Goal: Task Accomplishment & Management: Manage account settings

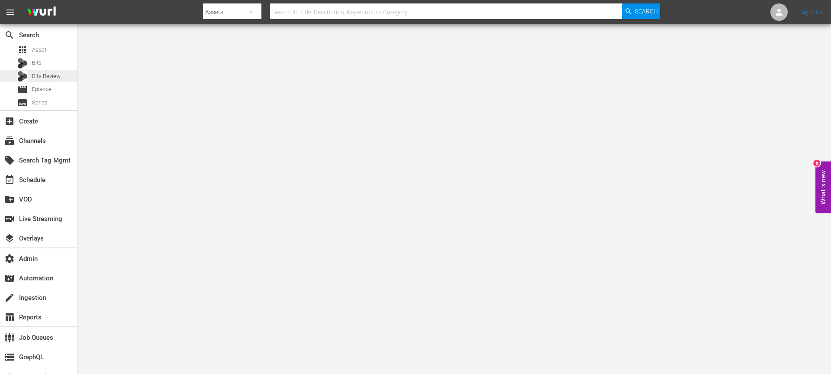
click at [48, 82] on div "Bits Review" at bounding box center [38, 76] width 43 height 12
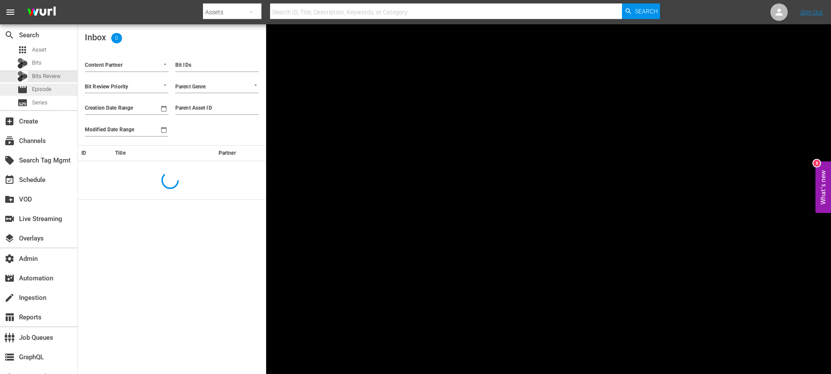
click at [46, 86] on span "Episode" at bounding box center [41, 89] width 19 height 9
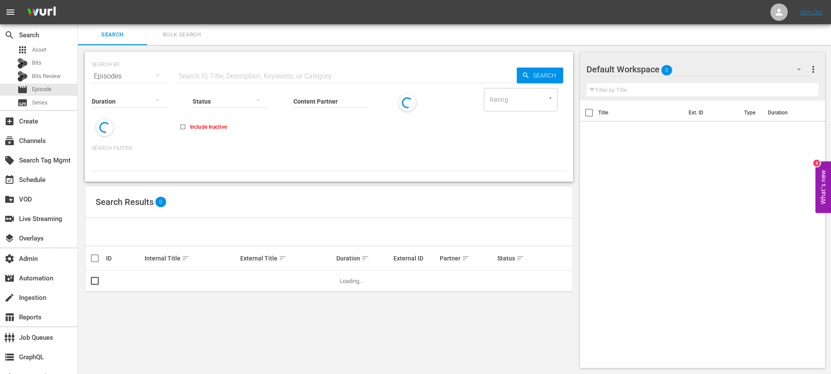
click at [254, 72] on input "text" at bounding box center [347, 76] width 340 height 21
paste input "Impa Kasanganay's 2023 Championship Run Compilation"
type input "Impa Kasanganay's 2023 Championship Run Compilation"
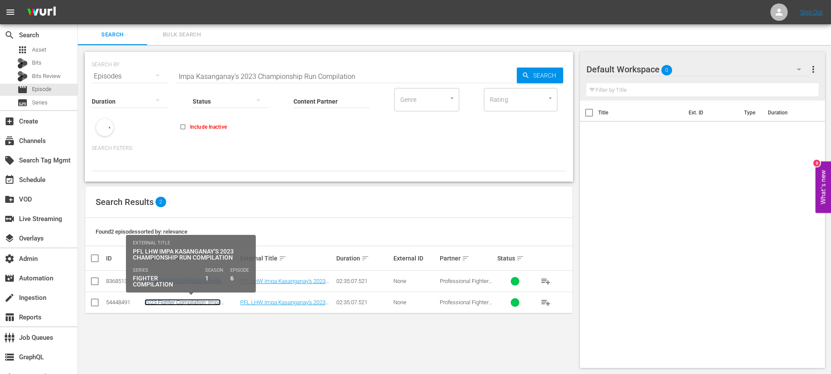
click at [187, 302] on link "2023 FIghter Compilation: Impa Kasanganay" at bounding box center [183, 305] width 76 height 13
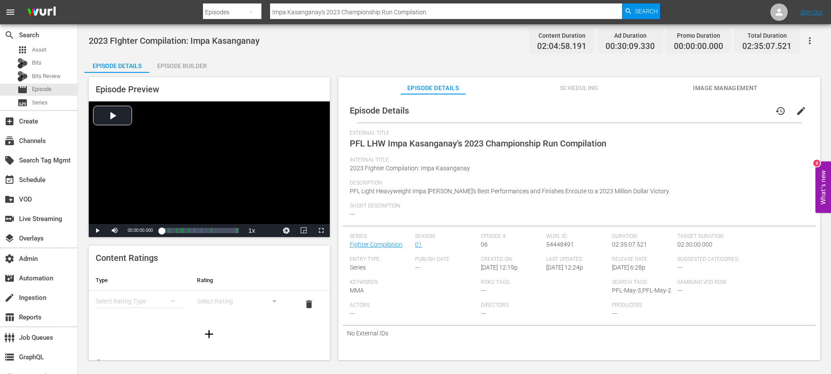
click at [581, 88] on span "Scheduling" at bounding box center [579, 88] width 65 height 11
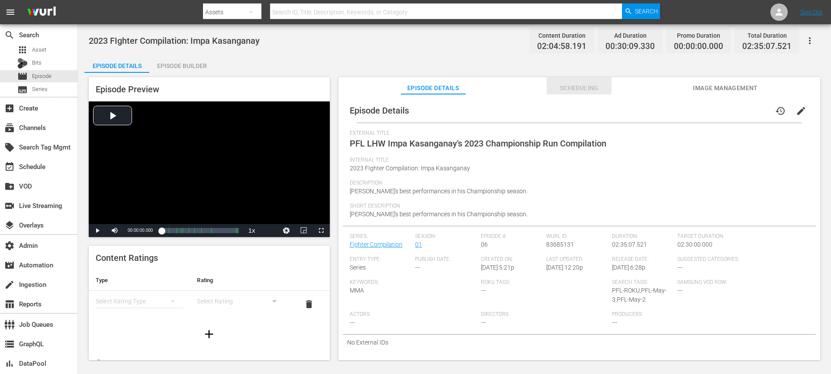
click at [592, 91] on span "Scheduling" at bounding box center [579, 88] width 65 height 11
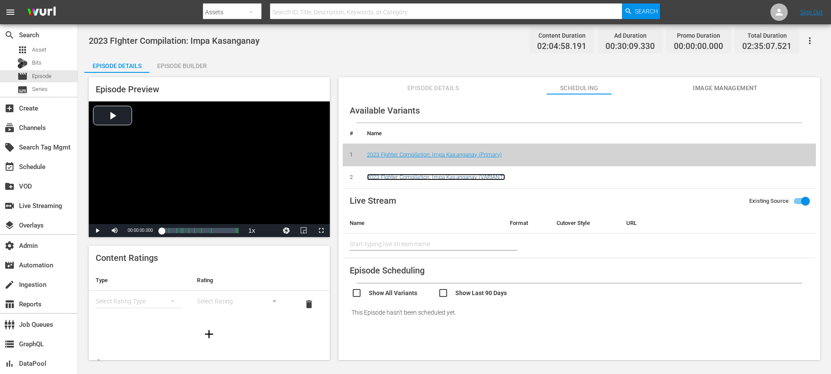
click at [442, 179] on link "2023 FIghter Compilation: Impa Kasanganay (VARIANT)" at bounding box center [436, 177] width 138 height 6
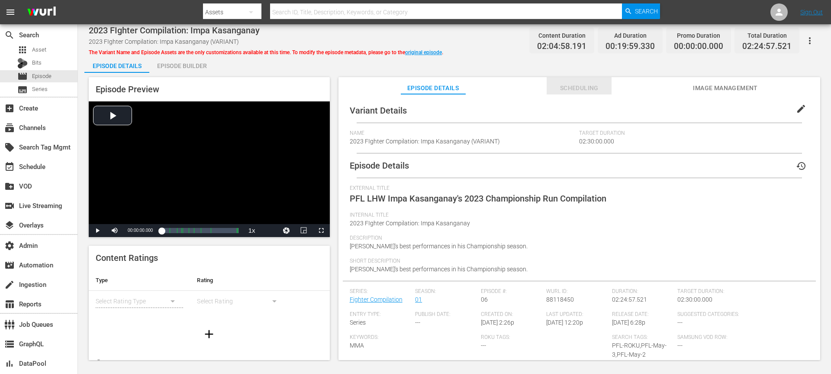
click at [576, 85] on span "Scheduling" at bounding box center [579, 88] width 65 height 11
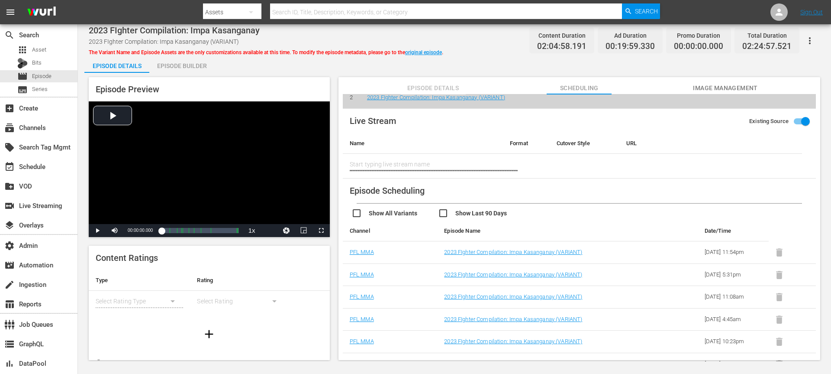
scroll to position [90, 0]
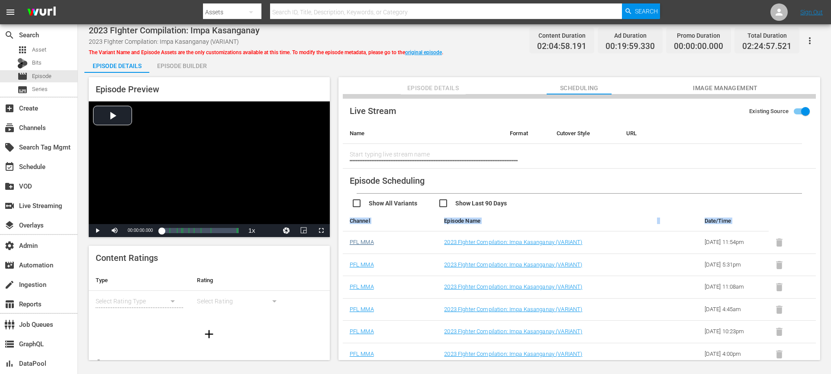
drag, startPoint x: 798, startPoint y: 354, endPoint x: 349, endPoint y: 243, distance: 462.5
click at [349, 243] on tbody "PFL MMA 2023 FIghter Compilation: Impa Kasanganay (VARIANT) 2025-09-29 11:54pm …" at bounding box center [579, 298] width 473 height 134
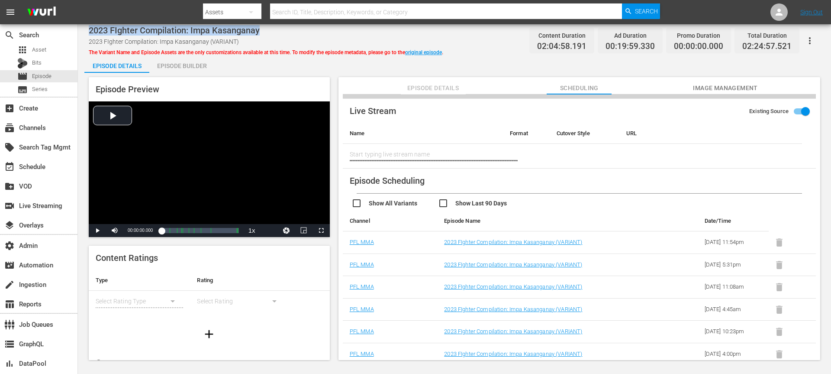
drag, startPoint x: 269, startPoint y: 30, endPoint x: 93, endPoint y: 32, distance: 176.6
click at [90, 32] on div "2023 FIghter Compilation: Impa Kasanganay" at bounding box center [266, 30] width 355 height 10
copy span "2023 FIghter Compilation: Impa Kasanganay"
click at [434, 94] on td "2023 FIghter Compilation: Impa Kasanganay (VARIANT)" at bounding box center [588, 87] width 456 height 23
click at [435, 88] on span "Episode Details" at bounding box center [433, 88] width 65 height 11
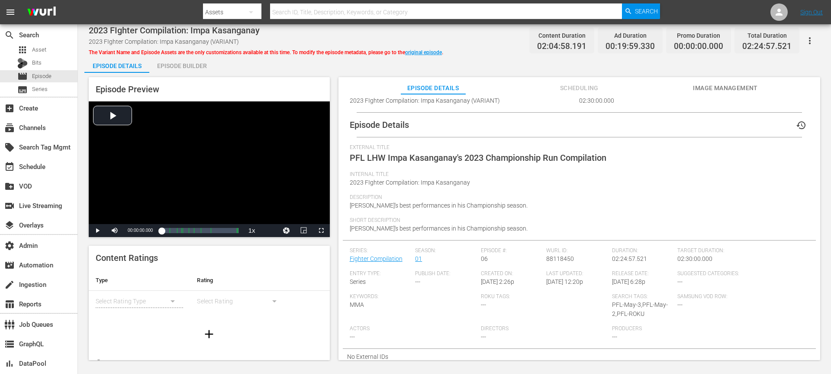
scroll to position [0, 0]
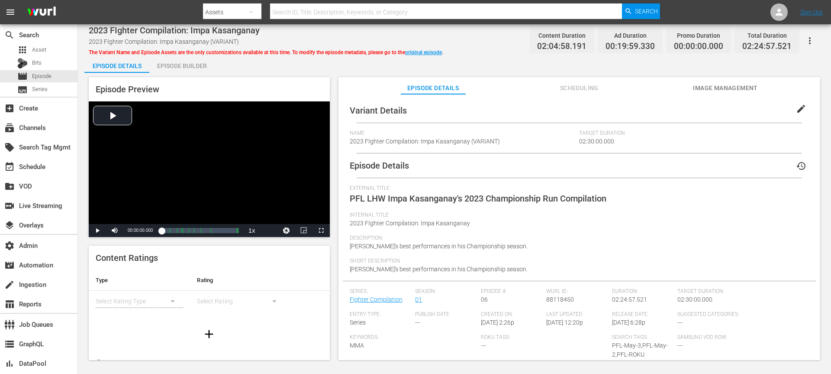
click at [567, 87] on span "Scheduling" at bounding box center [579, 88] width 65 height 11
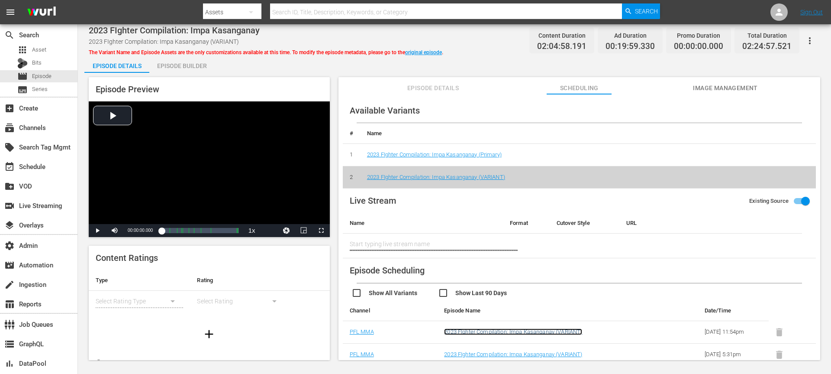
click at [477, 280] on link "2023 FIghter Compilation: Impa Kasanganay (VARIANT)" at bounding box center [513, 331] width 138 height 6
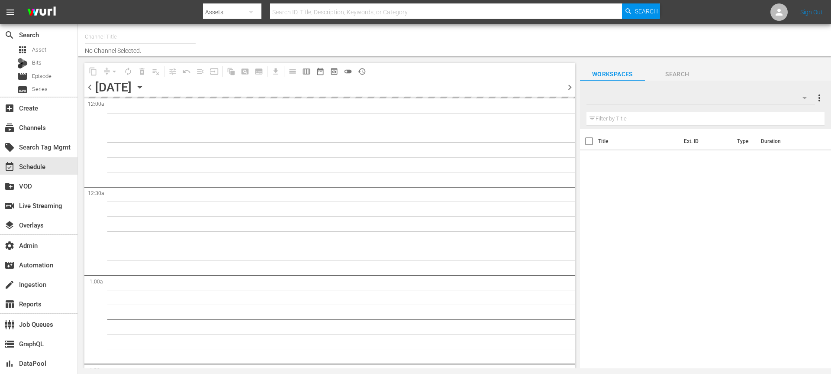
type input "PFL Roku (8 min ad load) (2027)"
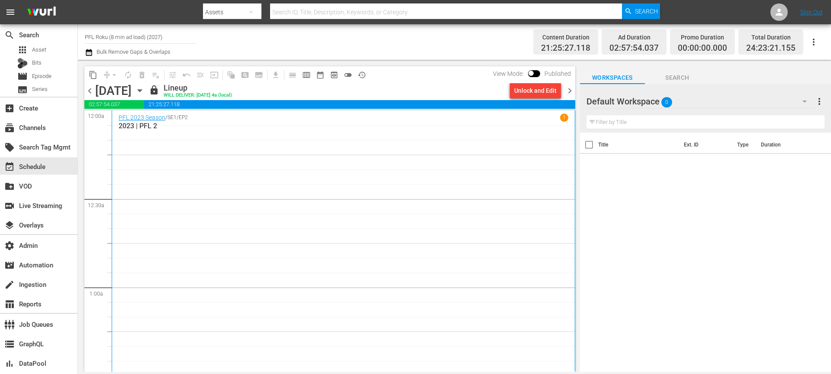
scroll to position [4107, 0]
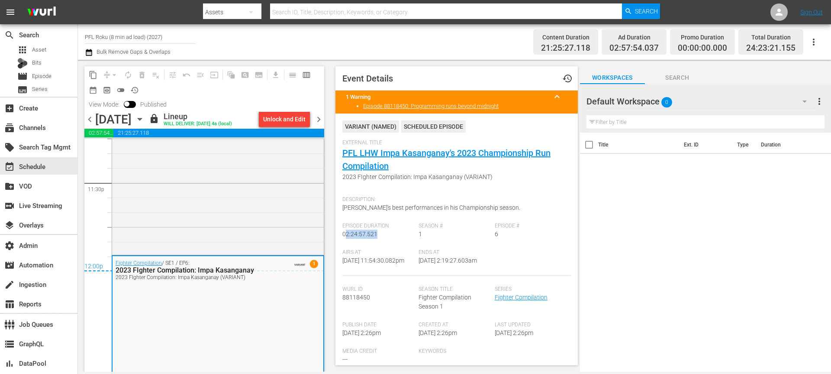
drag, startPoint x: 381, startPoint y: 232, endPoint x: 345, endPoint y: 236, distance: 36.1
click at [345, 236] on div "Episode Duration 02:24:57.521" at bounding box center [380, 236] width 76 height 26
copy span "2:24:57.521"
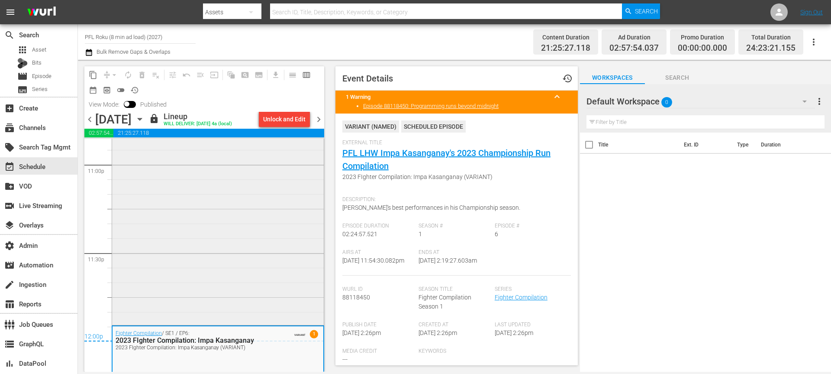
click at [245, 226] on div "Fighter Compilation / SE1 / EP5: 2023 Fighter Compilation: Gabriel Braga 2023 F…" at bounding box center [218, 140] width 212 height 365
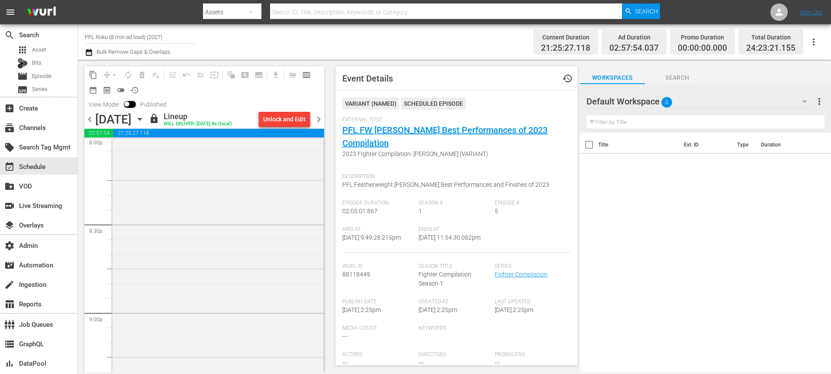
click at [245, 226] on div "Fighter Compilation / SE1 / EP2: 2023 FIghter Compilation: Clay Collard ROKU 20…" at bounding box center [218, 258] width 212 height 396
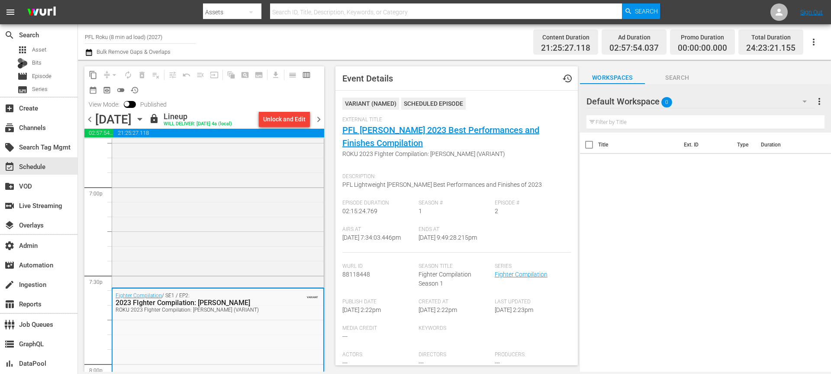
scroll to position [3169, 0]
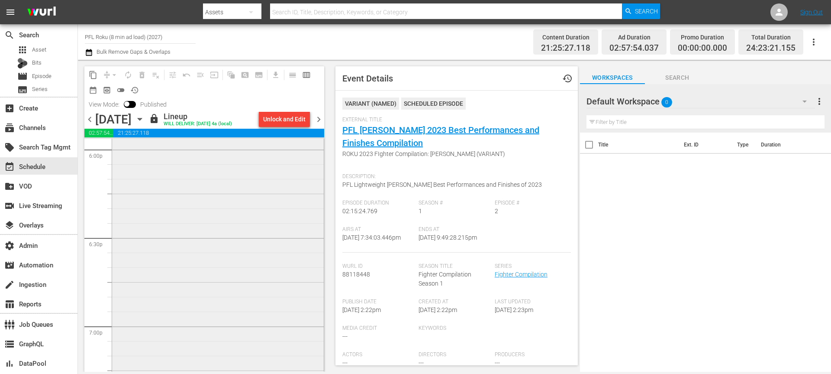
click at [250, 260] on div "PFL 2023 Season / SE1 / EP8: 2023 | PFL 8 ROKU 2023 | PFL 8 (VARIANT) VARIANT" at bounding box center [218, 240] width 212 height 370
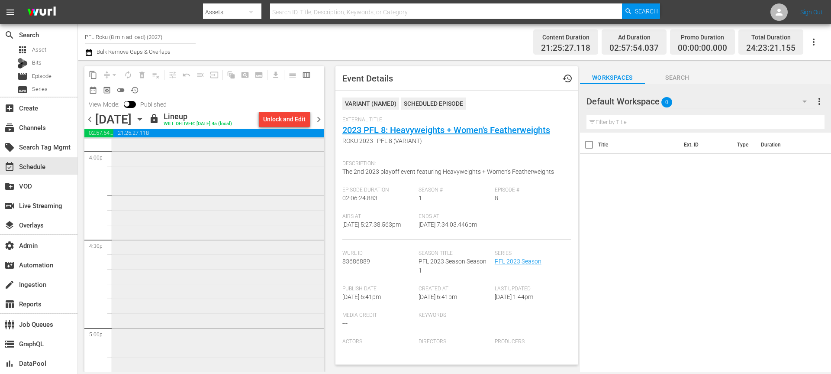
click at [251, 260] on div "PFL 2023 Season / SE1 / EP7: 2023 | PFL 7 ROKU 2023 | PFL 7 (VARIANT) VARIANT" at bounding box center [218, 160] width 212 height 493
click at [251, 260] on div "PFL 2023 Season / SE1 / EP6: 2023 | PFL 6 ROKU 2023 | PFL 6 (VARIANT) VARIANT" at bounding box center [218, 122] width 212 height 612
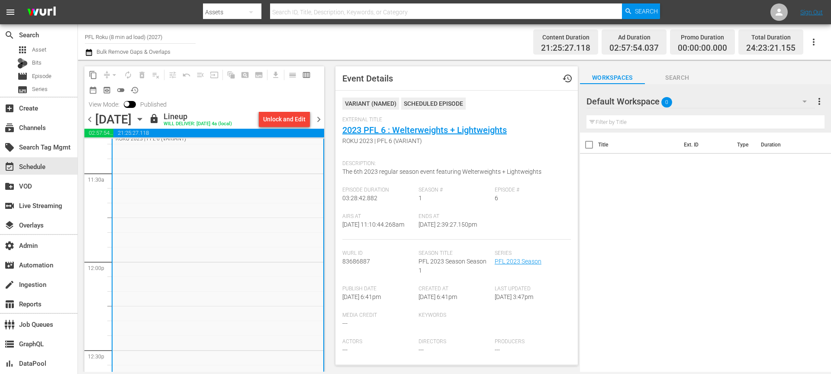
scroll to position [1643, 0]
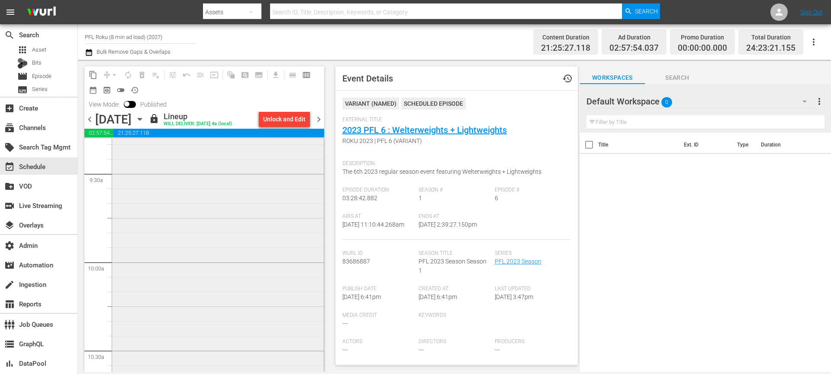
click at [253, 238] on div "PFL 2023 Season / SE1 / EP5: 2023 | PFL 5 ROKU 2023 | PFL 5 (VARIANT) VARIANT" at bounding box center [218, 202] width 212 height 529
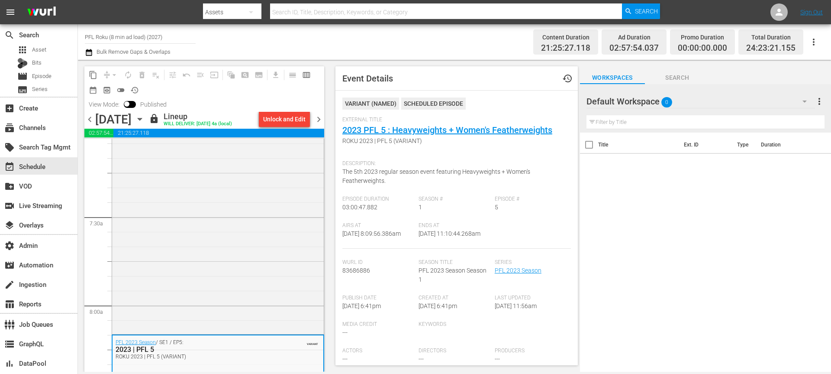
scroll to position [1196, 0]
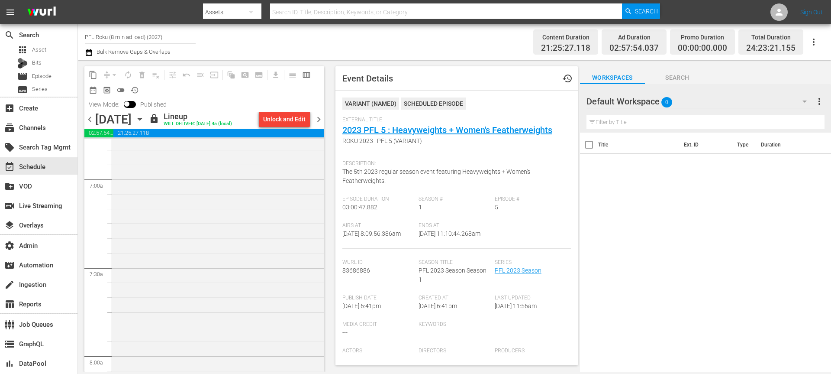
click at [253, 238] on div "PFL 2023 Season / SE1 / EP4: 2023 | PFL 4 2023 | PFL 4 (VARIANT) VARIANT" at bounding box center [218, 94] width 212 height 578
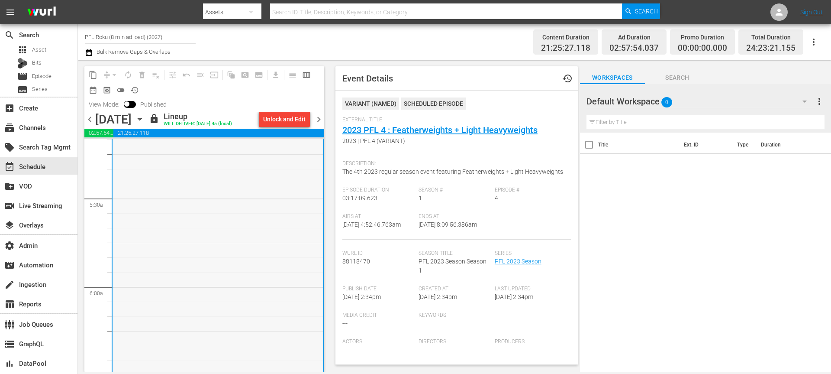
scroll to position [697, 0]
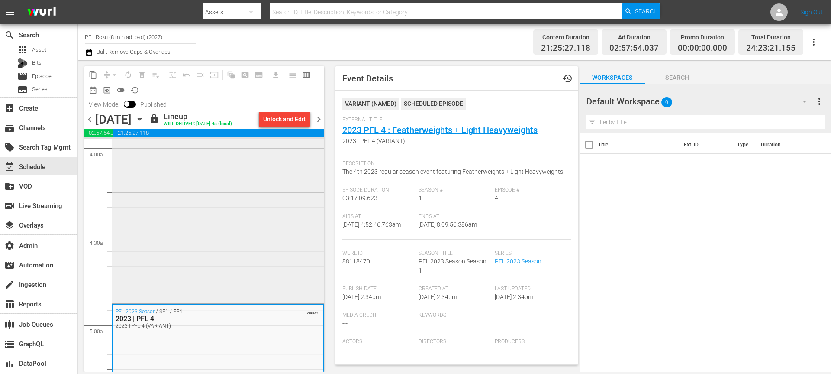
click at [156, 204] on div "PFL 2023 Season / SE1 / EP3: 2023 | PFL 3 2023 | PFL 3 (VARIANT) VARIANT" at bounding box center [218, 42] width 212 height 517
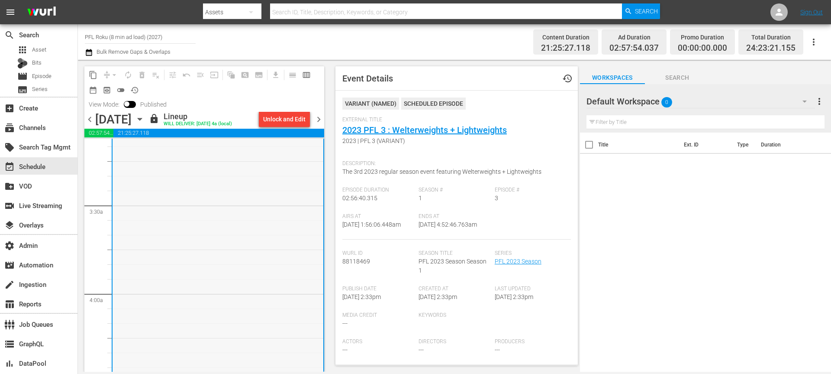
scroll to position [133, 0]
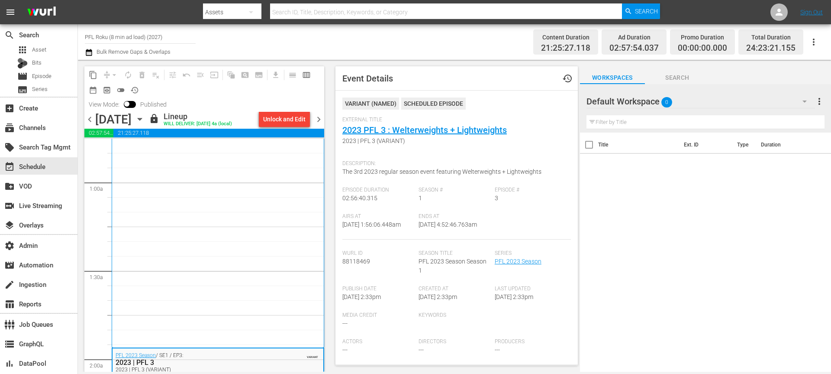
click at [195, 252] on div "PFL 2023 Season / SE1 / EP2 1 2023 | PFL 2" at bounding box center [218, 177] width 199 height 336
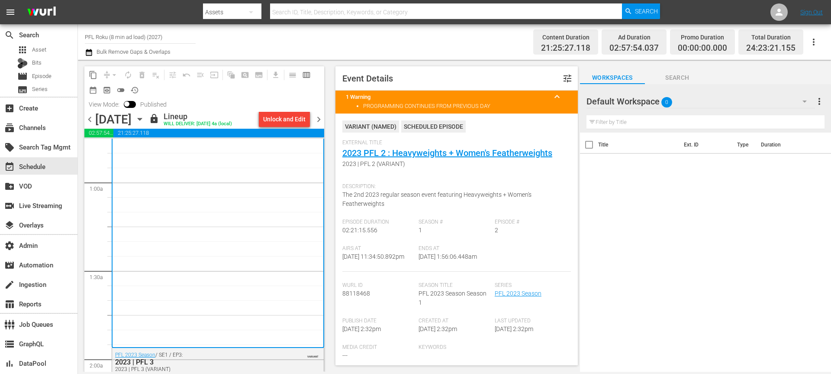
drag, startPoint x: 90, startPoint y: 119, endPoint x: 409, endPoint y: 170, distance: 322.7
click at [347, 279] on div "content_copy compress arrow_drop_down autorenew_outlined delete_forever_outline…" at bounding box center [454, 216] width 753 height 312
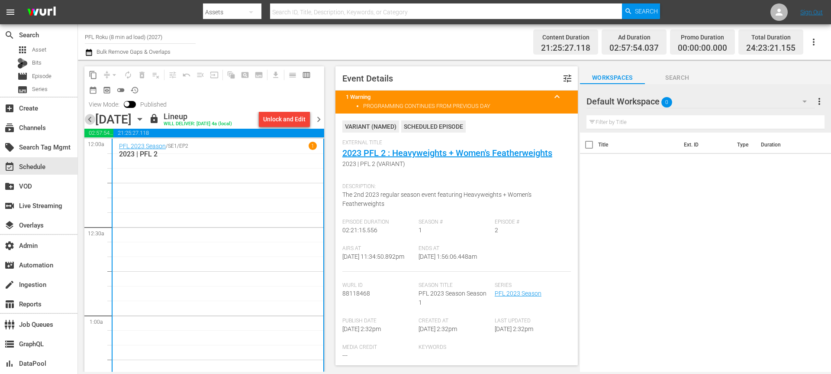
click at [91, 120] on span "chevron_left" at bounding box center [89, 119] width 11 height 11
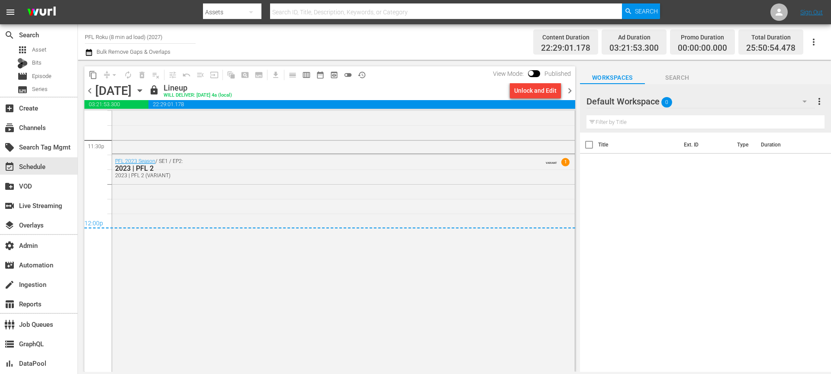
scroll to position [3990, 0]
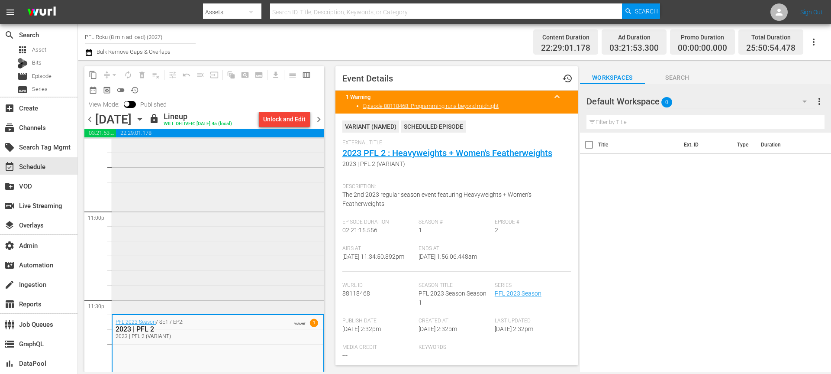
click at [261, 228] on div "PFL 2023 Season / SE1 / EP1: 2023 | PFL 1 ROKU 2023 | PFL 1 (VARIANT) VARIANT" at bounding box center [218, 41] width 212 height 542
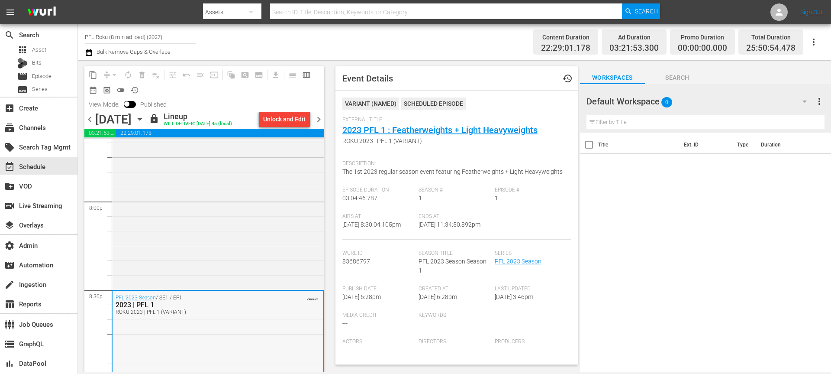
scroll to position [3437, 0]
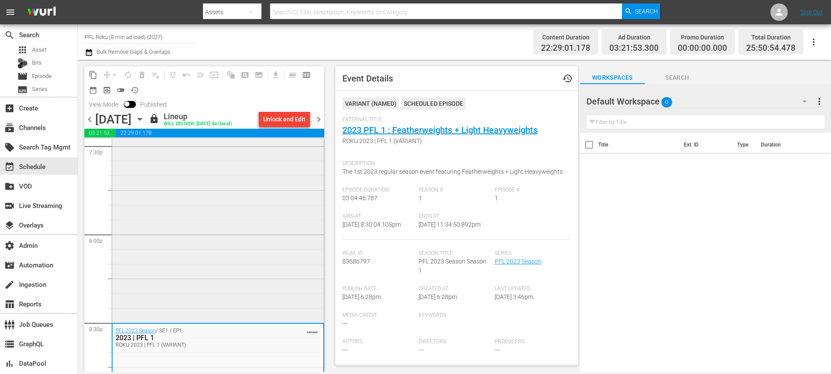
click at [265, 243] on div "Fighter Compilation / SE1 / EP1: 2021 Fighter Compilation: Bruno Cappelozza 202…" at bounding box center [218, 208] width 212 height 226
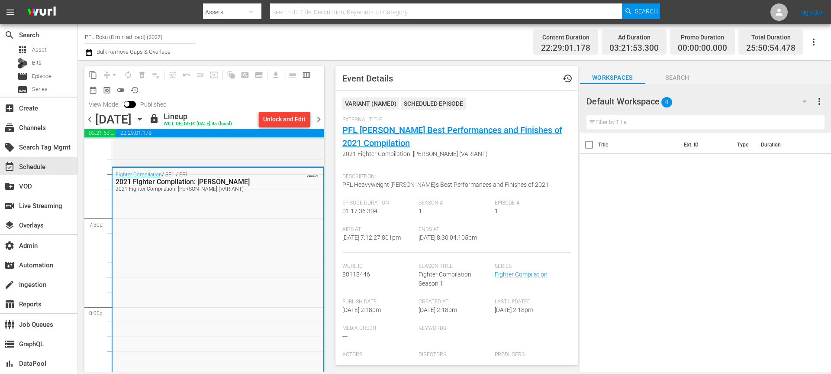
scroll to position [3206, 0]
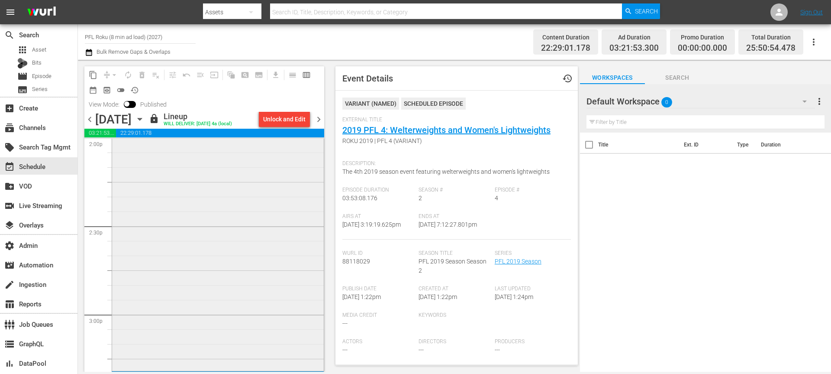
click at [266, 233] on div "PFL 2018 Season / SE1 / EP9: 2018 | PFL 9 2018 | PFL 9 (VARIANT) VARIANT" at bounding box center [218, 19] width 212 height 700
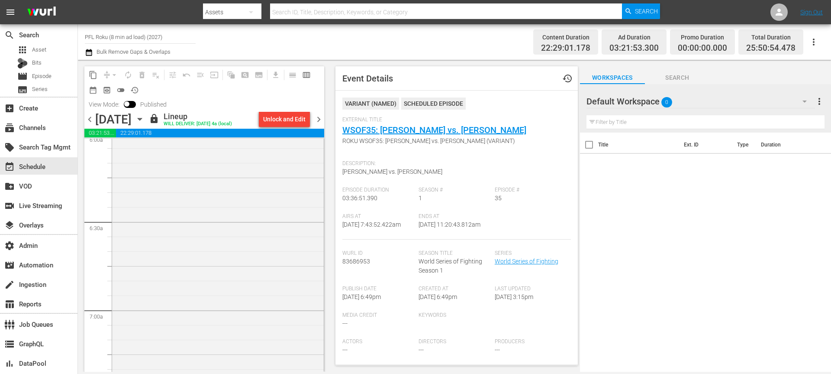
scroll to position [1058, 0]
click at [277, 221] on div "PFL 2018 Season / SE1 / EP8: 2018 | PFL 8 ROKU 2018 | PFL 8 (VARIANT) VARIANT" at bounding box center [218, 103] width 212 height 682
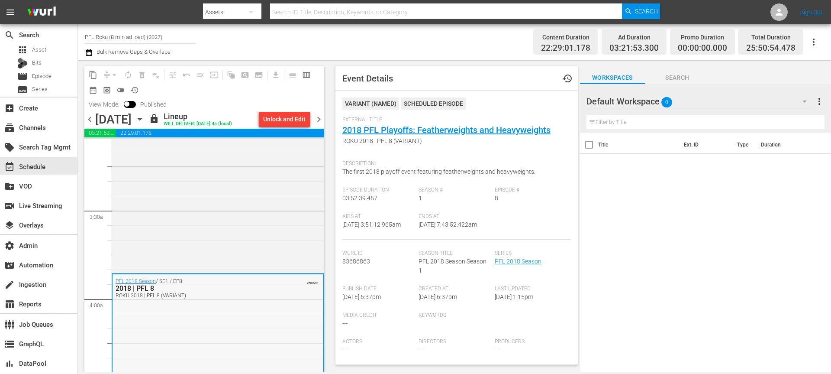
scroll to position [375, 0]
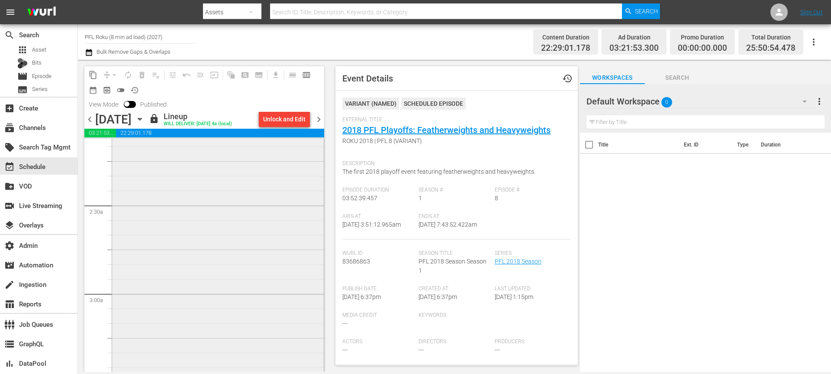
click at [288, 226] on div "PFL 2018 Season / SE1 / EP7: 2018 | PFL 7 ROKU 2018 | PFL 7 (VARIANT) VARIANT" at bounding box center [218, 110] width 212 height 663
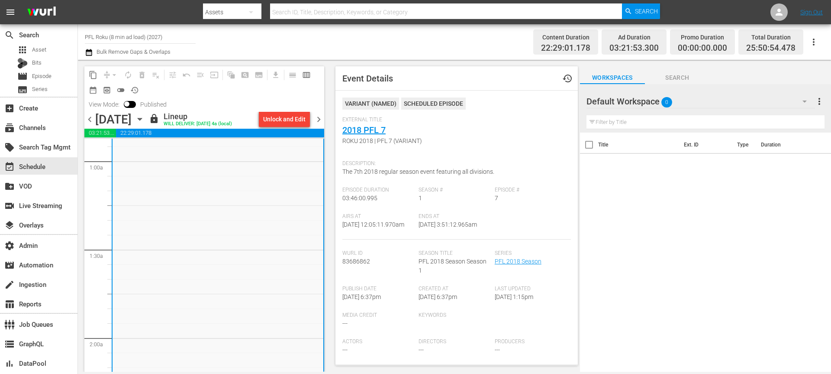
scroll to position [0, 0]
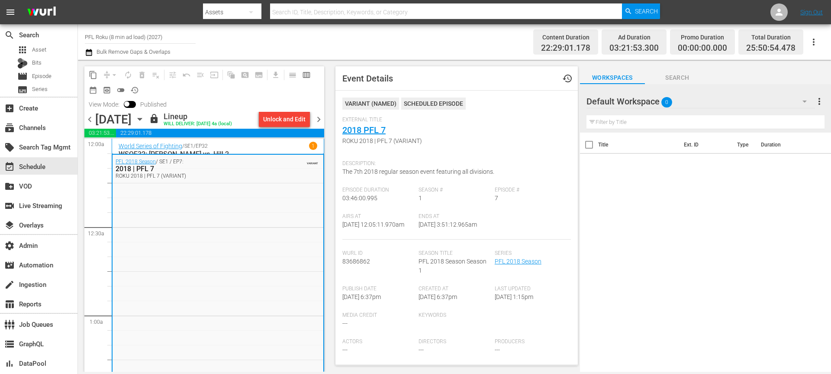
click at [255, 153] on p "WSOF32: [PERSON_NAME] vs. Hill 2" at bounding box center [218, 154] width 199 height 8
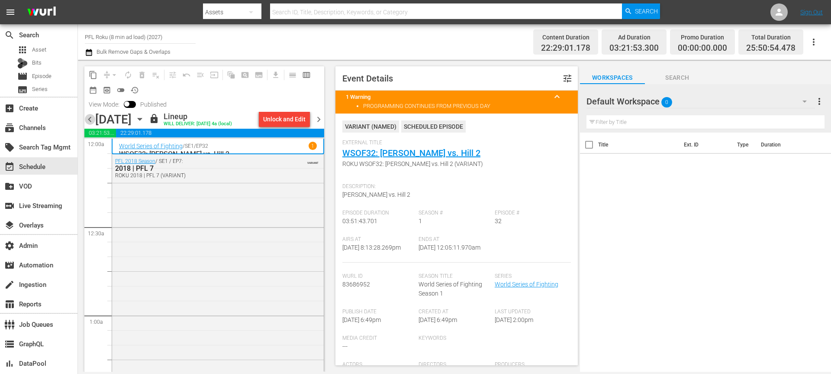
click at [91, 119] on span "chevron_left" at bounding box center [89, 119] width 11 height 11
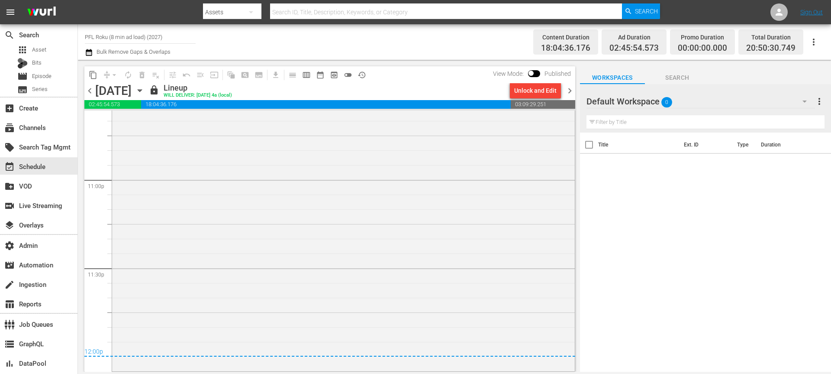
click at [210, 267] on div "World Series of Fighting / SE1 / EP32: WSOF32: Moraes vs. Hill 2 ROKU WSOF32: M…" at bounding box center [343, 30] width 463 height 680
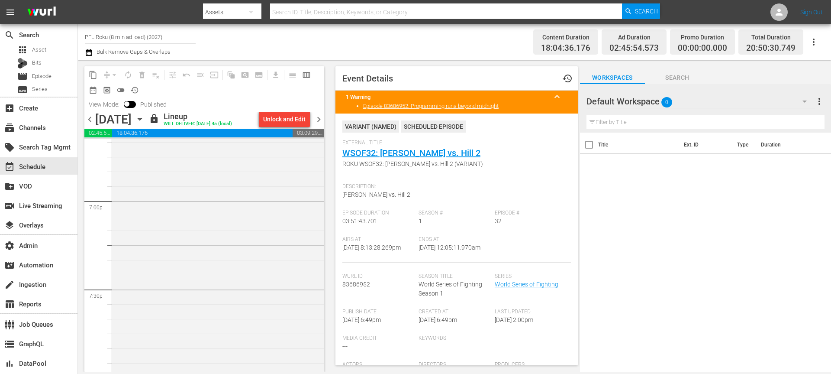
click at [210, 267] on div "PFL 2018 Season / SE1 / EP4: 2018 | PFL 4 2018 | PFL 4 (VARIANT) VARIANT" at bounding box center [218, 96] width 212 height 637
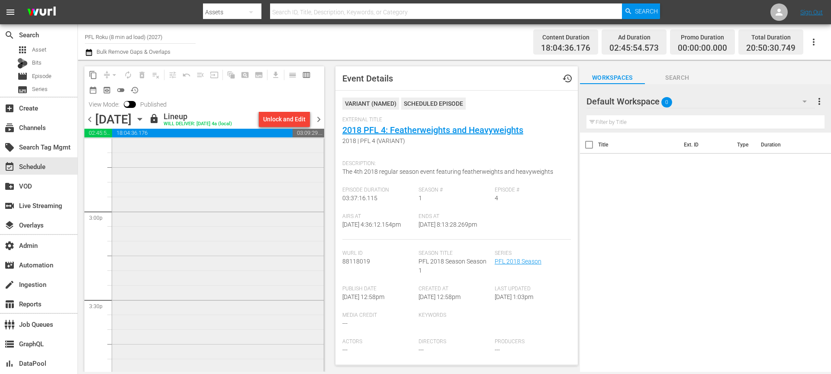
click at [231, 260] on div "World Series of Fighting / SE1 / EP31: WSOF31: Ivanov vs. Copeland ROKU WSOF31:…" at bounding box center [218, 156] width 212 height 671
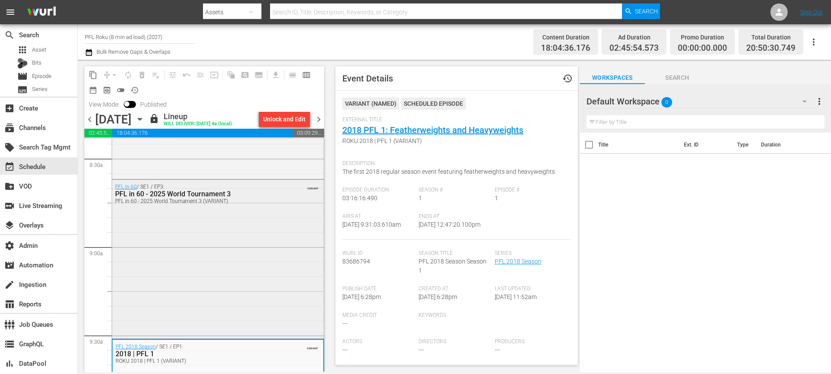
click at [268, 212] on div "PFL in 60 / SE1 / EP3: PFL in 60 - 2025 World Tournament 3 PFL in 60 - 2025 Wor…" at bounding box center [218, 258] width 212 height 157
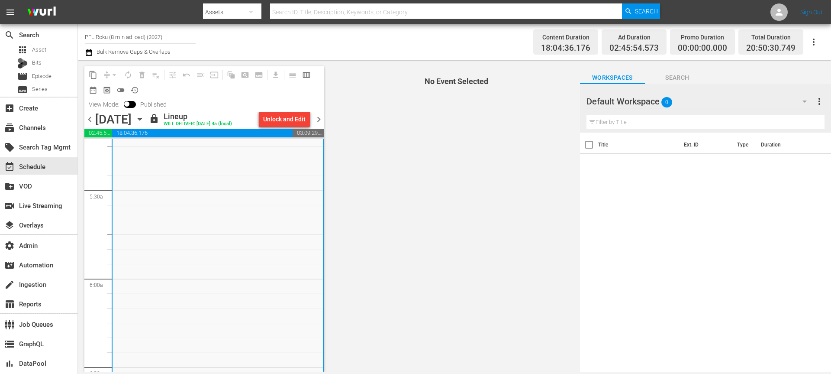
scroll to position [886, 0]
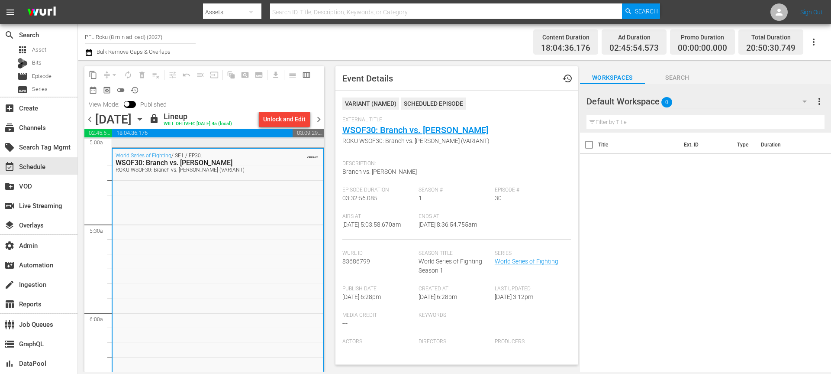
click at [266, 144] on div "PFL in 60 / SE1 / EP2: PFL in 60 - 2025 World Tournament 2 PFL in 60 - 2025 Wor…" at bounding box center [218, 66] width 212 height 160
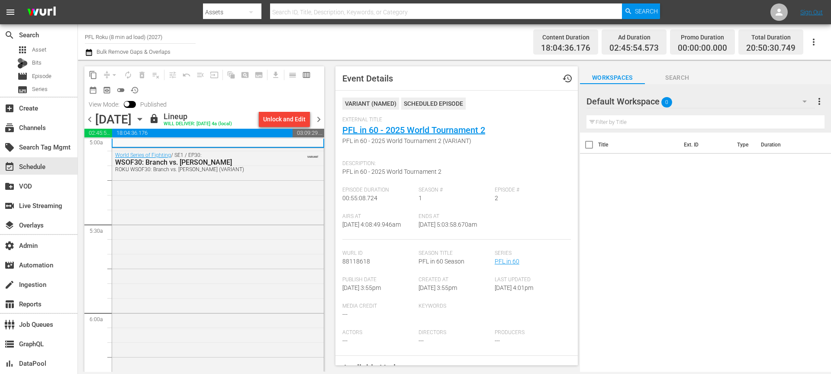
click at [90, 119] on span "chevron_left" at bounding box center [89, 119] width 11 height 11
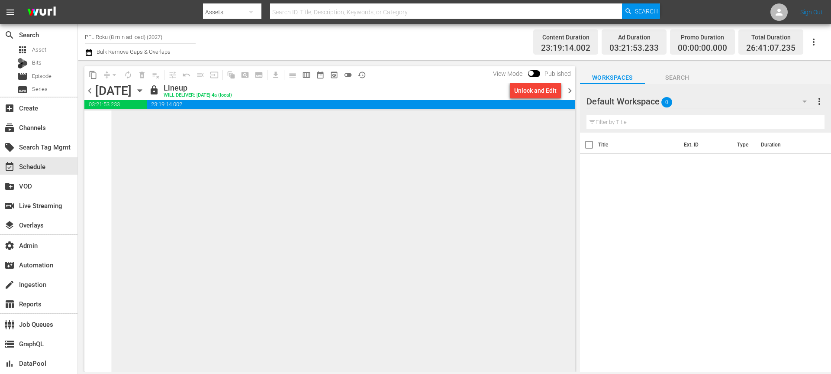
click at [299, 256] on div "World Series of Fighting / SE1 / EP23: WSOF23: Gaethje vs. Palomino II ROKU WSO…" at bounding box center [343, 322] width 463 height 638
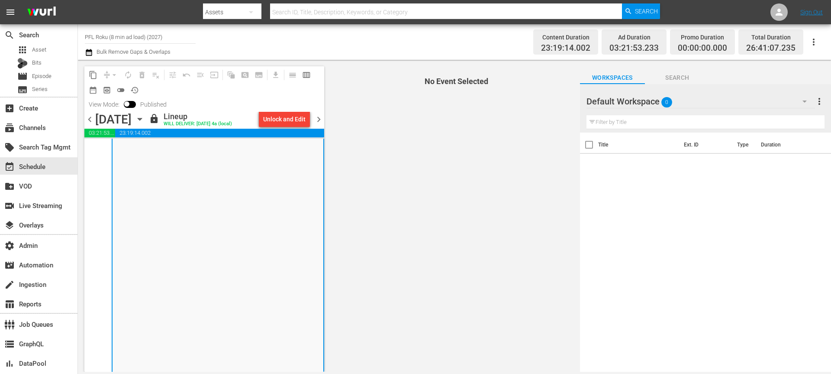
scroll to position [4031, 0]
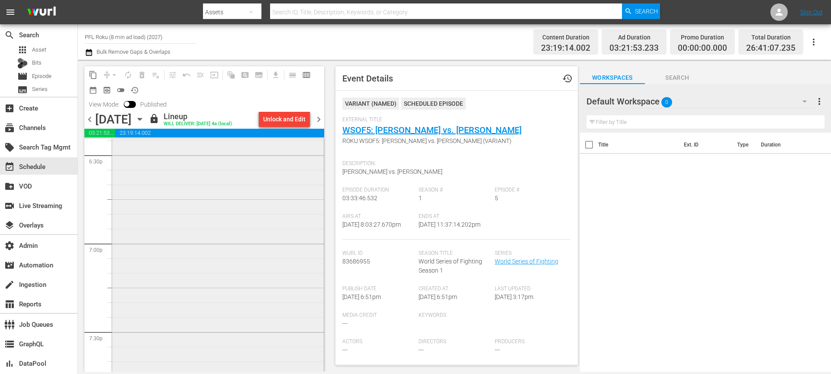
click at [282, 251] on div "World Series of Fighting / SE1 / EP4: WSOF4: Spong vs. DeAnda ROKU WSOF4: Spong…" at bounding box center [218, 78] width 212 height 699
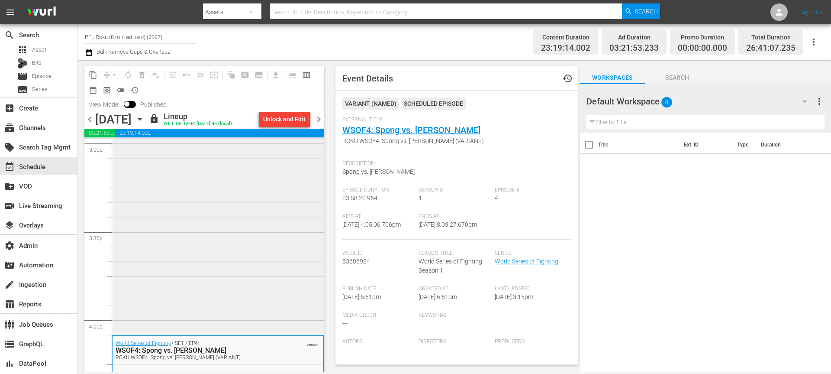
click at [281, 246] on div "World Series of Fighting / SE1 / EP20: WSOF20: Branch vs. McElligott WSOF20: Br…" at bounding box center [218, 31] width 212 height 604
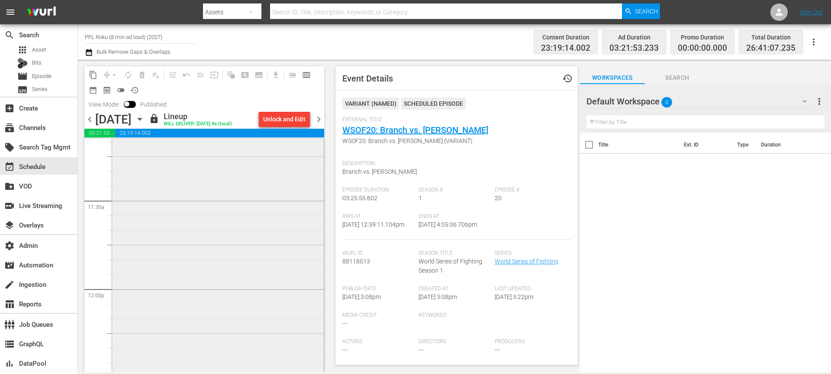
click at [281, 236] on div "World Series of Fighting / SE1 / EP15: WSOF15: Branch vs. Okami ROKU WSOF15: Br…" at bounding box center [218, 83] width 212 height 637
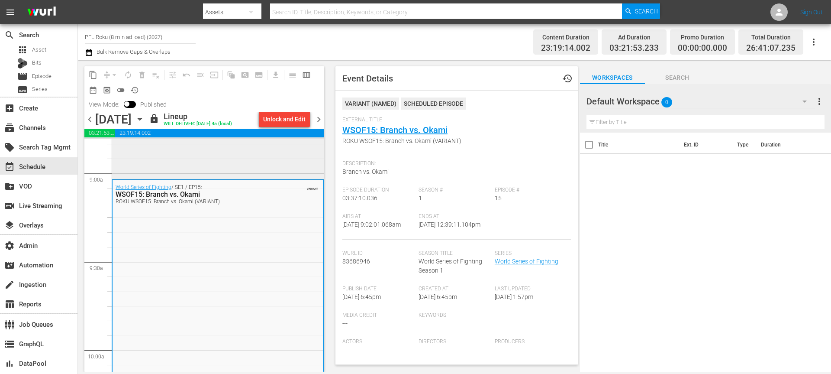
click at [250, 163] on div "PFL Vault / SE1 / EP48: PFL Vault | Episode 48 ROKU PFL Vault | Episode 48 (VAR…" at bounding box center [218, 95] width 212 height 164
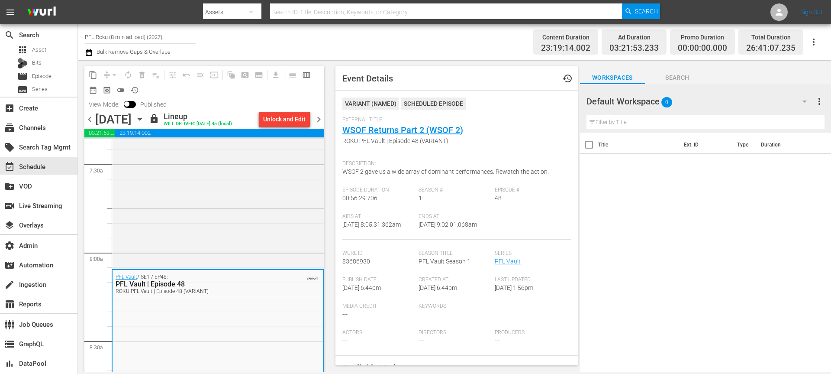
click at [253, 225] on div "PFL Vault / SE1 / EP47: PFL Vault | Episode 47 ROKU PFL Vault | Episode 47 (VAR…" at bounding box center [218, 185] width 212 height 164
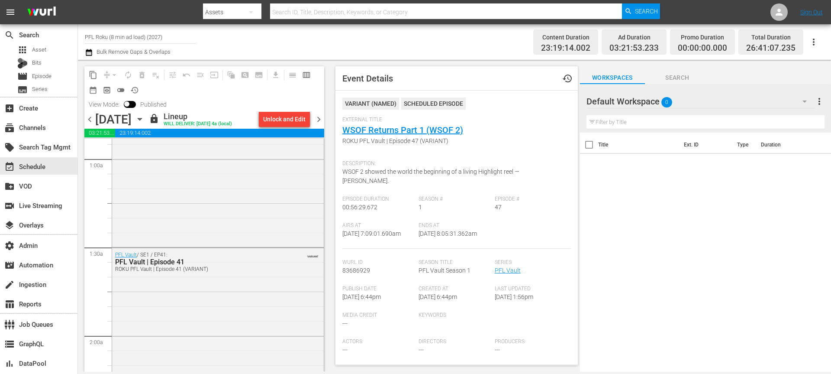
scroll to position [85, 0]
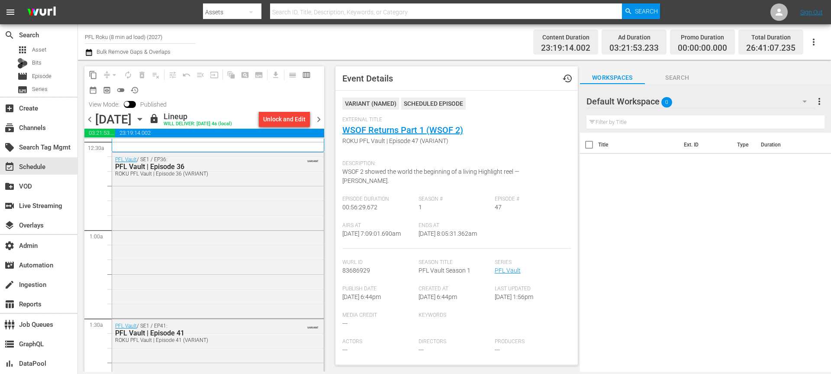
click at [319, 122] on span "chevron_right" at bounding box center [318, 119] width 11 height 11
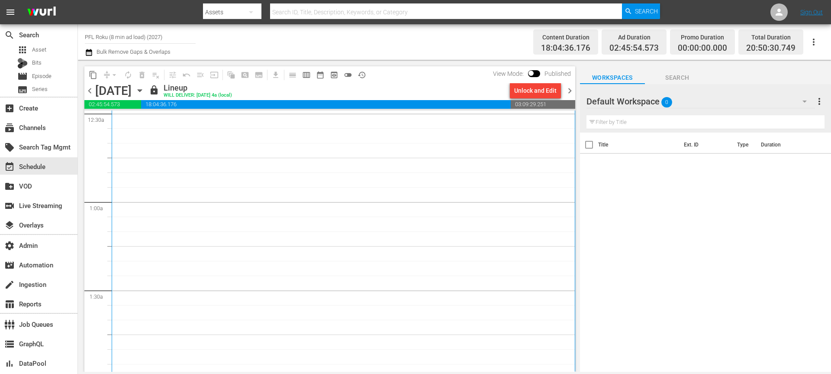
click at [576, 94] on div "content_copy compress arrow_drop_down autorenew_outlined delete_forever_outline…" at bounding box center [328, 216] width 500 height 312
click at [572, 90] on span "chevron_right" at bounding box center [570, 90] width 11 height 11
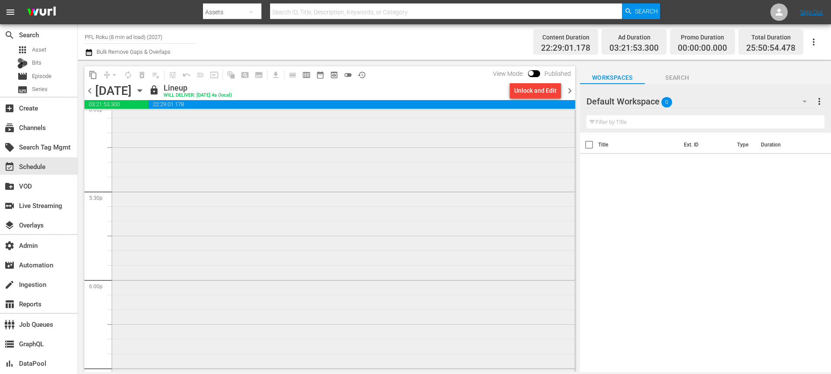
scroll to position [4320, 0]
click at [431, 265] on div "PFL 2023 Season / SE1 / EP2: 2023 | PFL 2 2023 | PFL 2 (VARIANT) VARIANT 1" at bounding box center [343, 162] width 463 height 413
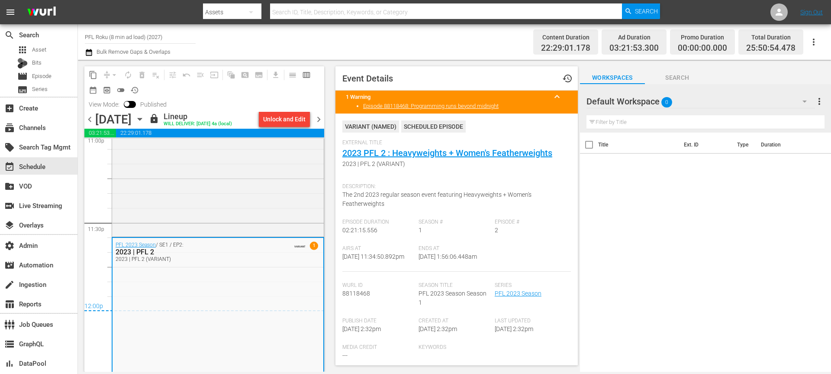
scroll to position [3974, 0]
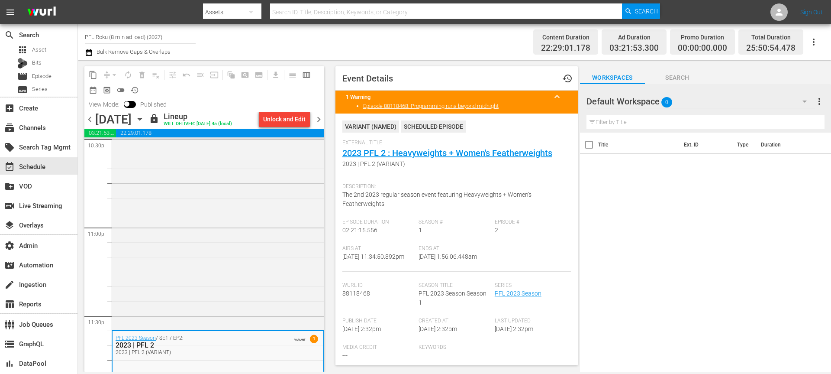
click at [430, 147] on div "External Title 2023 PFL 2 : Heavyweights + Women's Featherweights 2023 | PFL 2 …" at bounding box center [456, 158] width 229 height 39
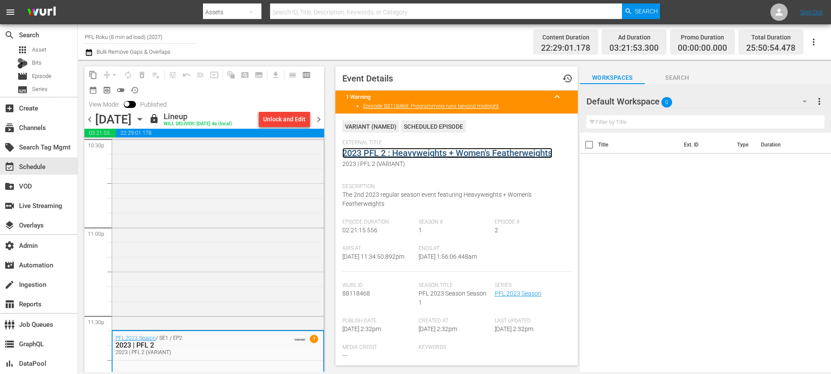
click at [429, 152] on link "2023 PFL 2 : Heavyweights + Women's Featherweights" at bounding box center [447, 153] width 210 height 10
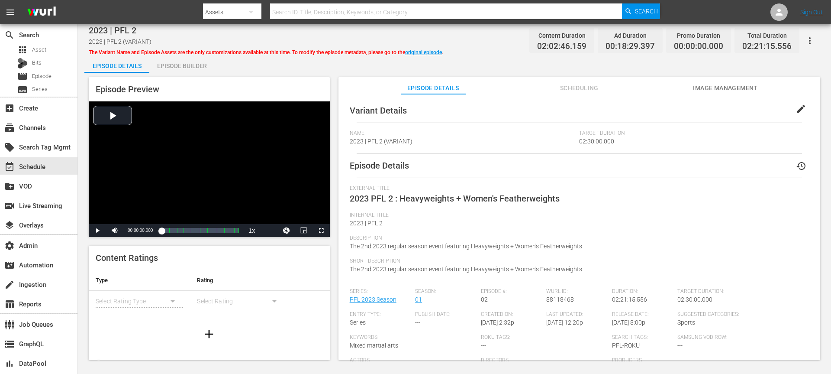
click at [623, 45] on button "button" at bounding box center [810, 40] width 21 height 21
click at [623, 43] on div "Add Episode to Workspace" at bounding box center [771, 44] width 83 height 21
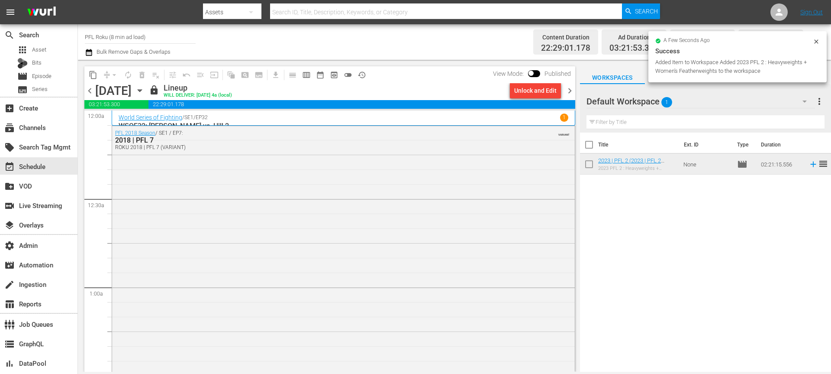
click at [145, 88] on icon "button" at bounding box center [140, 91] width 10 height 10
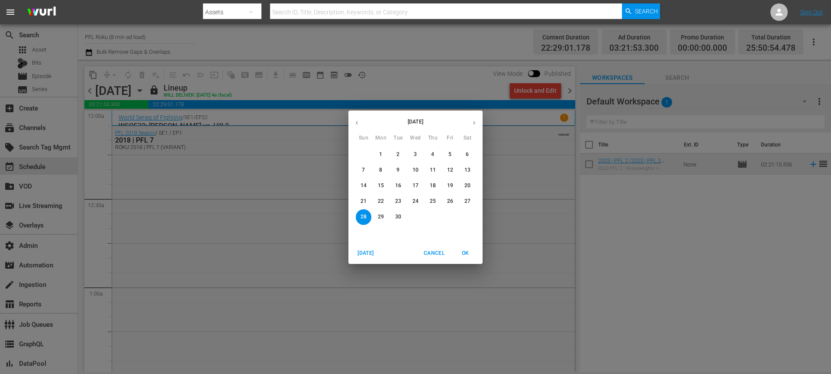
click at [353, 123] on button "button" at bounding box center [357, 122] width 17 height 17
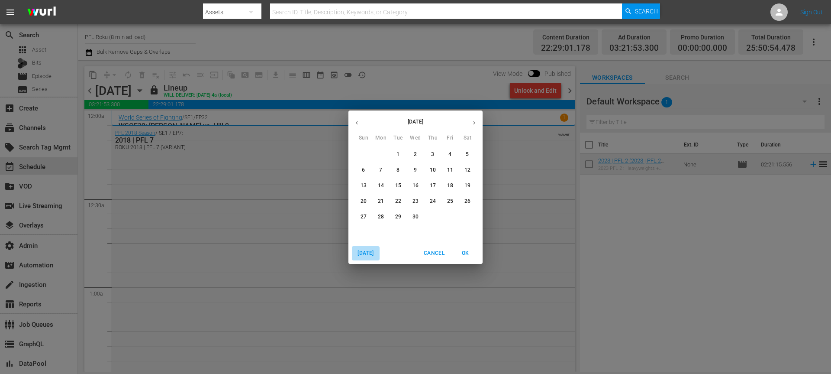
click at [378, 256] on button "Today" at bounding box center [366, 253] width 28 height 14
click at [449, 213] on p "29" at bounding box center [450, 216] width 6 height 7
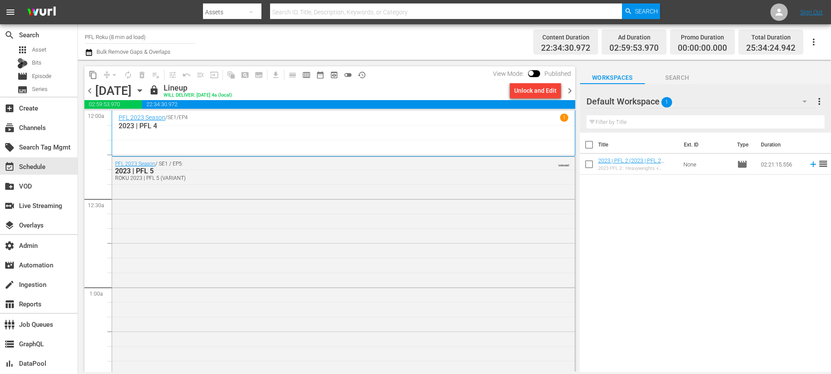
scroll to position [2710, 0]
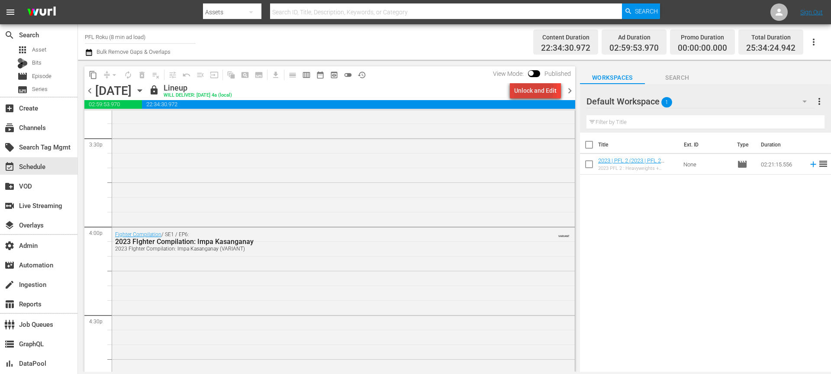
click at [534, 89] on div "Unlock and Edit" at bounding box center [535, 91] width 42 height 16
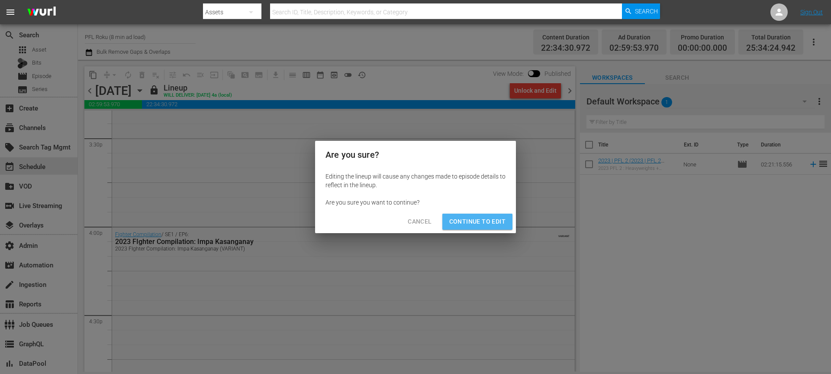
click at [496, 223] on span "Continue to Edit" at bounding box center [477, 221] width 56 height 11
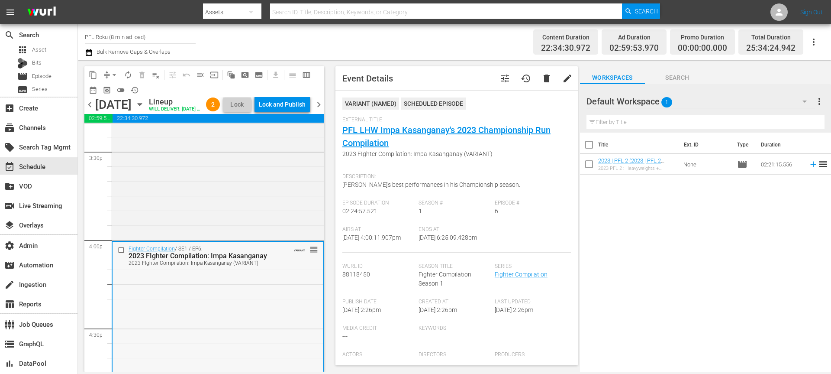
click at [122, 253] on input "checkbox" at bounding box center [122, 249] width 9 height 7
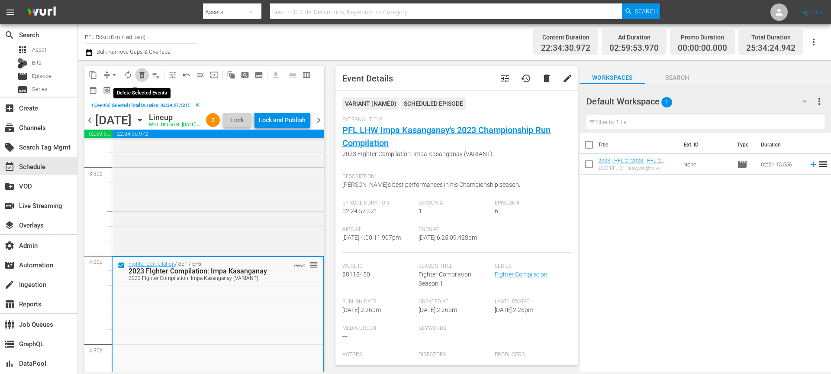
click at [140, 71] on span "delete_forever_outlined" at bounding box center [142, 75] width 9 height 9
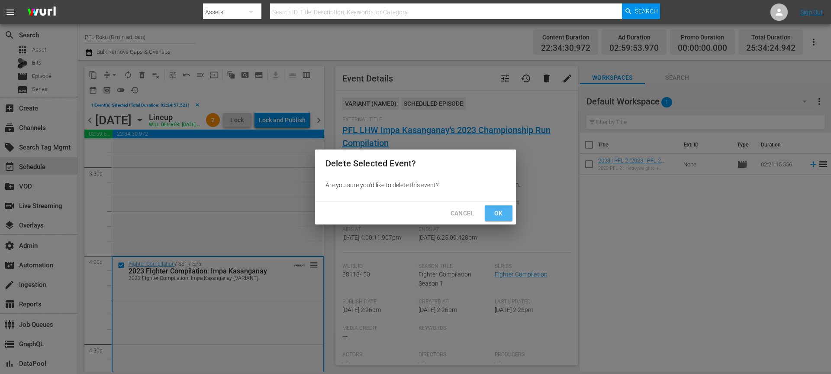
click at [497, 207] on button "Ok" at bounding box center [499, 213] width 28 height 16
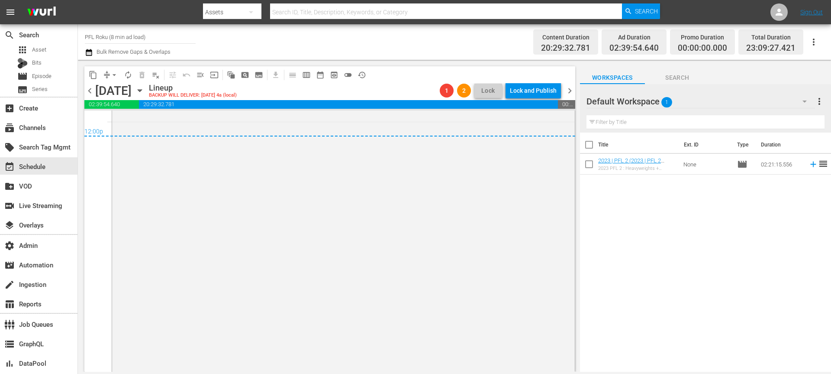
scroll to position [4212, 0]
click at [374, 86] on div "Lineup BACKUP WILL DELIVER: 8/28 @ 4a (local)" at bounding box center [292, 90] width 287 height 15
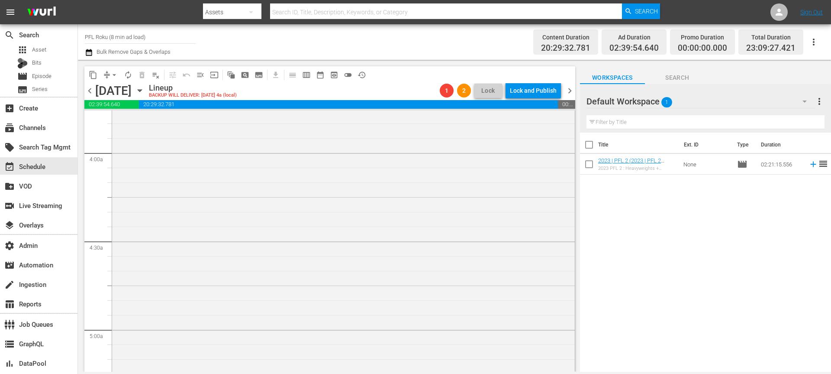
scroll to position [0, 0]
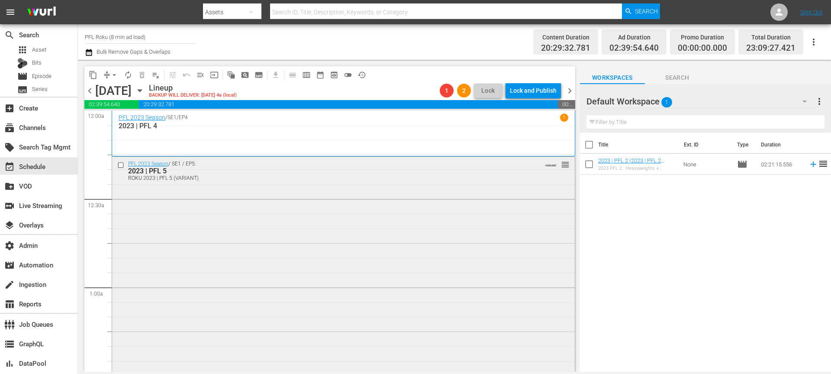
click at [273, 182] on div "PFL 2023 Season / SE1 / EP5: 2023 | PFL 5 ROKU 2023 | PFL 5 (VARIANT) VARIANT r…" at bounding box center [343, 170] width 463 height 27
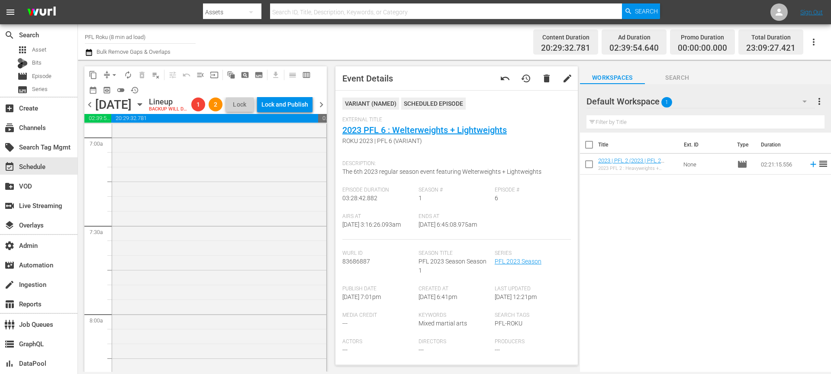
click at [210, 265] on div "PFL 2023 Season / SE1 / EP7: 2023 | PFL 7 ROKU 2023 | PFL 7 (VARIANT) VARIANT r…" at bounding box center [219, 340] width 214 height 493
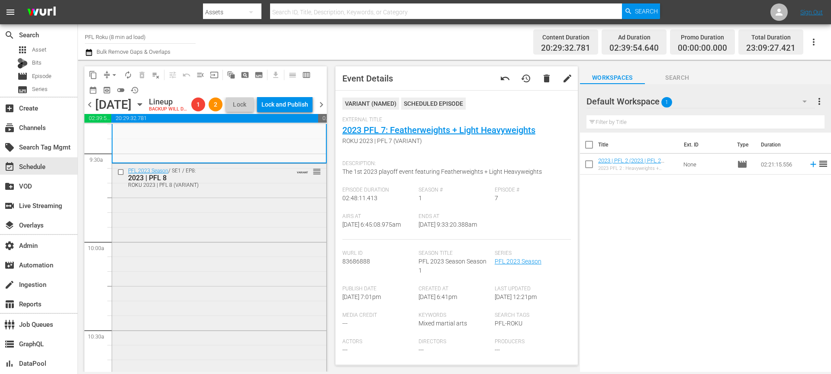
click at [210, 280] on div "PFL 2023 Season / SE1 / EP8: 2023 | PFL 8 ROKU 2023 | PFL 8 (VARIANT) VARIANT r…" at bounding box center [219, 349] width 214 height 370
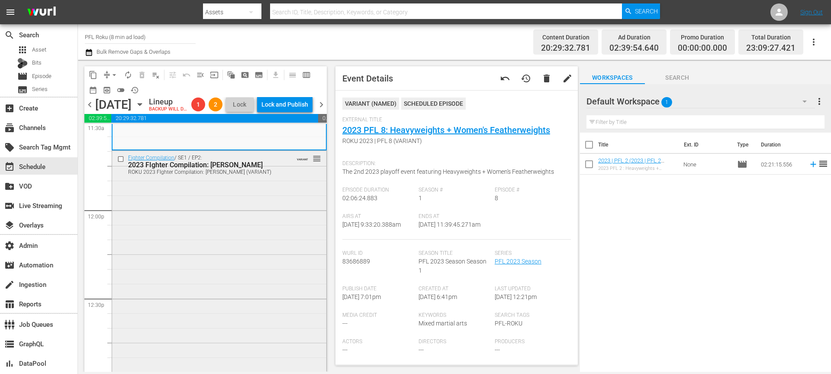
click at [210, 280] on div "Fighter Compilation / SE1 / EP2: 2023 FIghter Compilation: Clay Collard ROKU 20…" at bounding box center [219, 349] width 214 height 396
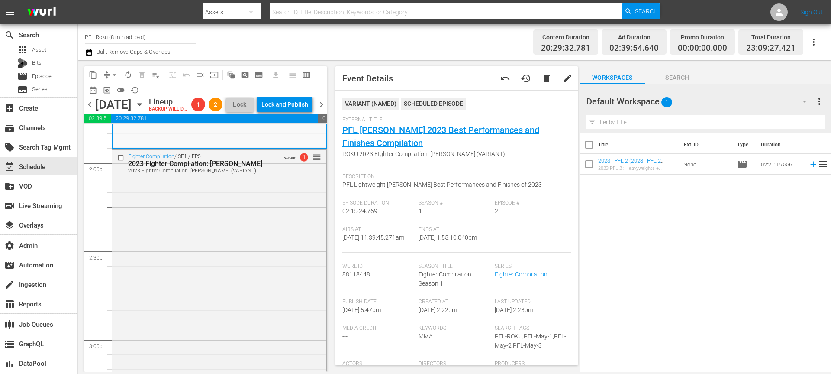
scroll to position [2462, 0]
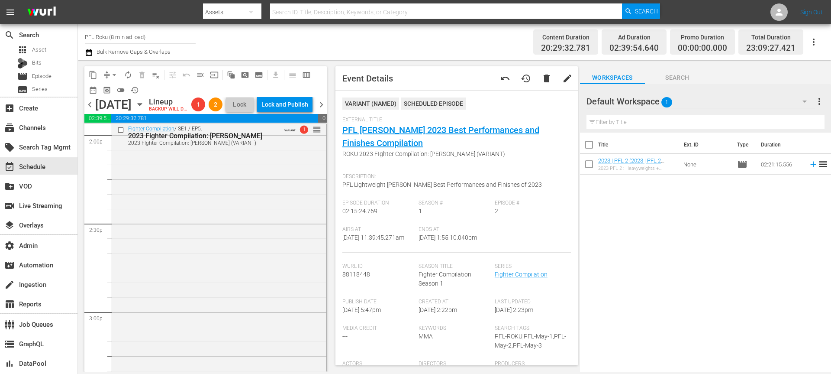
click at [210, 280] on div "Fighter Compilation / SE1 / EP5: 2023 Fighter Compilation: Gabriel Braga 2023 F…" at bounding box center [219, 304] width 214 height 365
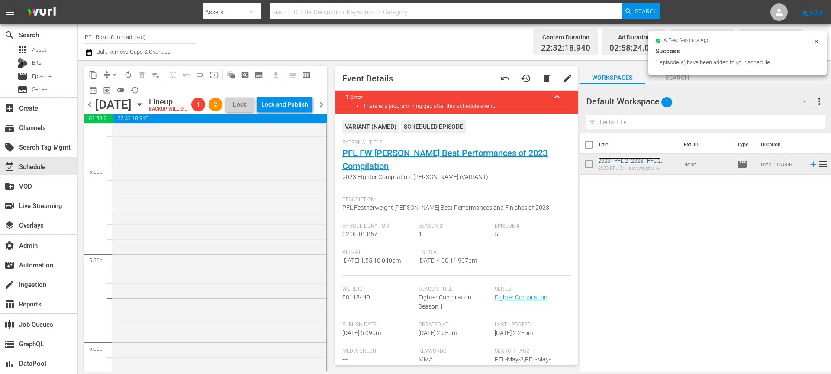
scroll to position [2962, 0]
click at [114, 78] on span "arrow_drop_down" at bounding box center [114, 75] width 9 height 9
click at [131, 120] on li "Align to End of Previous Day" at bounding box center [114, 121] width 91 height 14
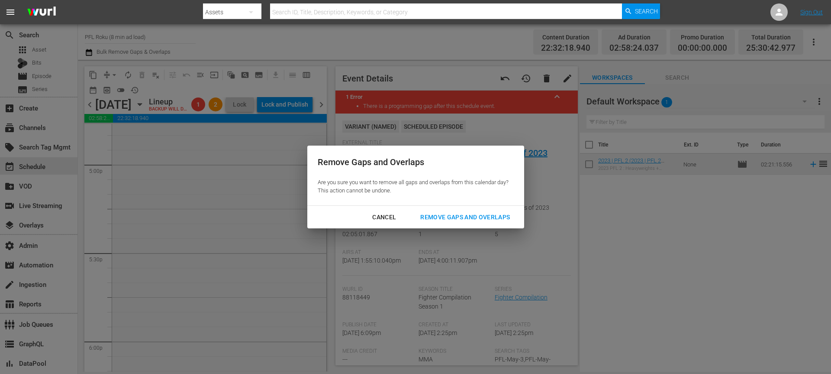
click at [470, 216] on div "Remove Gaps and Overlaps" at bounding box center [464, 217] width 103 height 11
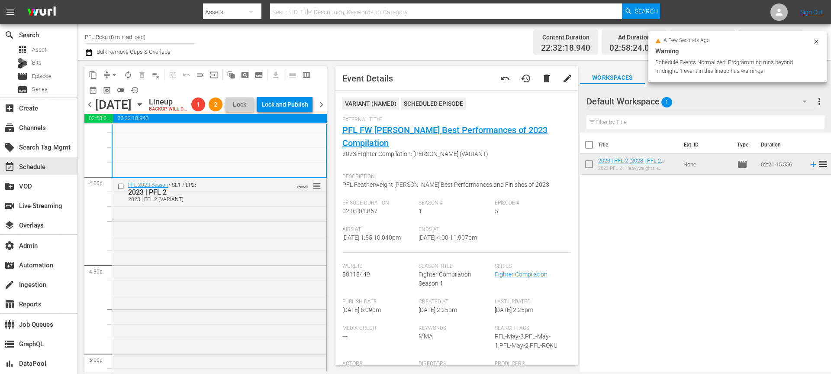
scroll to position [2778, 0]
click at [253, 197] on div "2023 | PFL 2 (VARIANT)" at bounding box center [205, 194] width 155 height 6
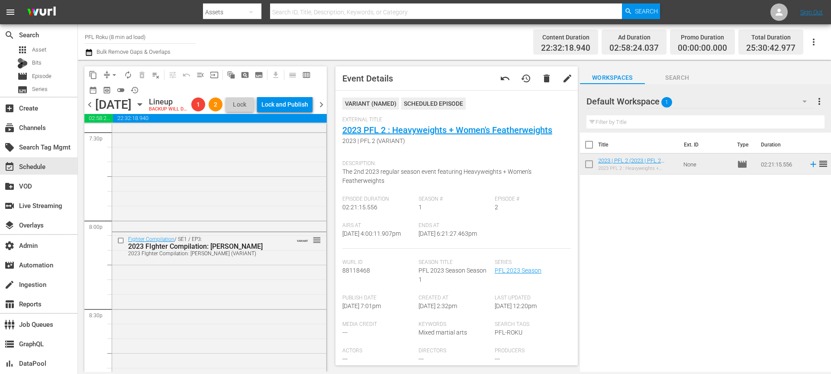
scroll to position [4318, 0]
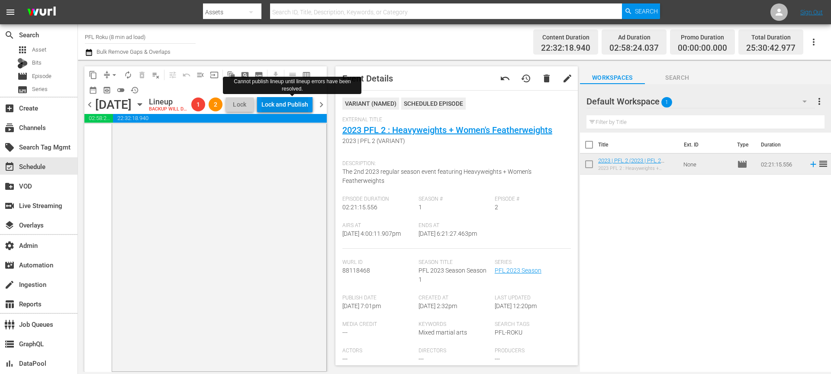
click at [303, 101] on div "Lock and Publish" at bounding box center [284, 105] width 47 height 16
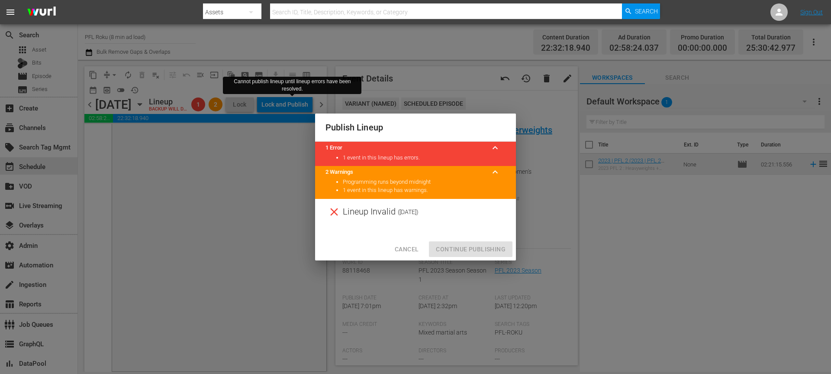
click at [404, 255] on button "Cancel" at bounding box center [407, 249] width 38 height 16
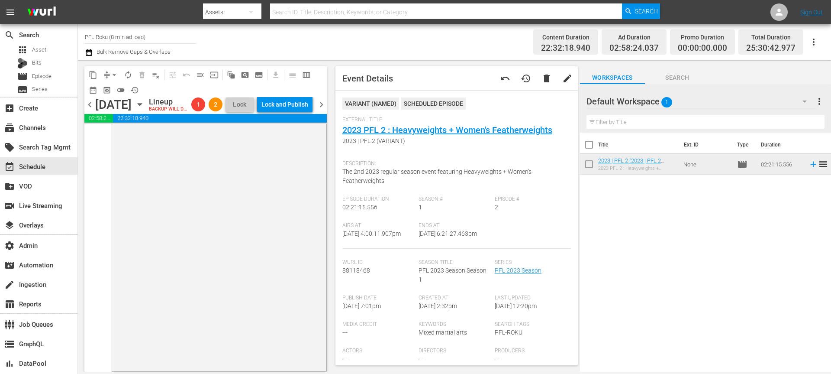
click at [322, 110] on span "chevron_right" at bounding box center [321, 104] width 11 height 11
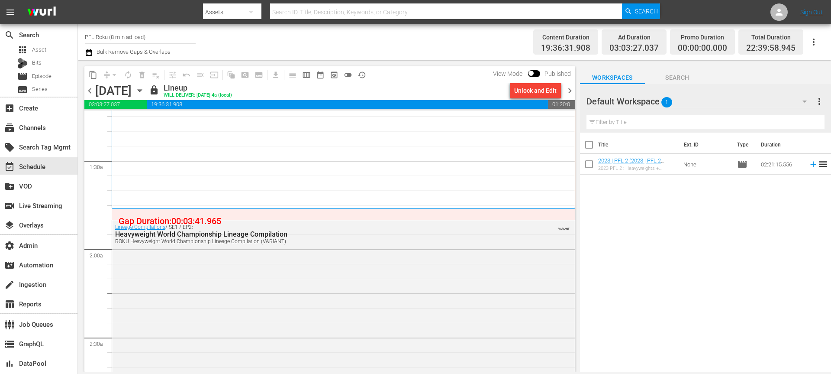
scroll to position [217, 0]
click at [90, 52] on icon "button" at bounding box center [89, 52] width 8 height 10
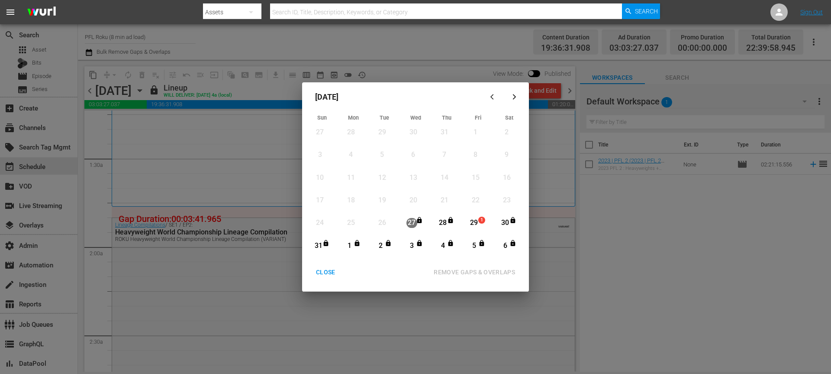
click at [506, 217] on div "30" at bounding box center [505, 222] width 11 height 15
click at [506, 246] on div "6" at bounding box center [505, 246] width 11 height 10
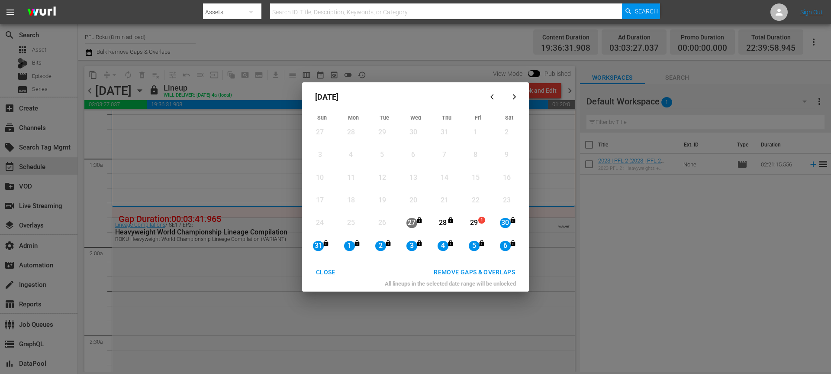
click at [493, 280] on div "All lineups in the selected date range will be unlocked" at bounding box center [416, 286] width 220 height 12
click at [495, 271] on div "REMOVE GAPS & OVERLAPS" at bounding box center [474, 272] width 95 height 11
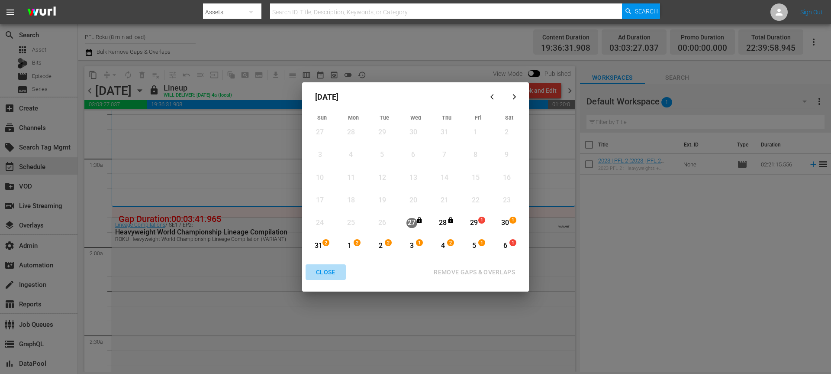
click at [332, 269] on div "CLOSE" at bounding box center [325, 272] width 33 height 11
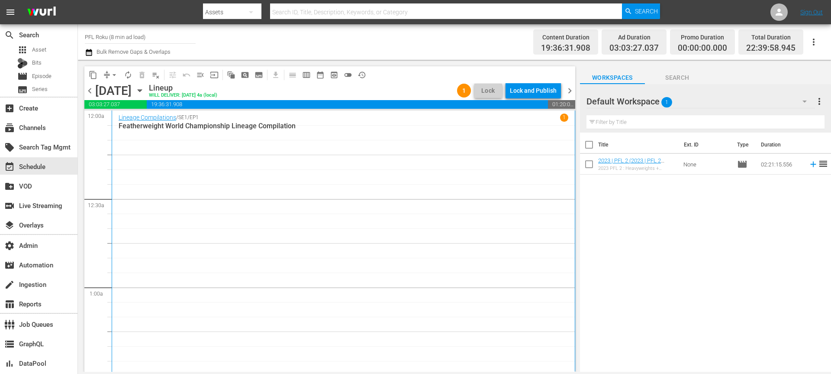
click at [94, 89] on span "chevron_left" at bounding box center [89, 90] width 11 height 11
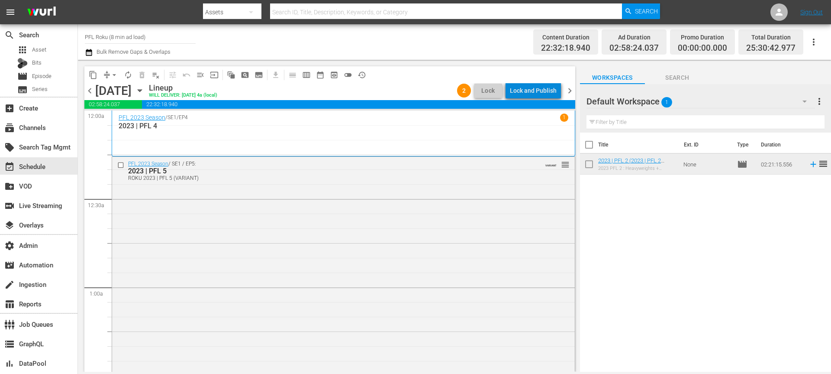
click at [545, 90] on div "Lock and Publish" at bounding box center [533, 91] width 47 height 16
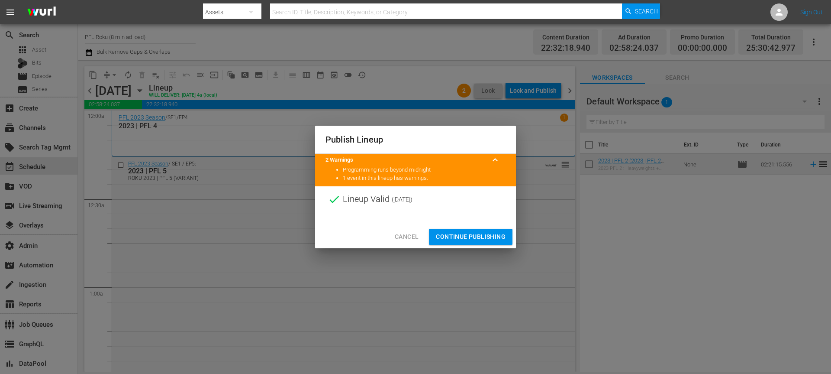
click at [477, 229] on button "Continue Publishing" at bounding box center [471, 237] width 84 height 16
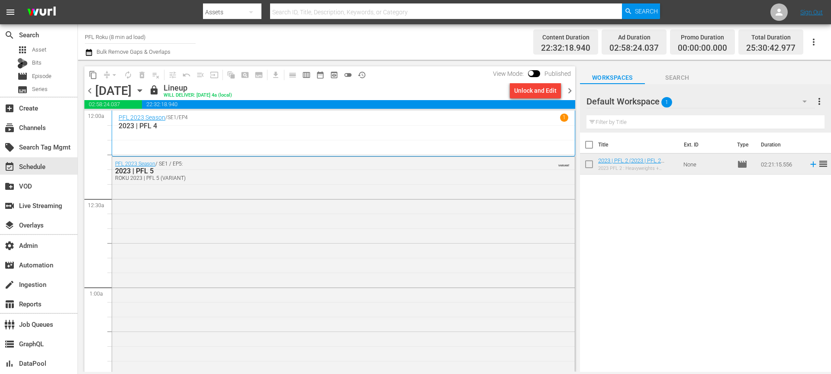
click at [571, 90] on span "chevron_right" at bounding box center [570, 90] width 11 height 11
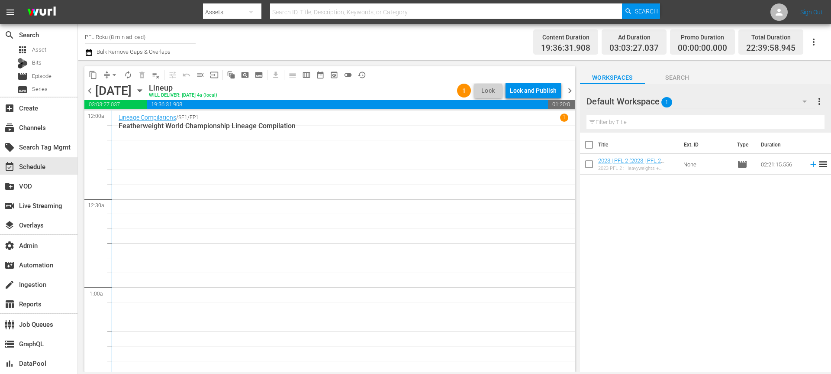
click at [223, 98] on div "chevron_left Saturday, August 30th August 30th Lineup WILL DELIVER: 8/29 @ 4a (…" at bounding box center [329, 91] width 491 height 17
click at [574, 91] on span "chevron_right" at bounding box center [570, 90] width 11 height 11
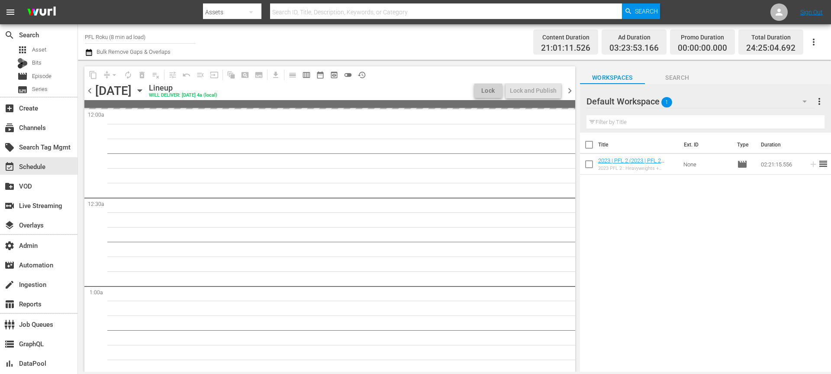
click at [574, 91] on span "chevron_right" at bounding box center [570, 90] width 11 height 11
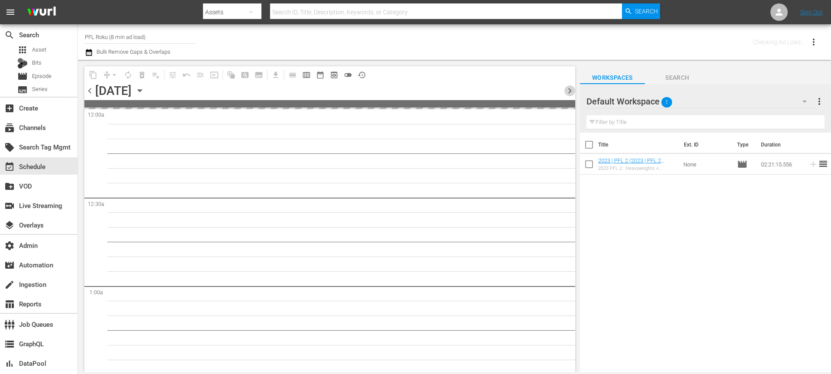
click at [574, 91] on span "chevron_right" at bounding box center [570, 90] width 11 height 11
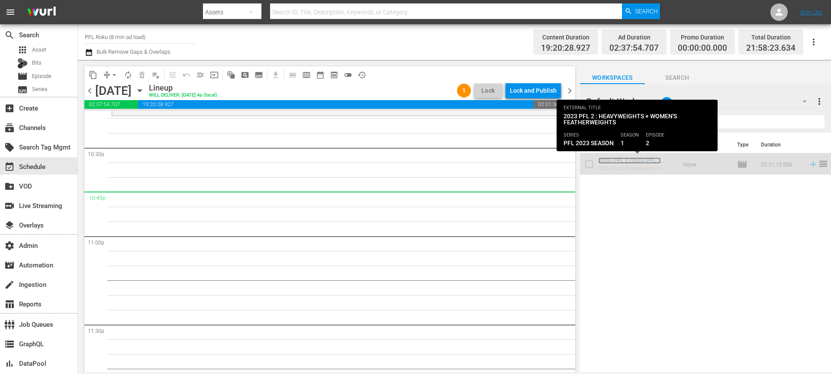
scroll to position [3894, 0]
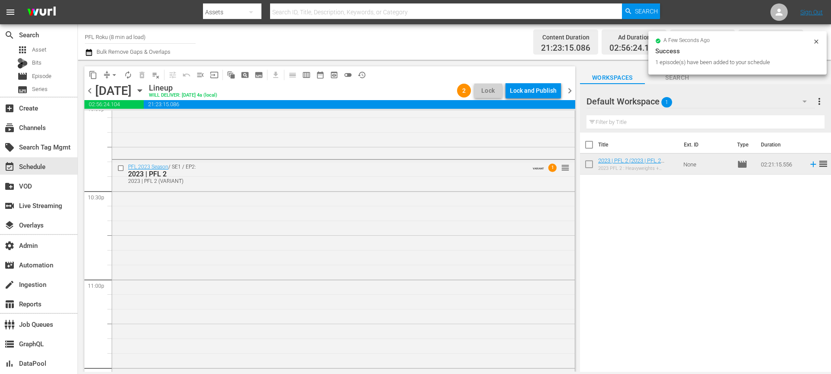
click at [89, 52] on icon "button" at bounding box center [89, 52] width 8 height 10
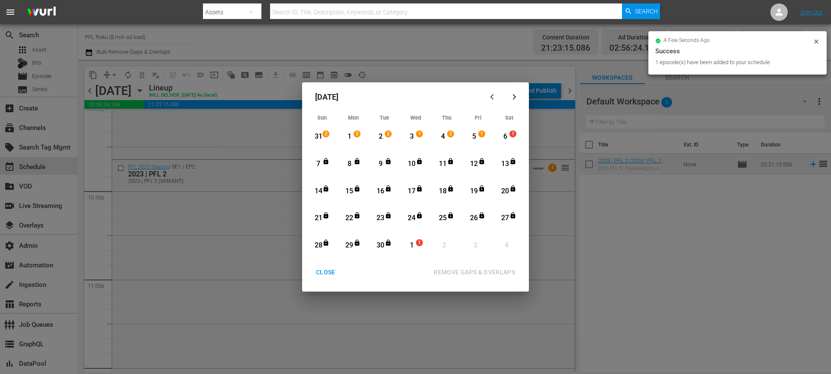
click at [449, 137] on div "2" at bounding box center [452, 136] width 7 height 9
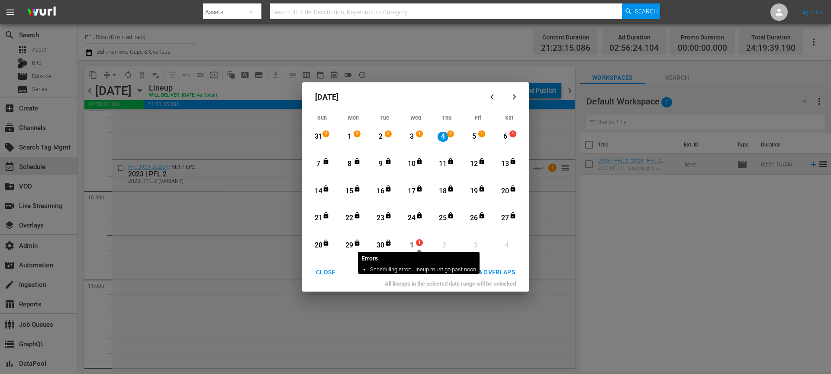
click at [419, 243] on span "1" at bounding box center [419, 242] width 6 height 7
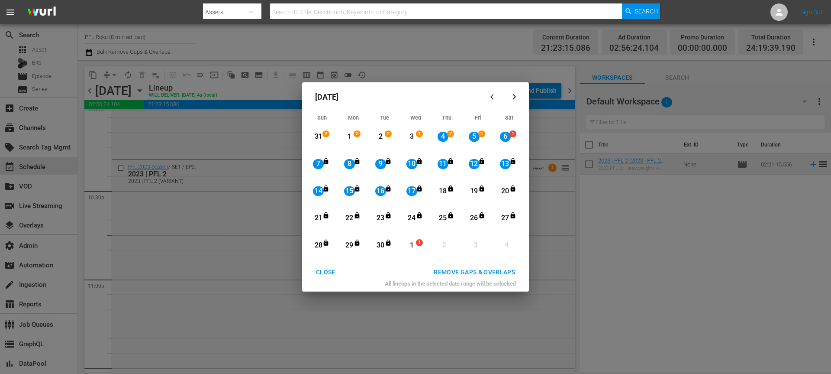
click at [468, 270] on div "REMOVE GAPS & OVERLAPS" at bounding box center [474, 272] width 95 height 11
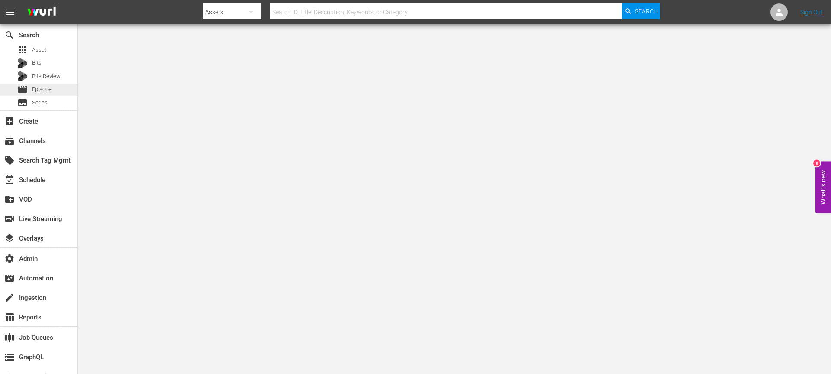
click at [45, 89] on span "Episode" at bounding box center [41, 89] width 19 height 9
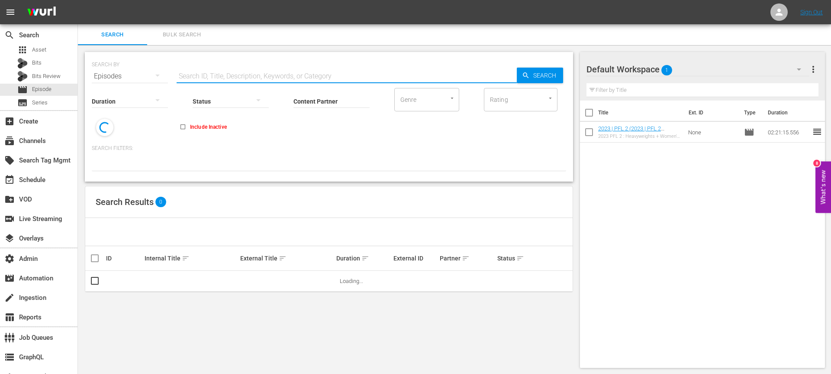
click at [286, 73] on input "text" at bounding box center [347, 76] width 340 height 21
type input "impa"
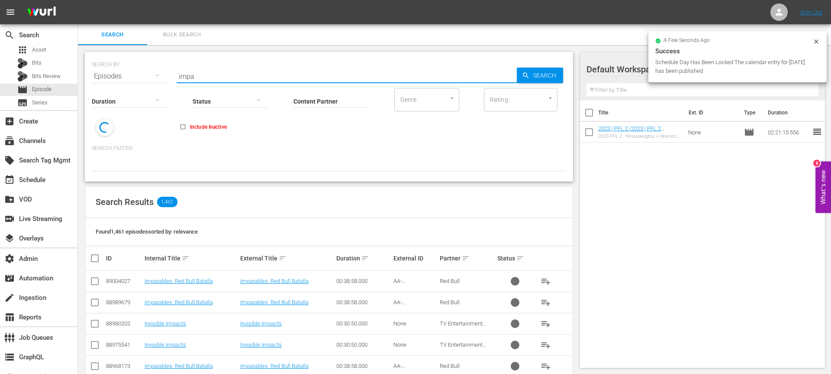
click at [180, 173] on div "SEARCH BY Search By Episodes Search ID, Title, Description, Keywords, or Catego…" at bounding box center [329, 116] width 488 height 129
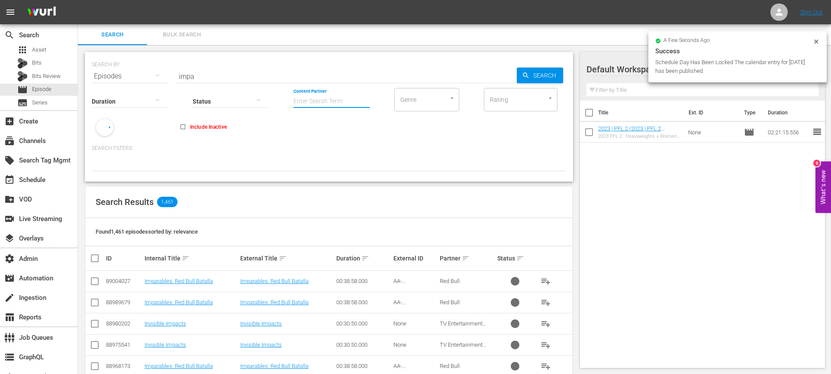
click at [309, 99] on input "Content Partner" at bounding box center [332, 101] width 76 height 31
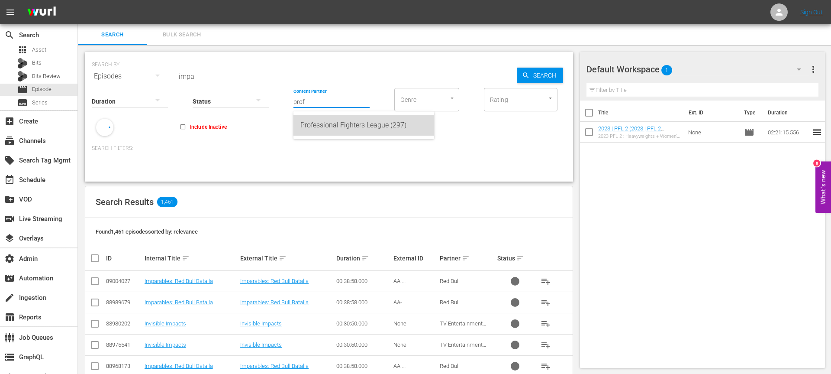
click at [329, 120] on div "Professional Fighters League (297)" at bounding box center [363, 125] width 127 height 21
type input "Professional Fighters League (297)"
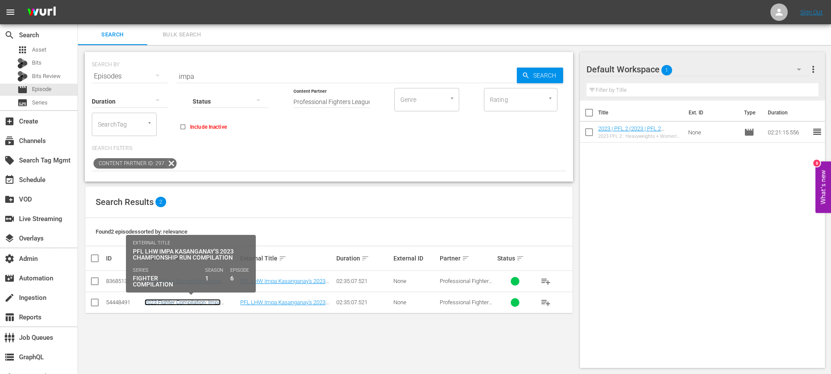
click at [185, 301] on link "2023 FIghter Compilation: Impa Kasanganay" at bounding box center [183, 305] width 76 height 13
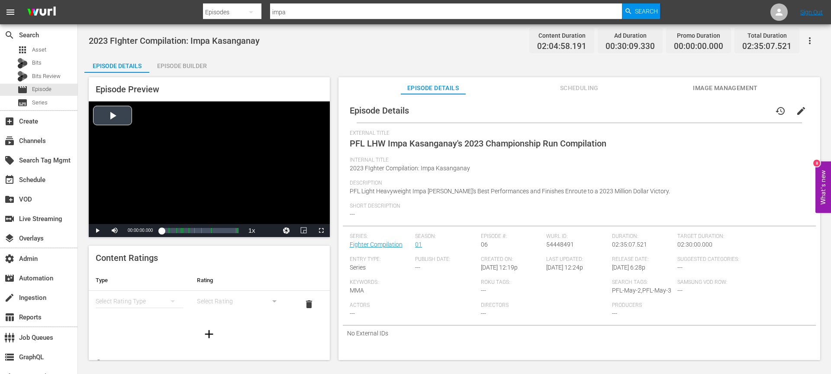
click at [124, 105] on div "Video Player" at bounding box center [209, 162] width 241 height 123
click at [161, 229] on div "00:00:02.308" at bounding box center [161, 230] width 0 height 9
click at [161, 230] on div "00:00:00.185" at bounding box center [161, 230] width 0 height 9
click at [162, 232] on div "00:04:23.712" at bounding box center [162, 230] width 2 height 9
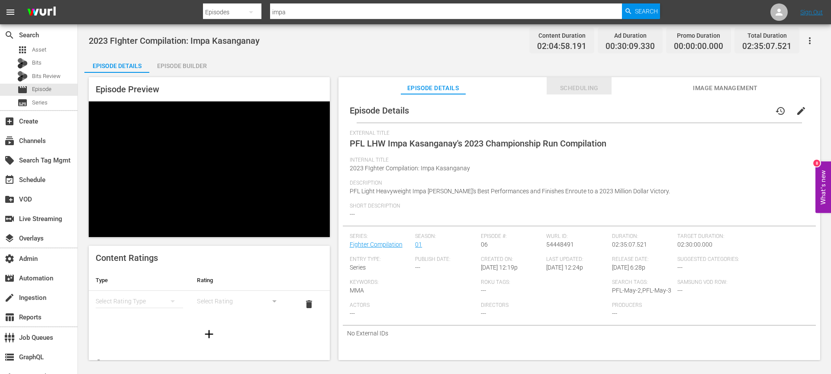
click at [562, 87] on span "Scheduling" at bounding box center [579, 88] width 65 height 11
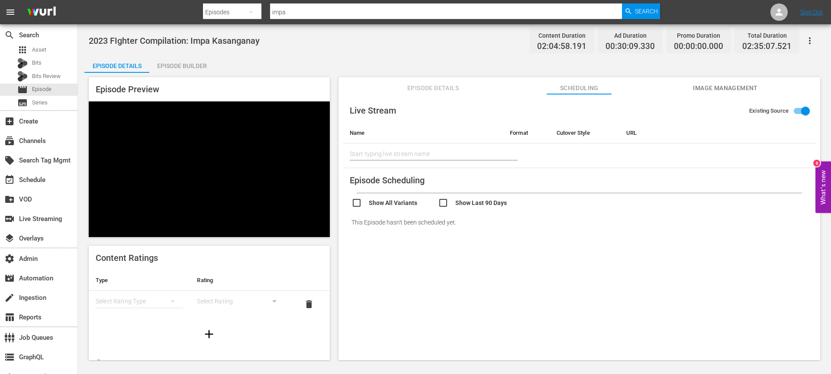
click at [456, 94] on button "Episode Details" at bounding box center [433, 85] width 65 height 17
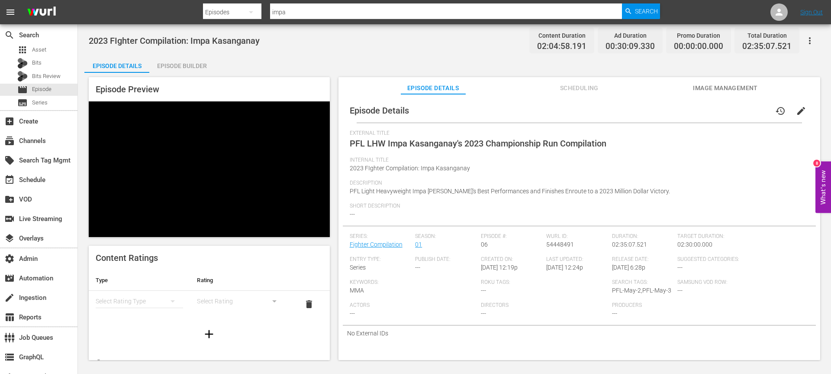
click at [269, 35] on div "2023 FIghter Compilation: Impa Kasanganay Content Duration 02:04:58.191 Ad Dura…" at bounding box center [455, 40] width 732 height 19
click at [240, 37] on span "2023 FIghter Compilation: Impa Kasanganay" at bounding box center [174, 41] width 171 height 10
click at [236, 39] on span "2023 FIghter Compilation: Impa Kasanganay" at bounding box center [174, 41] width 171 height 10
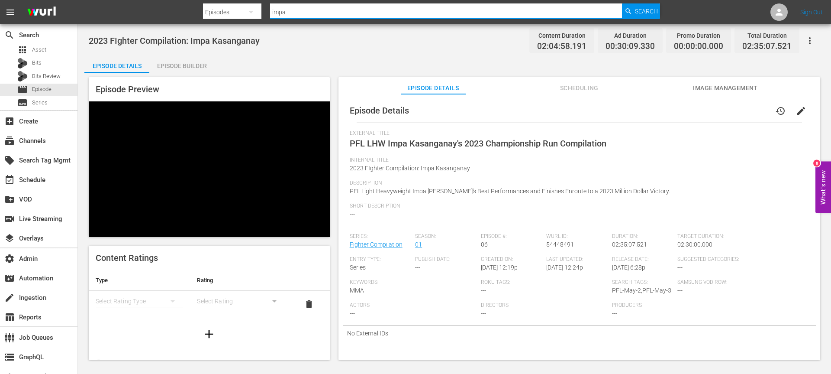
click at [305, 11] on input "impa" at bounding box center [446, 12] width 352 height 21
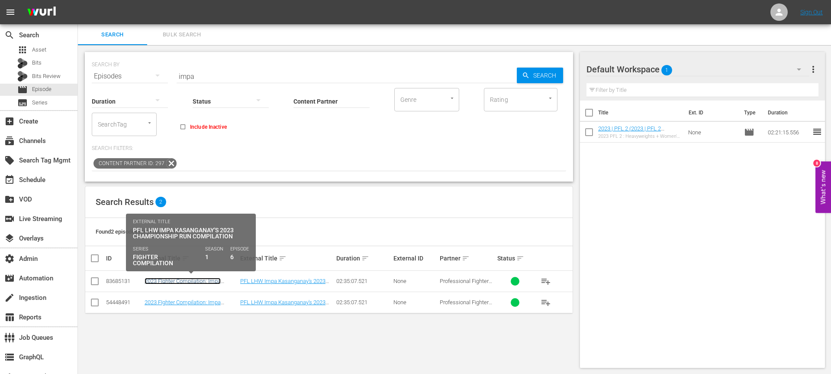
click at [173, 281] on link "2023 FIghter Compilation: Impa Kasanganay" at bounding box center [183, 284] width 76 height 13
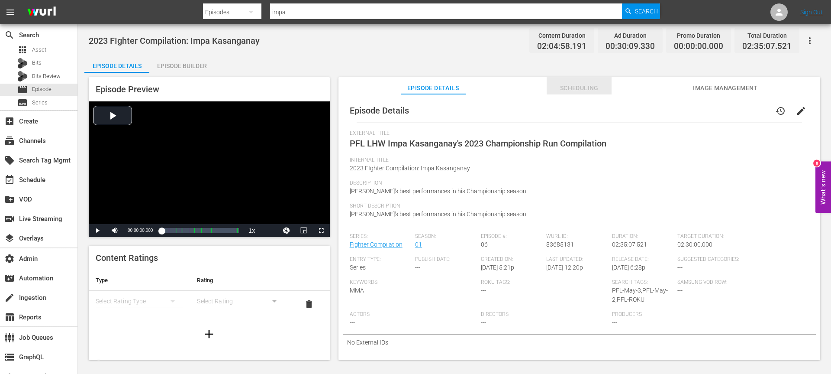
click at [578, 88] on span "Scheduling" at bounding box center [579, 88] width 65 height 11
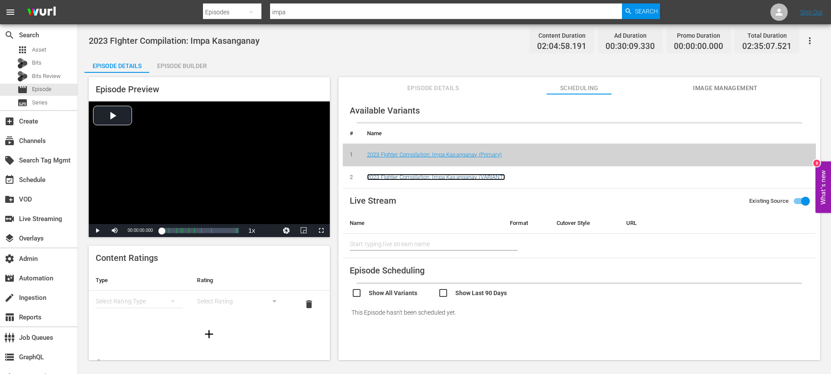
click at [435, 177] on link "2023 FIghter Compilation: Impa Kasanganay (VARIANT)" at bounding box center [436, 177] width 138 height 6
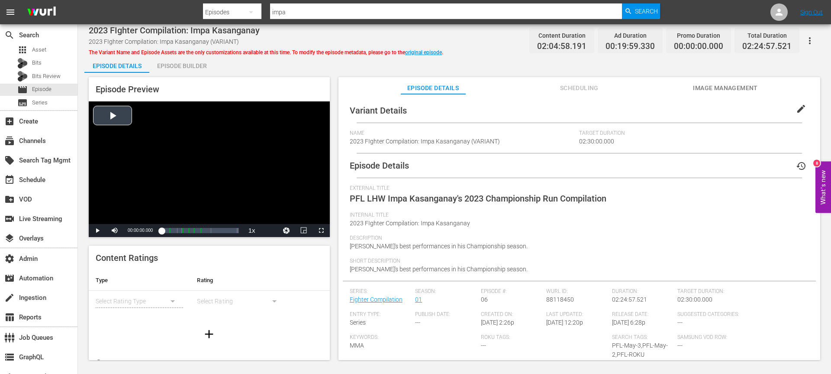
click at [120, 107] on div "Video Player" at bounding box center [209, 162] width 241 height 123
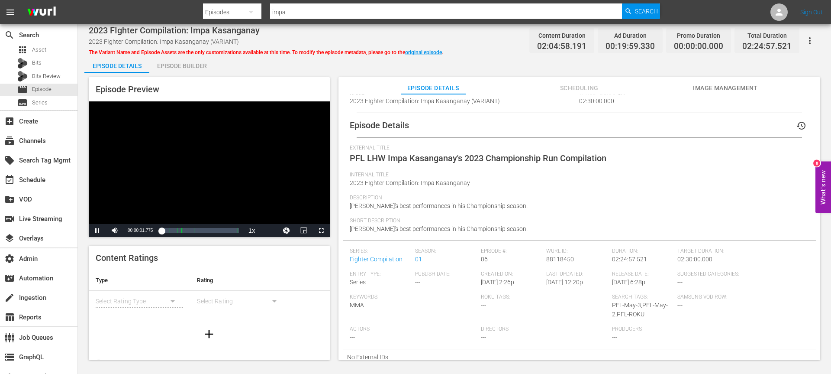
scroll to position [41, 0]
click at [596, 88] on span "Scheduling" at bounding box center [579, 88] width 65 height 11
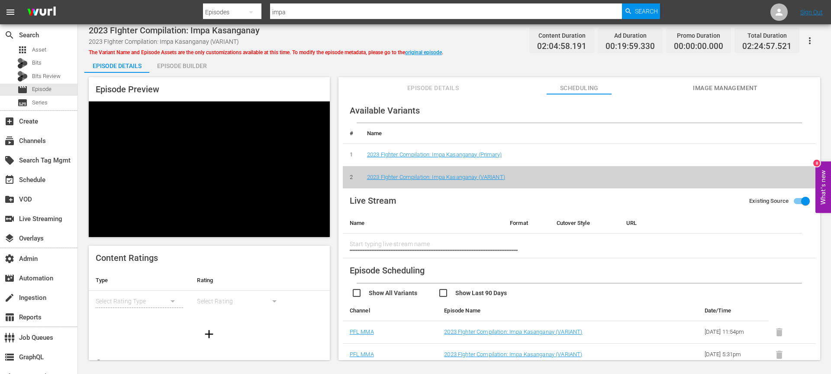
scroll to position [68, 0]
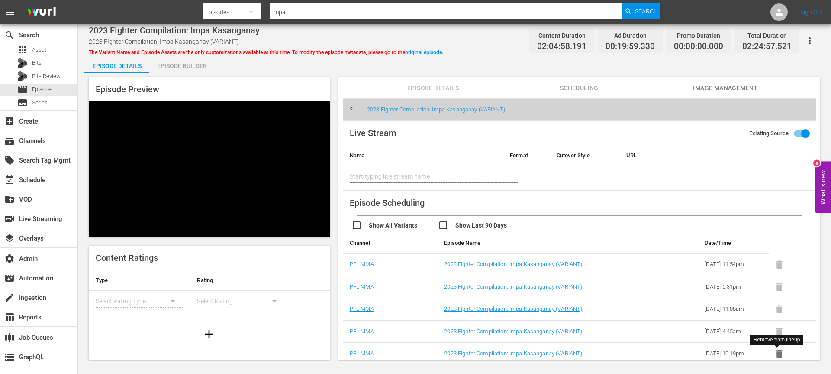
click at [780, 350] on icon "button" at bounding box center [779, 353] width 11 height 11
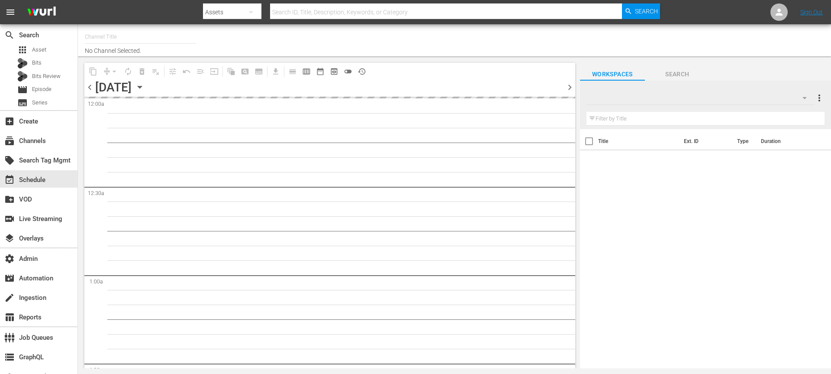
type input "PFL Roku (8 min ad load) (2027)"
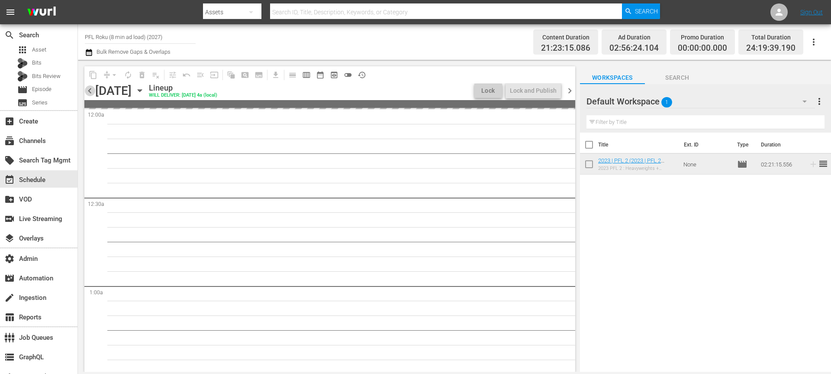
click at [90, 90] on span "chevron_left" at bounding box center [89, 90] width 11 height 11
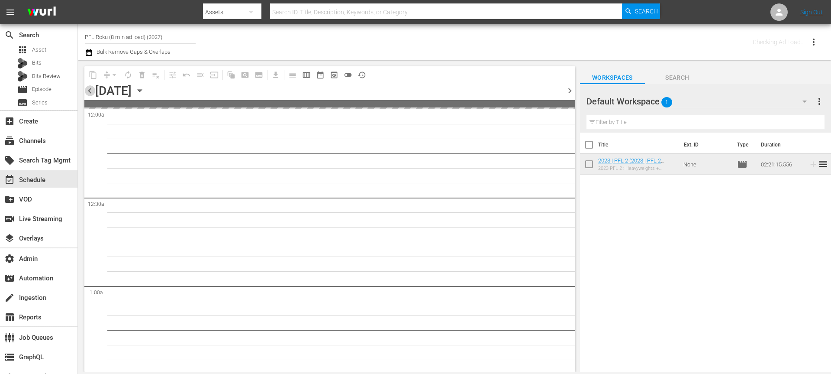
click at [90, 90] on span "chevron_left" at bounding box center [89, 90] width 11 height 11
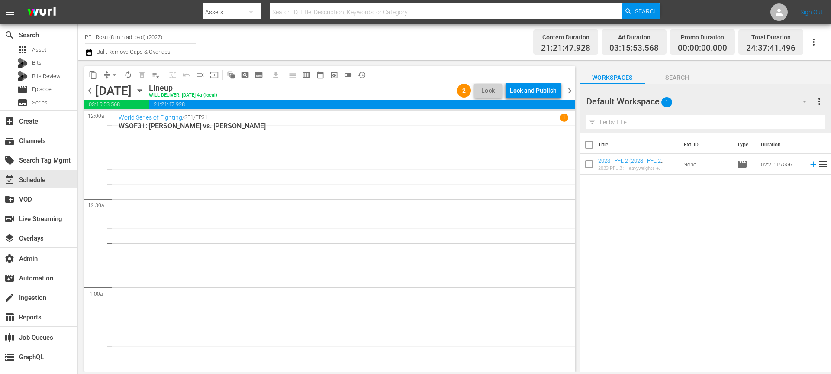
click at [89, 89] on span "chevron_left" at bounding box center [89, 90] width 11 height 11
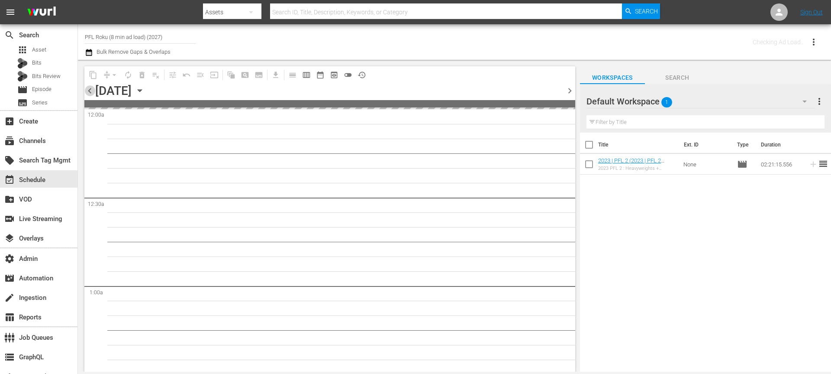
click at [89, 89] on span "chevron_left" at bounding box center [89, 90] width 11 height 11
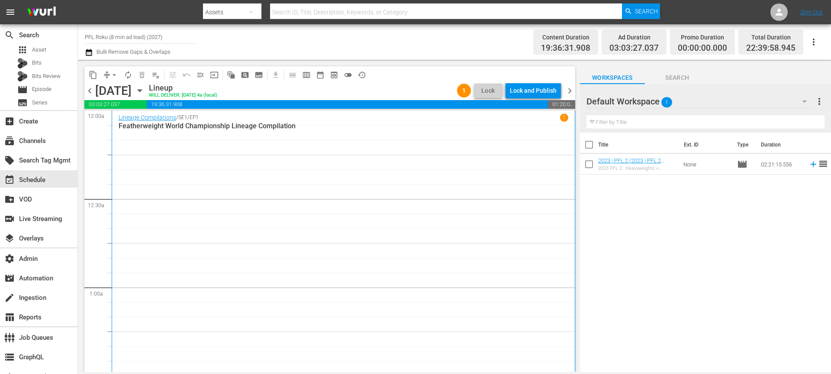
click at [88, 92] on span "chevron_left" at bounding box center [89, 90] width 11 height 11
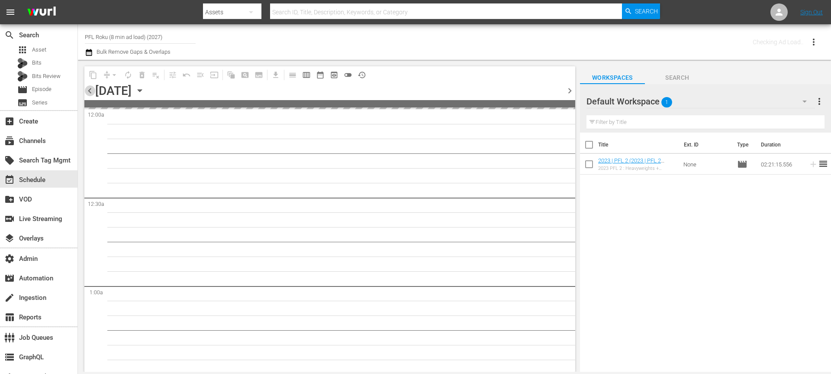
click at [88, 92] on span "chevron_left" at bounding box center [89, 90] width 11 height 11
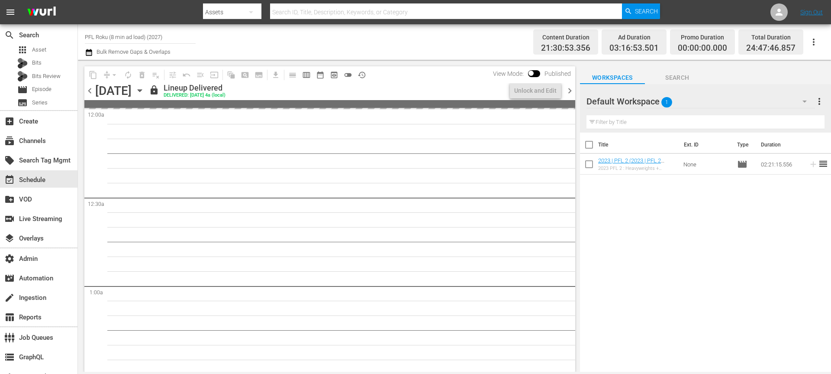
click at [572, 94] on span "chevron_right" at bounding box center [570, 90] width 11 height 11
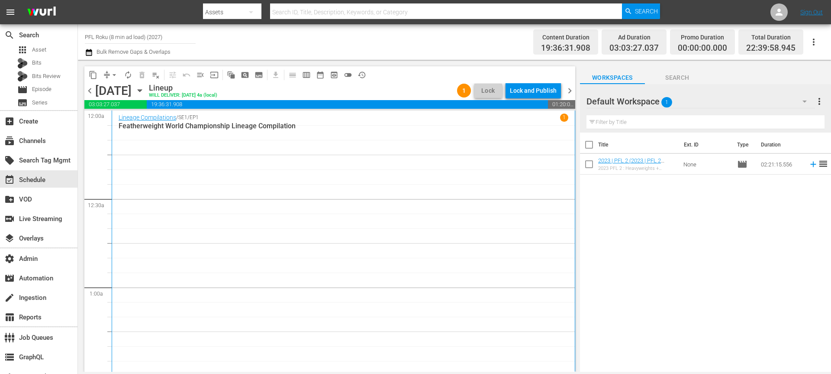
click at [530, 92] on div "Lock and Publish" at bounding box center [533, 91] width 47 height 16
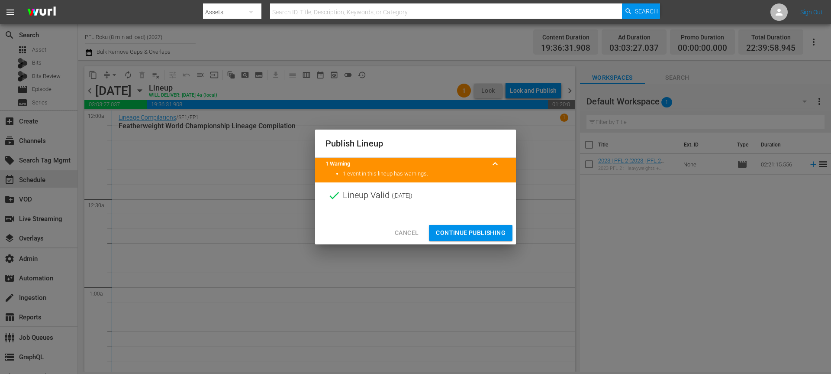
click at [483, 231] on span "Continue Publishing" at bounding box center [471, 232] width 70 height 11
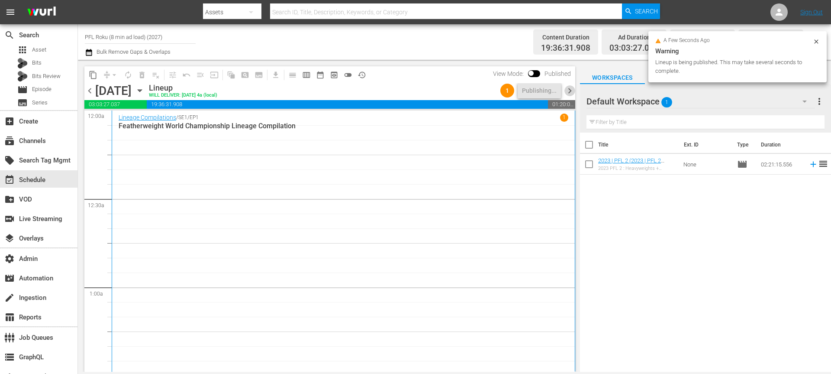
click at [573, 94] on span "chevron_right" at bounding box center [570, 90] width 11 height 11
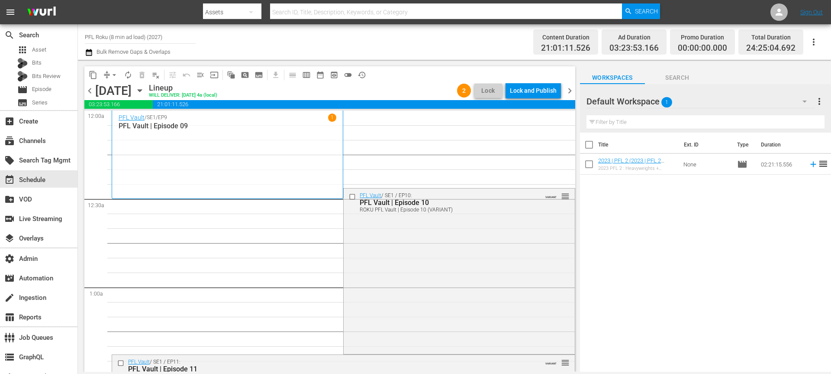
click at [90, 53] on icon "button" at bounding box center [89, 52] width 8 height 10
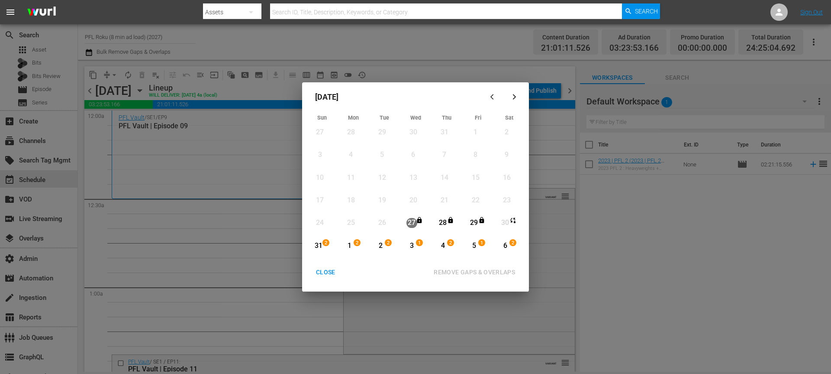
click at [319, 242] on div "31" at bounding box center [318, 246] width 11 height 10
click at [514, 96] on icon "button" at bounding box center [514, 97] width 6 height 6
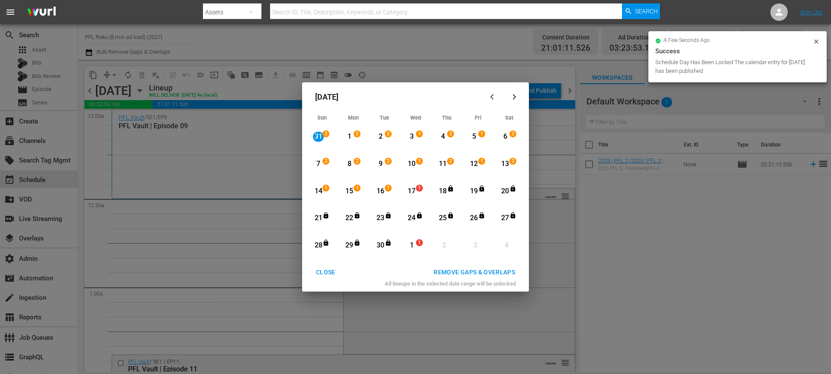
click at [333, 276] on div "CLOSE" at bounding box center [325, 272] width 33 height 11
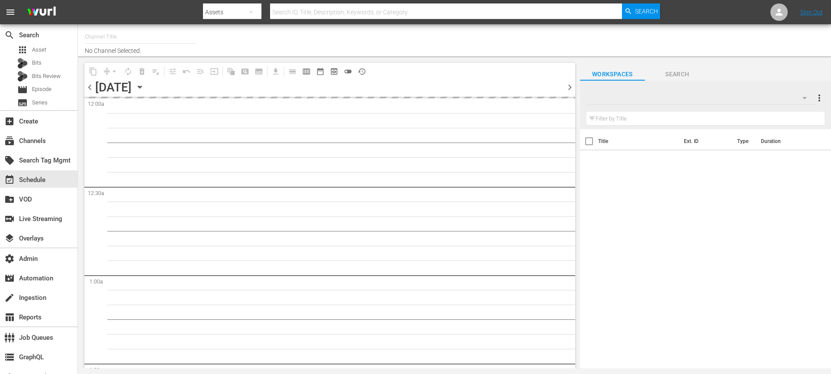
type input "PFL Roku (8 min ad load) (2027)"
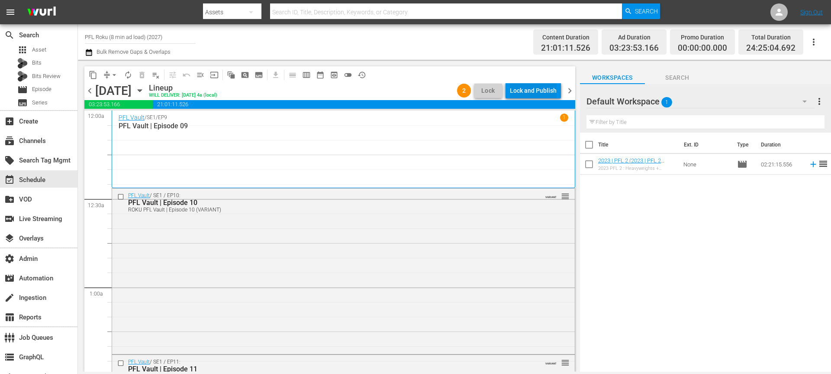
click at [532, 92] on div "Lock and Publish" at bounding box center [533, 91] width 47 height 16
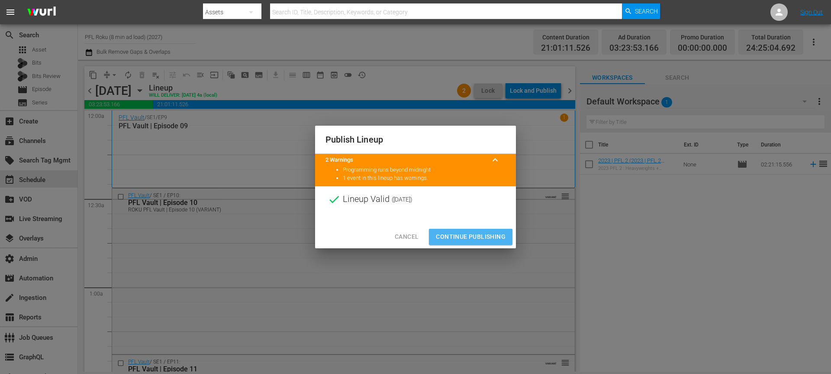
click at [496, 234] on span "Continue Publishing" at bounding box center [471, 236] width 70 height 11
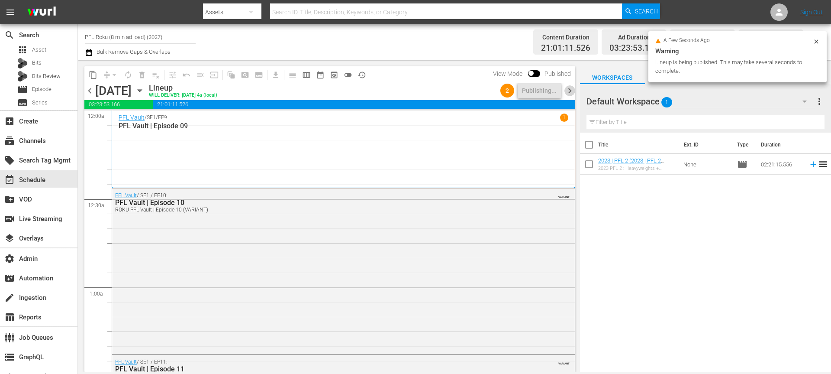
click at [571, 89] on span "chevron_right" at bounding box center [570, 90] width 11 height 11
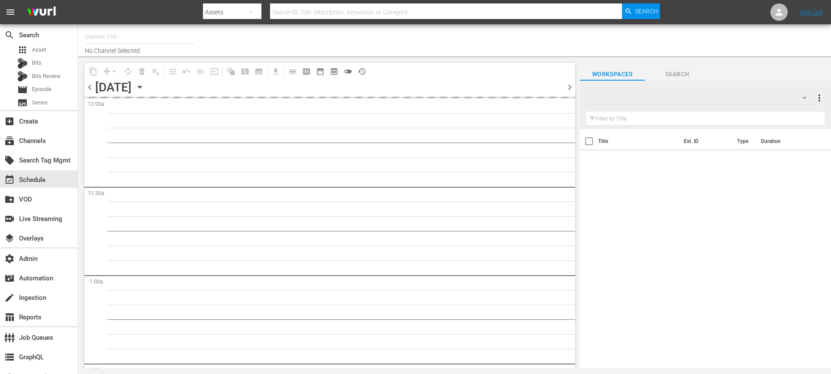
type input "PFL Roku (8 min ad load) (2027)"
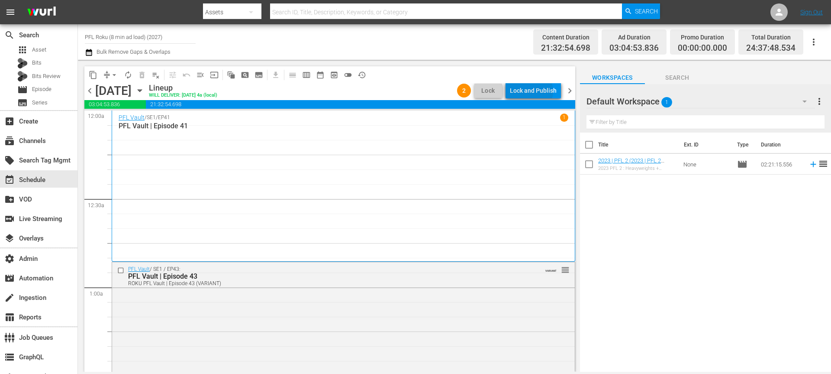
click at [533, 91] on div "Lock and Publish" at bounding box center [533, 91] width 47 height 16
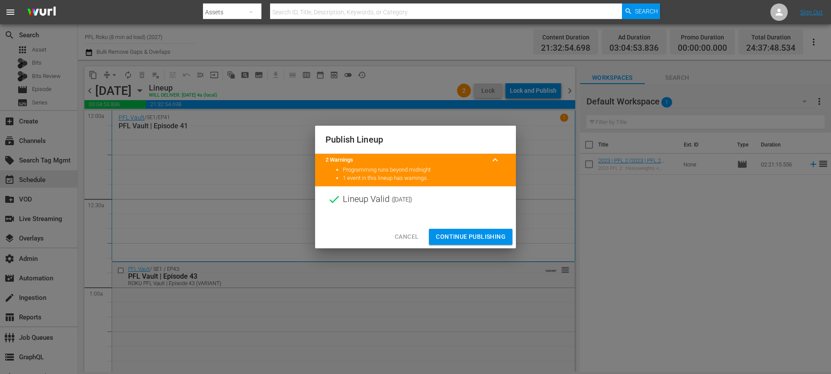
click at [487, 235] on span "Continue Publishing" at bounding box center [471, 236] width 70 height 11
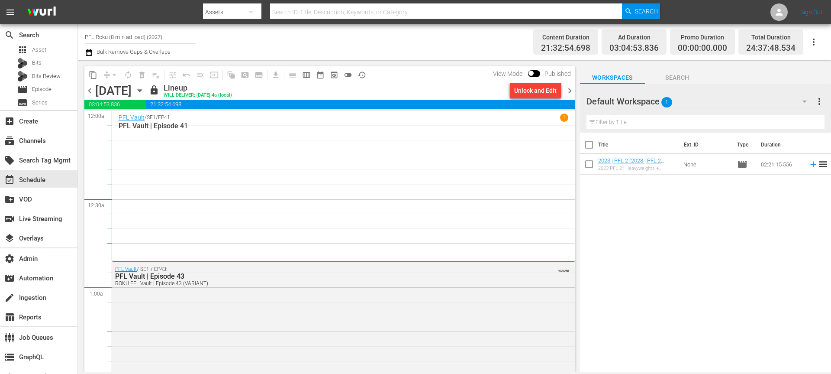
click at [571, 95] on span "chevron_right" at bounding box center [570, 90] width 11 height 11
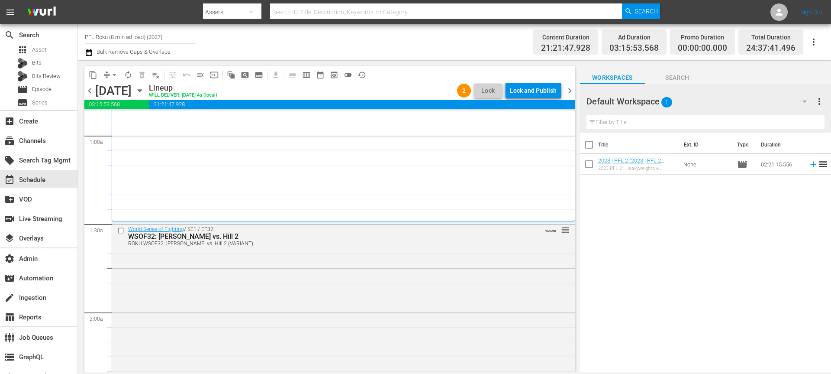
scroll to position [185, 0]
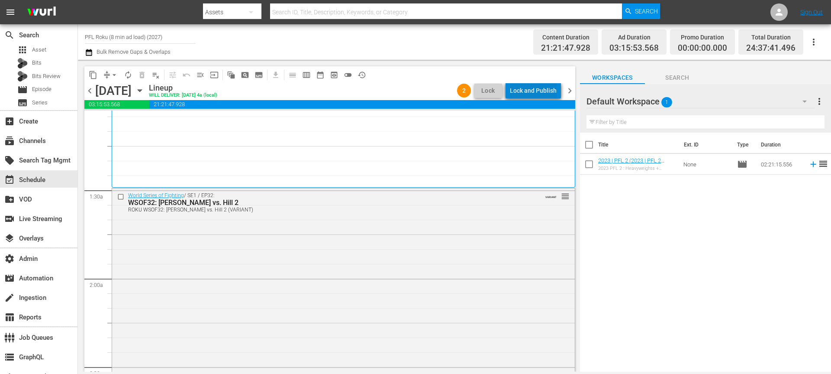
click at [542, 91] on div "Lock and Publish" at bounding box center [533, 91] width 47 height 16
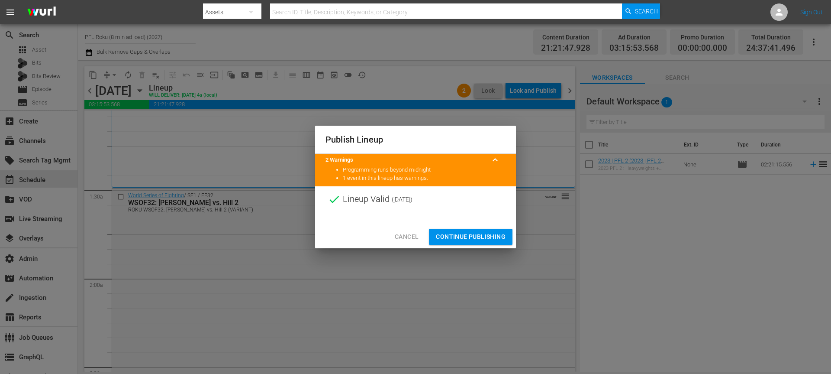
click at [474, 236] on span "Continue Publishing" at bounding box center [471, 236] width 70 height 11
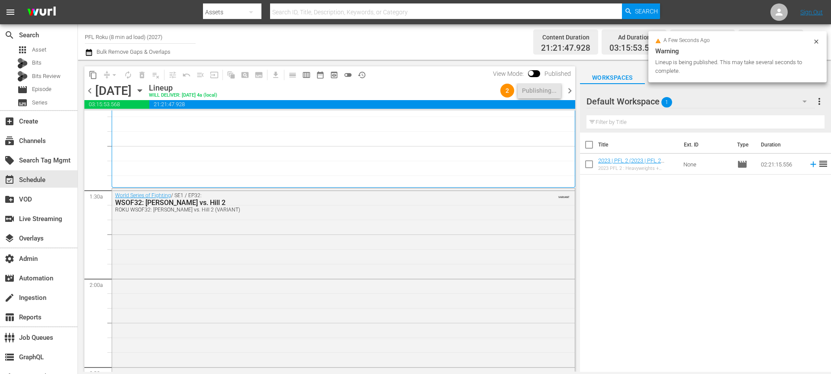
click at [569, 91] on span "chevron_right" at bounding box center [570, 90] width 11 height 11
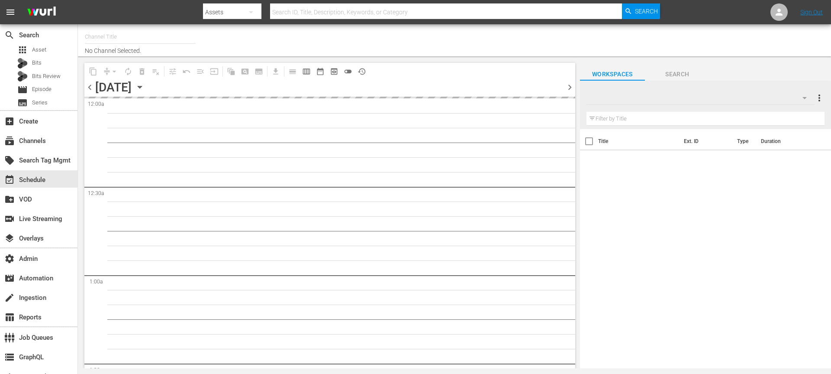
type input "PFL Roku (8 min ad load) (2027)"
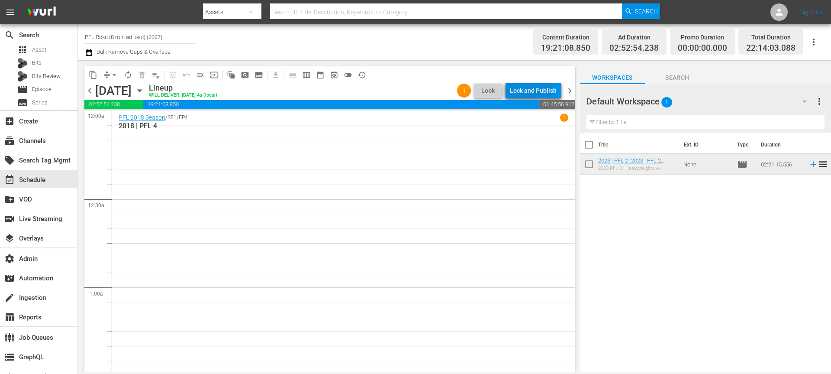
click at [520, 90] on div "Lock and Publish" at bounding box center [533, 91] width 47 height 16
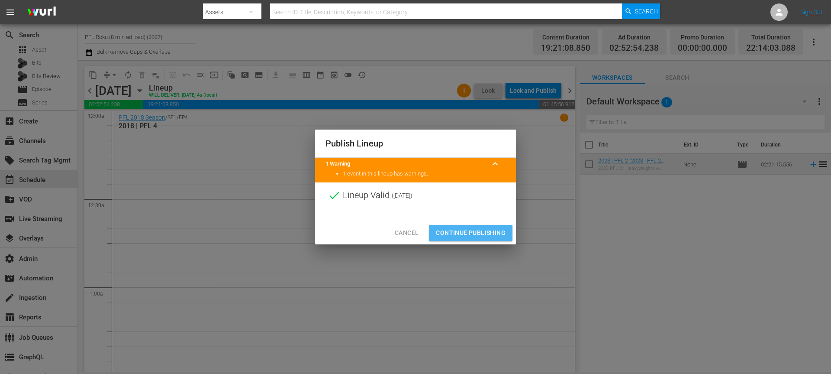
click at [493, 229] on span "Continue Publishing" at bounding box center [471, 232] width 70 height 11
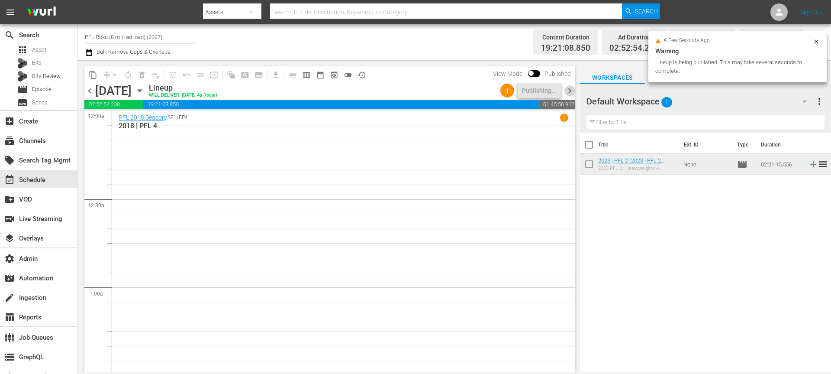
click at [571, 89] on span "chevron_right" at bounding box center [570, 90] width 11 height 11
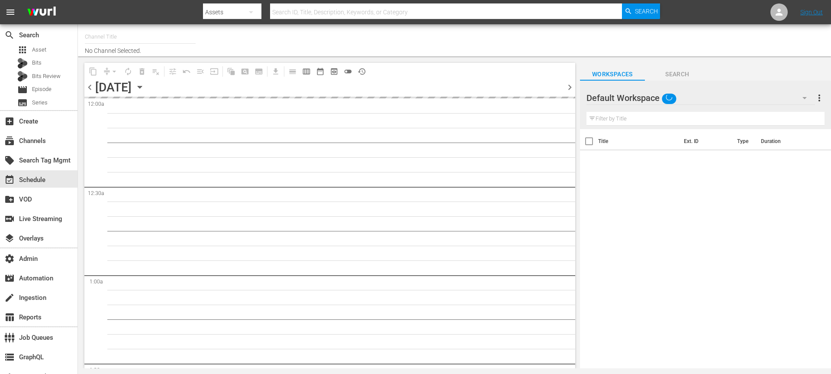
type input "PFL Roku (8 min ad load) (2027)"
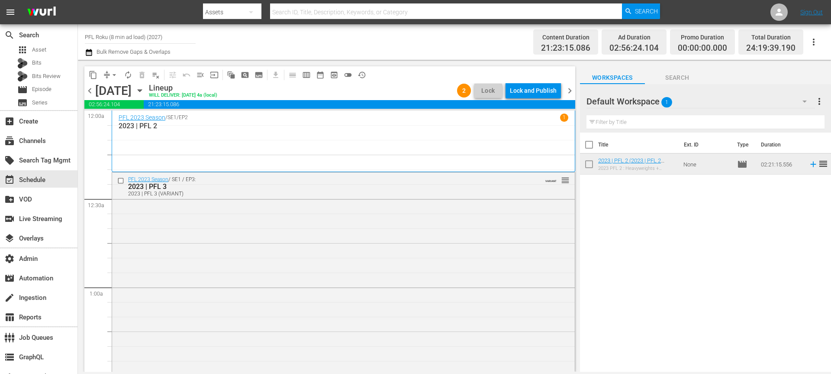
click at [546, 92] on div "Lock and Publish" at bounding box center [533, 91] width 47 height 16
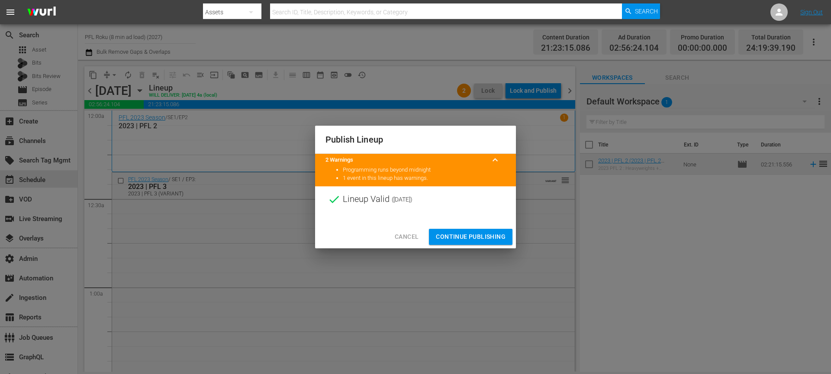
click at [469, 230] on button "Continue Publishing" at bounding box center [471, 237] width 84 height 16
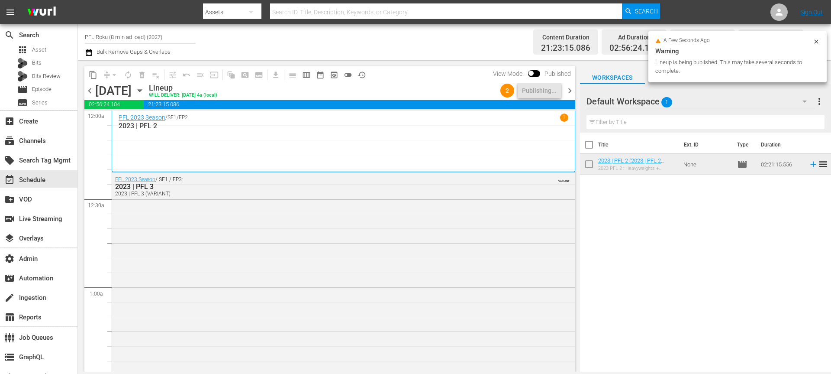
click at [571, 91] on span "chevron_right" at bounding box center [570, 90] width 11 height 11
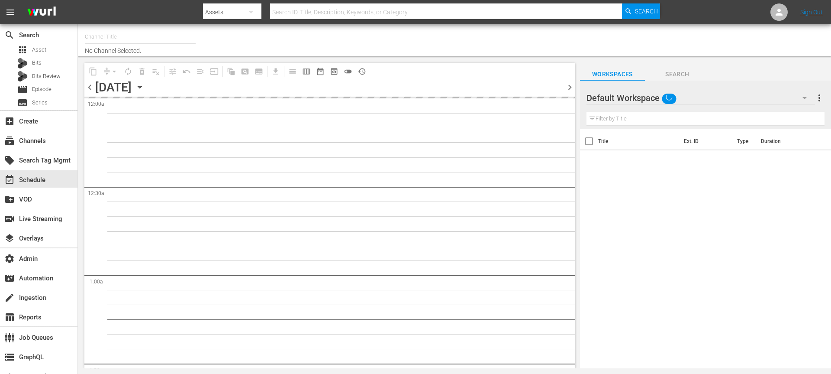
type input "PFL Roku (8 min ad load) (2027)"
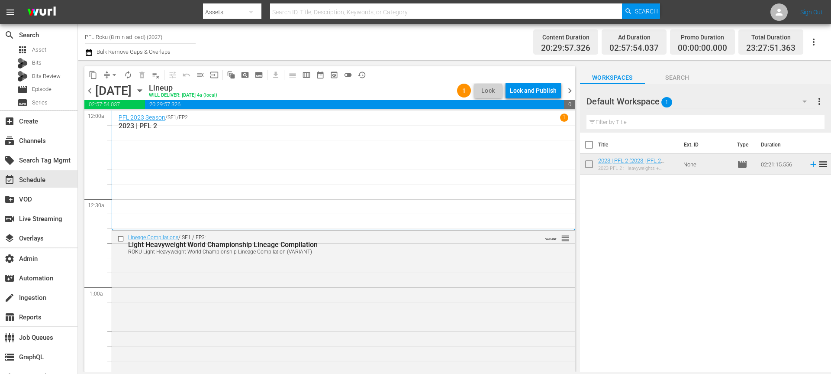
click at [542, 90] on div "Lock and Publish" at bounding box center [533, 91] width 47 height 16
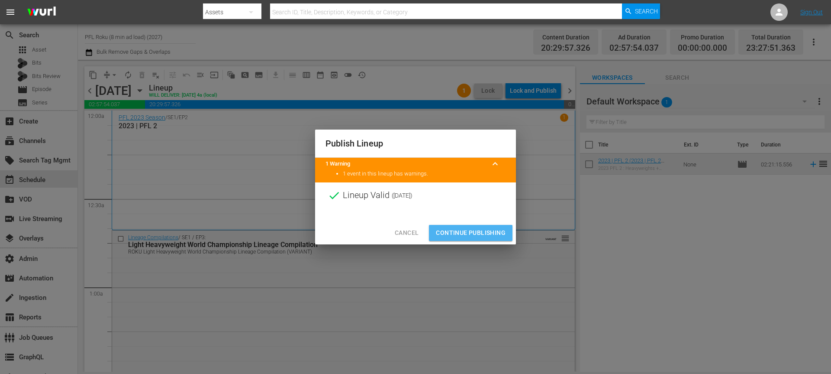
click at [487, 232] on span "Continue Publishing" at bounding box center [471, 232] width 70 height 11
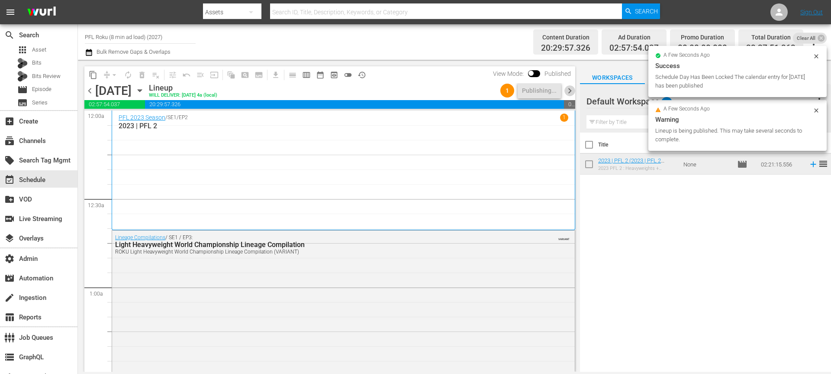
click at [572, 95] on span "chevron_right" at bounding box center [570, 90] width 11 height 11
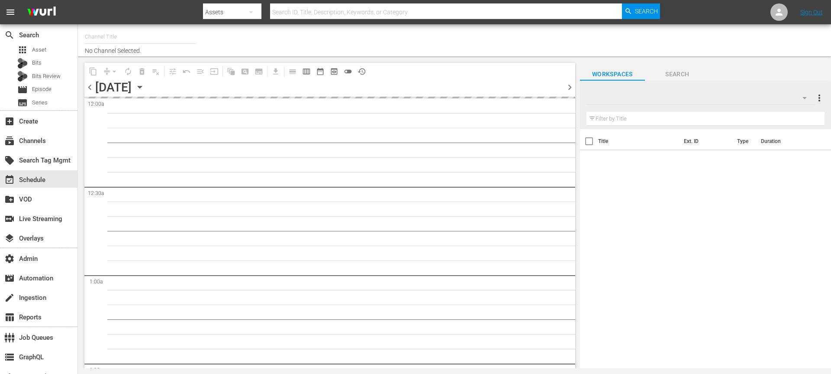
type input "PFL Roku (8 min ad load) (2027)"
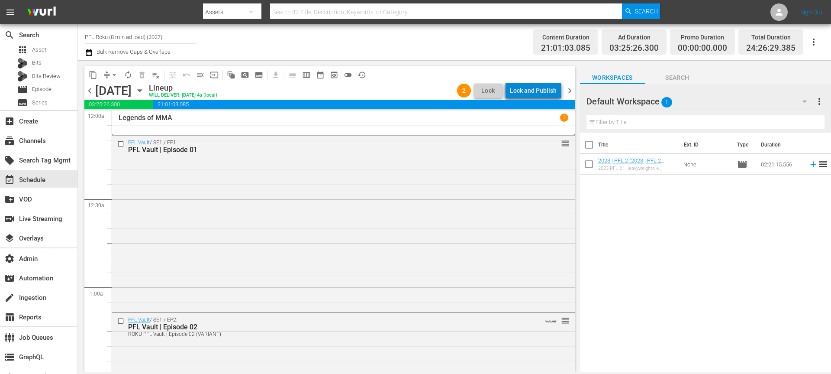
click at [546, 94] on div "Lock and Publish" at bounding box center [533, 91] width 47 height 16
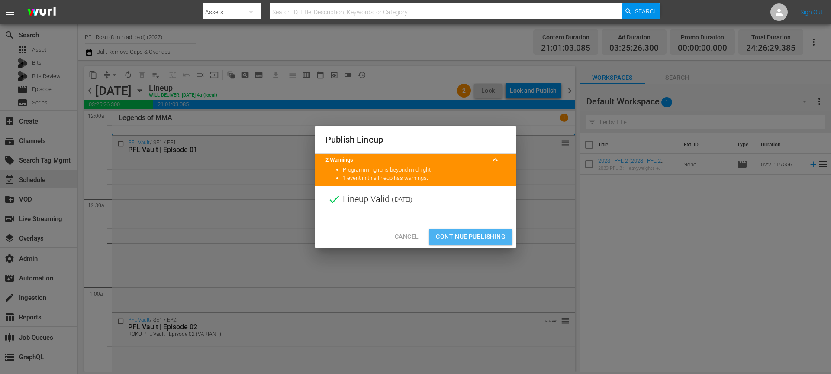
click at [485, 237] on span "Continue Publishing" at bounding box center [471, 236] width 70 height 11
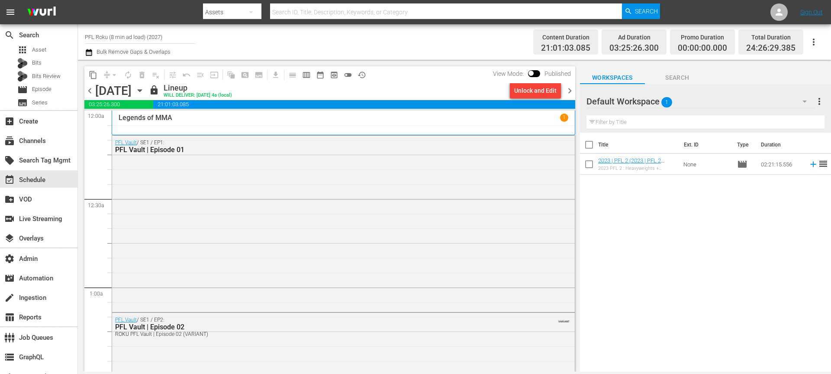
click at [145, 92] on icon "button" at bounding box center [140, 91] width 10 height 10
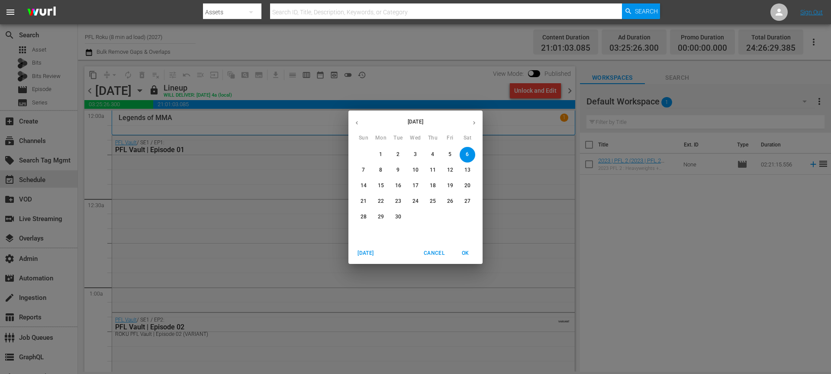
click at [379, 217] on p "29" at bounding box center [381, 216] width 6 height 7
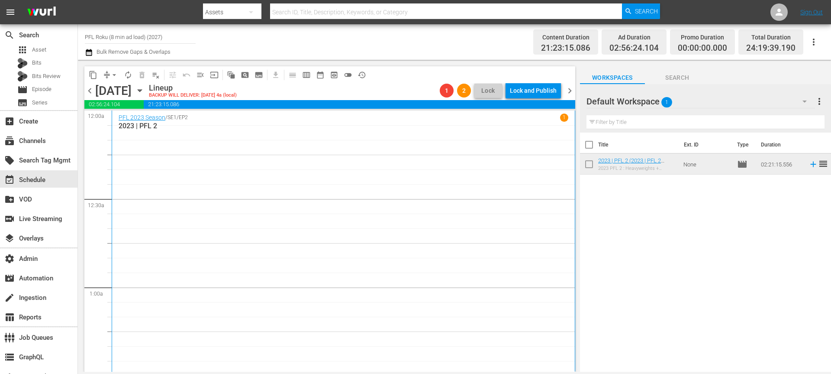
click at [145, 86] on icon "button" at bounding box center [140, 91] width 10 height 10
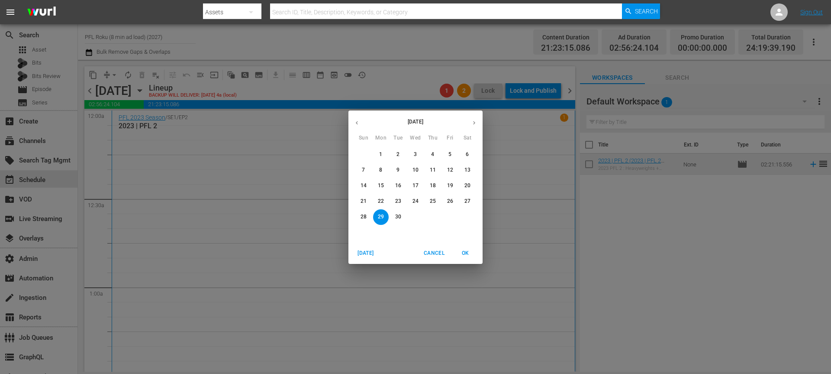
click at [400, 201] on p "23" at bounding box center [398, 200] width 6 height 7
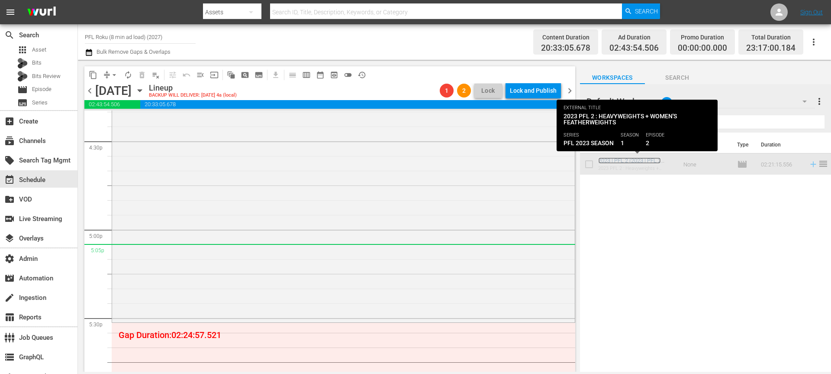
scroll to position [2975, 0]
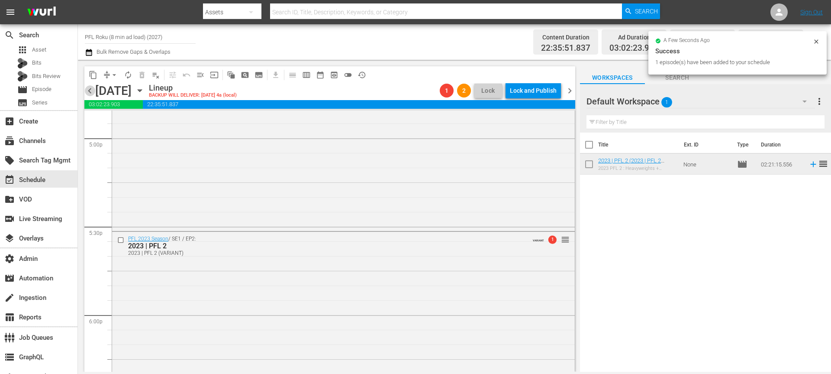
click at [90, 90] on span "chevron_left" at bounding box center [89, 90] width 11 height 11
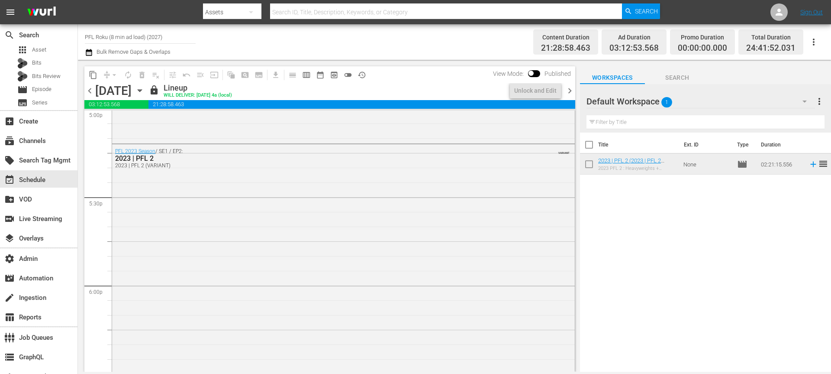
click at [90, 90] on span "chevron_left" at bounding box center [89, 90] width 11 height 11
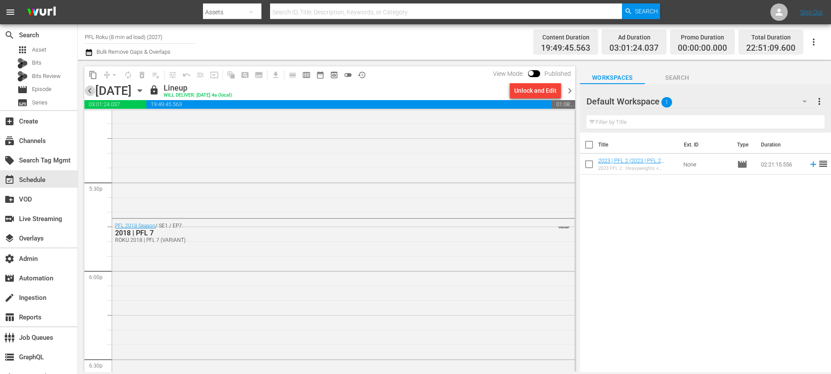
click at [90, 90] on span "chevron_left" at bounding box center [89, 90] width 11 height 11
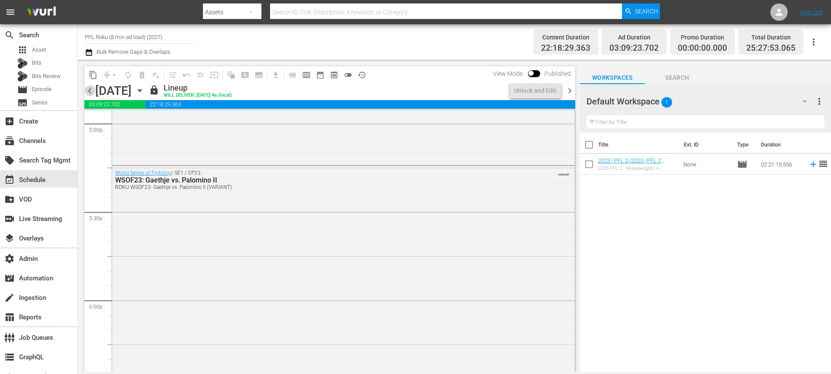
click at [90, 90] on span "chevron_left" at bounding box center [89, 90] width 11 height 11
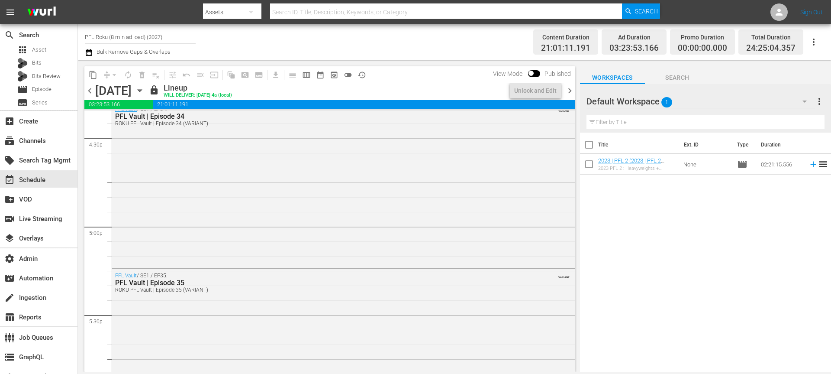
click at [90, 90] on span "chevron_left" at bounding box center [89, 90] width 11 height 11
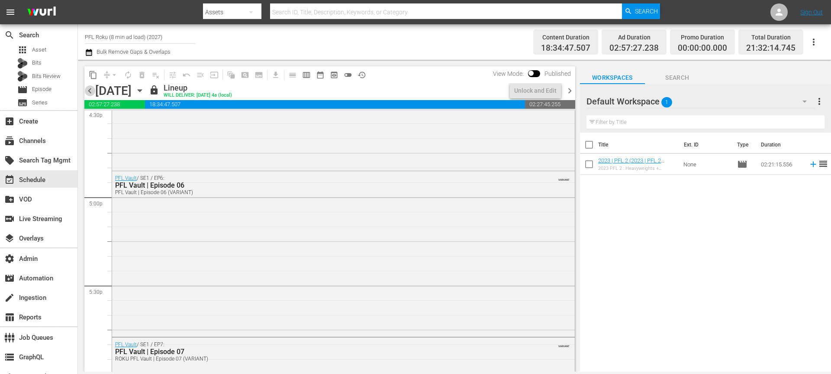
click at [90, 90] on span "chevron_left" at bounding box center [89, 90] width 11 height 11
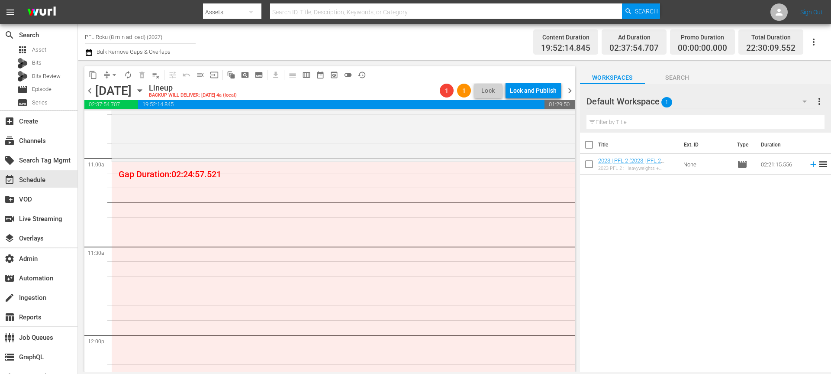
scroll to position [1895, 0]
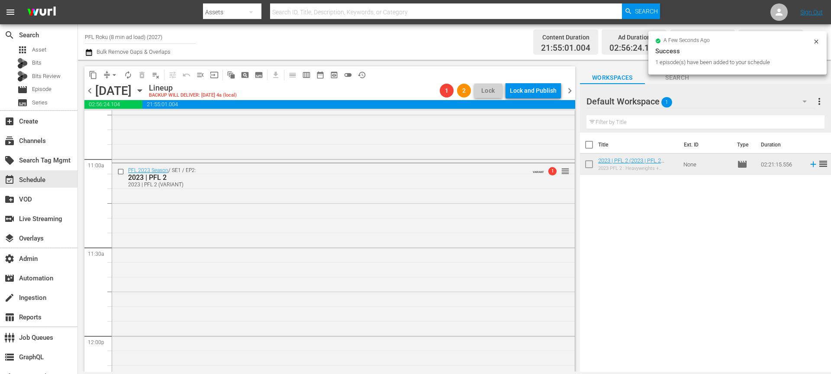
click at [90, 93] on span "chevron_left" at bounding box center [89, 90] width 11 height 11
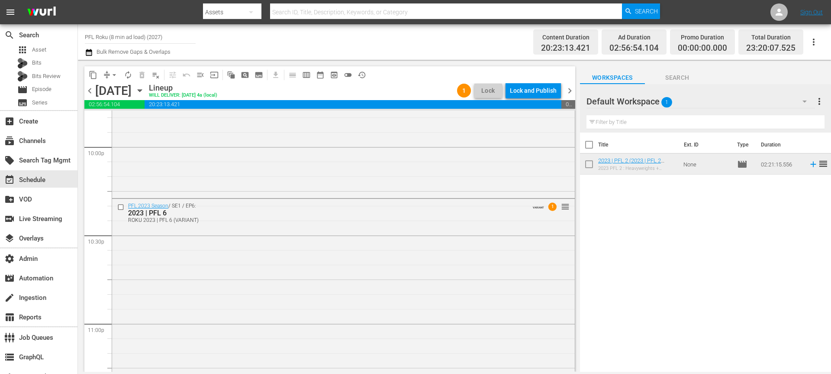
scroll to position [4291, 0]
click at [87, 92] on span "chevron_left" at bounding box center [89, 90] width 11 height 11
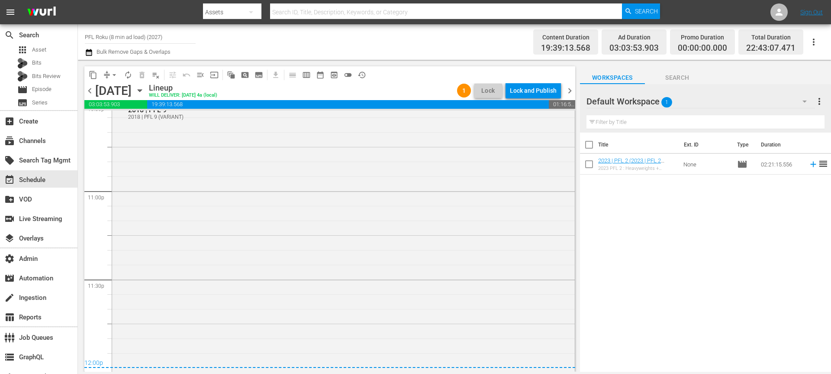
scroll to position [4408, 0]
click at [93, 94] on span "chevron_left" at bounding box center [89, 90] width 11 height 11
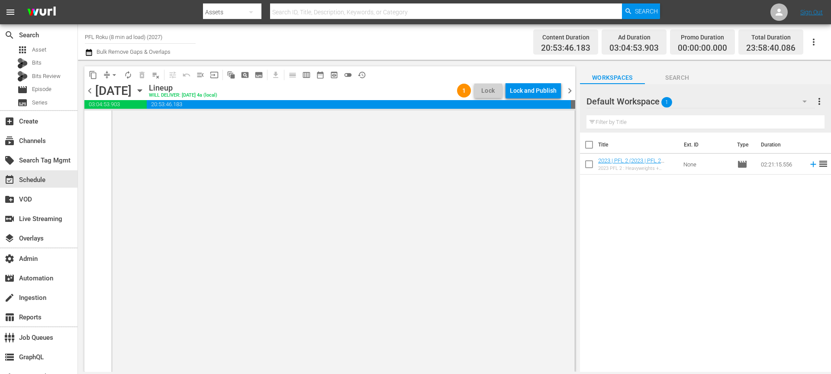
scroll to position [4474, 0]
click at [87, 90] on span "chevron_left" at bounding box center [89, 90] width 11 height 11
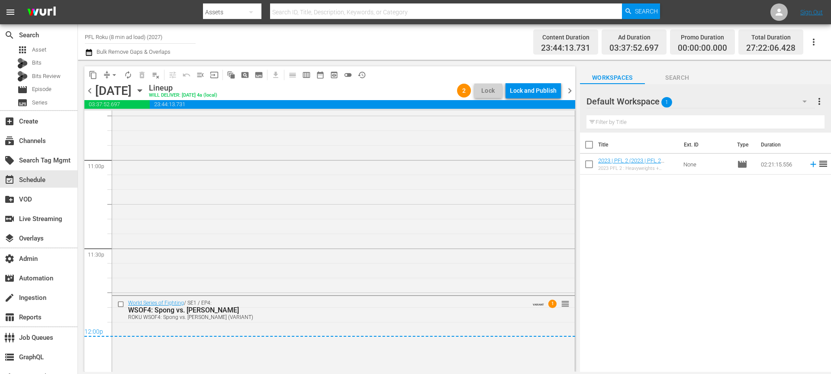
scroll to position [4638, 0]
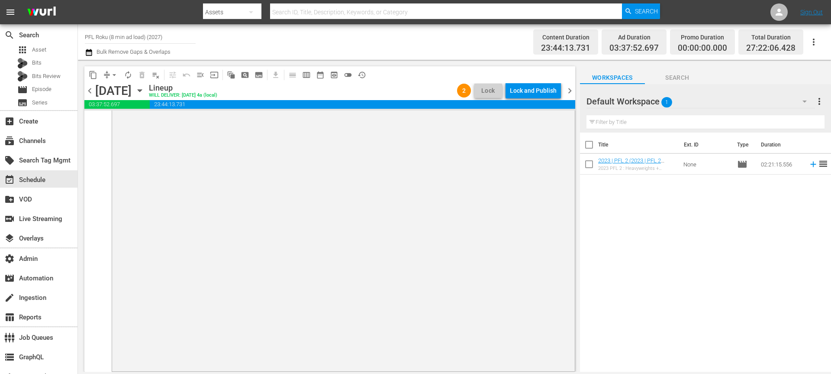
click at [90, 90] on span "chevron_left" at bounding box center [89, 90] width 11 height 11
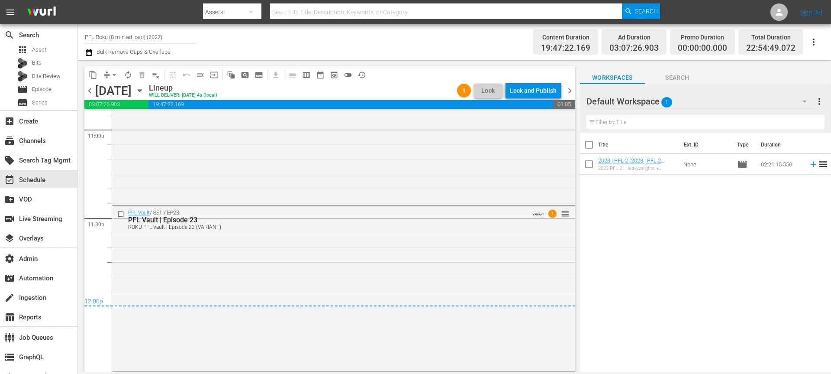
click at [88, 93] on span "chevron_left" at bounding box center [89, 90] width 11 height 11
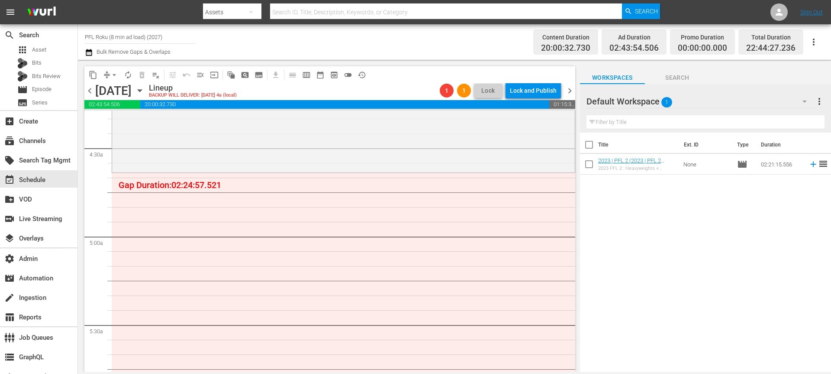
scroll to position [757, 0]
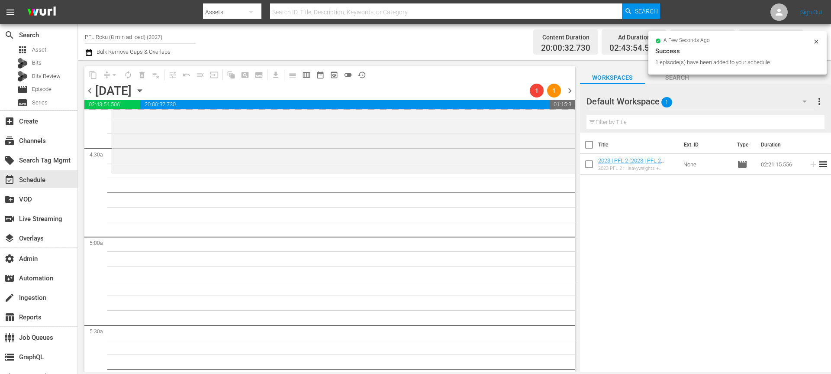
click at [91, 88] on span "chevron_left" at bounding box center [89, 90] width 11 height 11
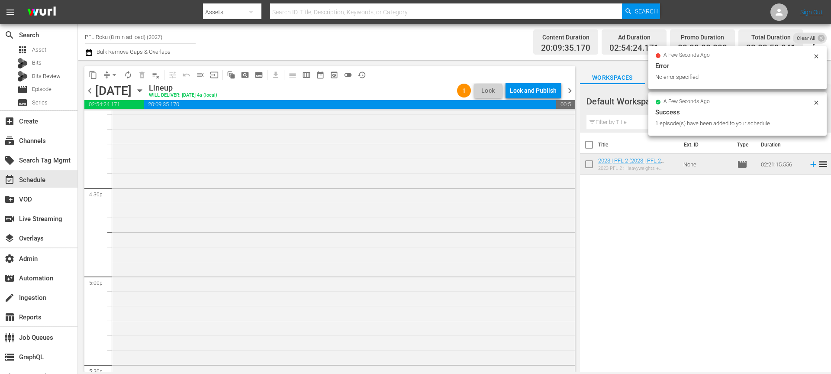
scroll to position [3992, 0]
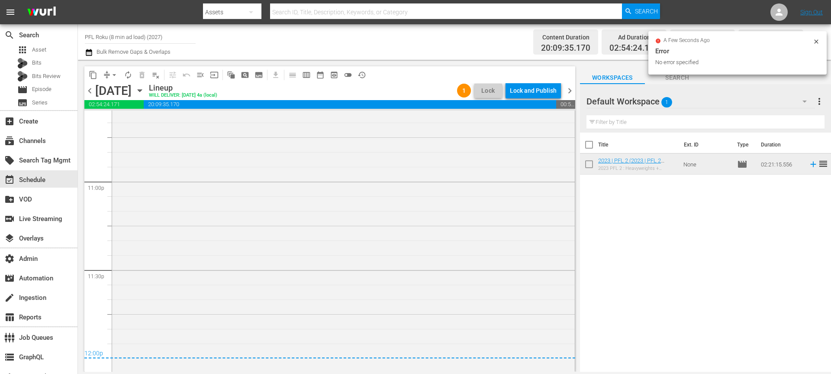
click at [91, 92] on span "chevron_left" at bounding box center [89, 90] width 11 height 11
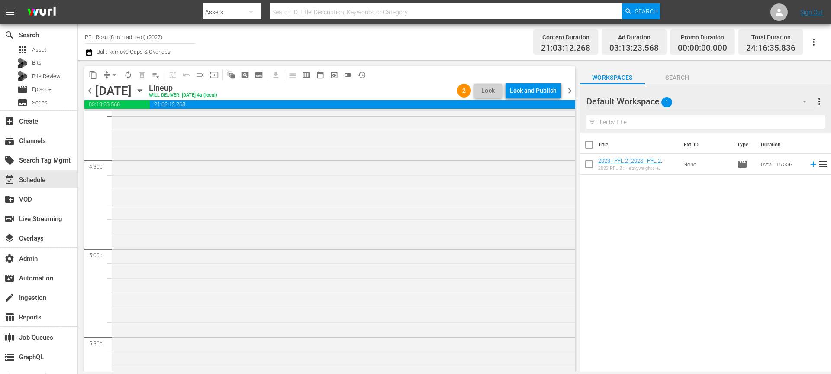
click at [89, 89] on span "chevron_left" at bounding box center [89, 90] width 11 height 11
click at [92, 91] on span "chevron_left" at bounding box center [89, 90] width 11 height 11
click at [90, 90] on span "chevron_left" at bounding box center [89, 90] width 11 height 11
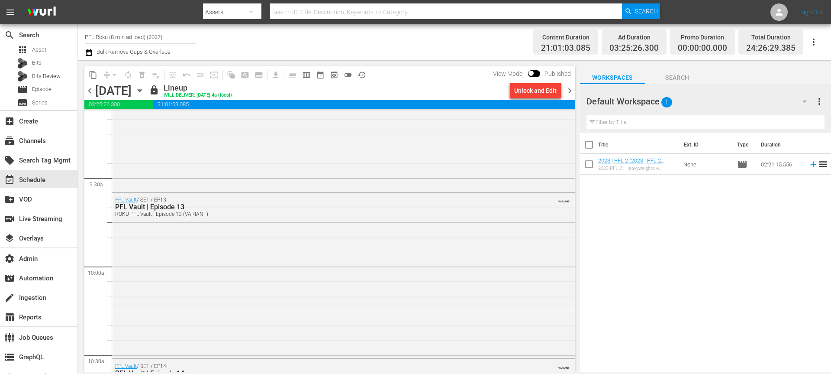
click at [84, 53] on div "Channel Title PFL Roku (8 min ad load) (2027) Bulk Remove Gaps & Overlaps Conte…" at bounding box center [454, 42] width 753 height 36
click at [88, 53] on icon "button" at bounding box center [89, 52] width 8 height 10
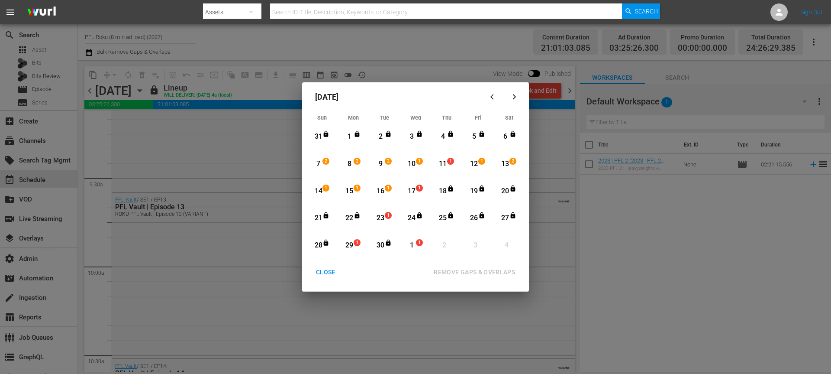
click at [327, 162] on span "2" at bounding box center [326, 161] width 6 height 7
click at [420, 244] on span "1" at bounding box center [419, 242] width 6 height 7
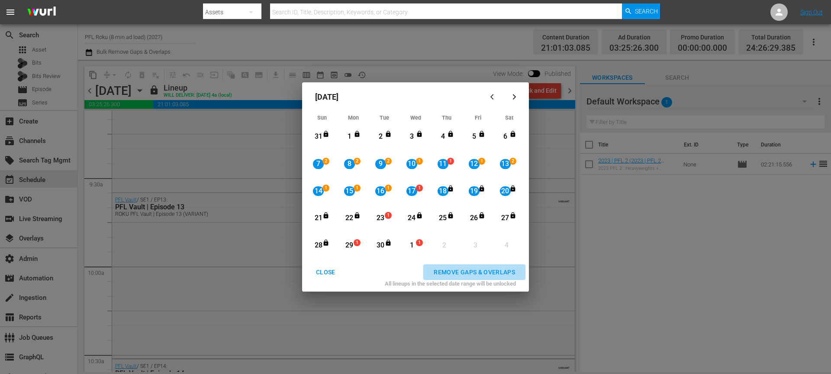
click at [465, 267] on div "REMOVE GAPS & OVERLAPS" at bounding box center [474, 272] width 95 height 11
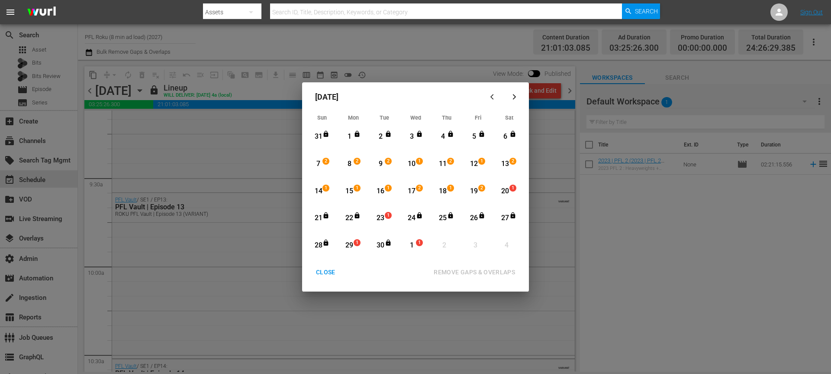
click at [504, 192] on div "20" at bounding box center [505, 191] width 11 height 10
click at [411, 246] on div "1" at bounding box center [412, 245] width 11 height 10
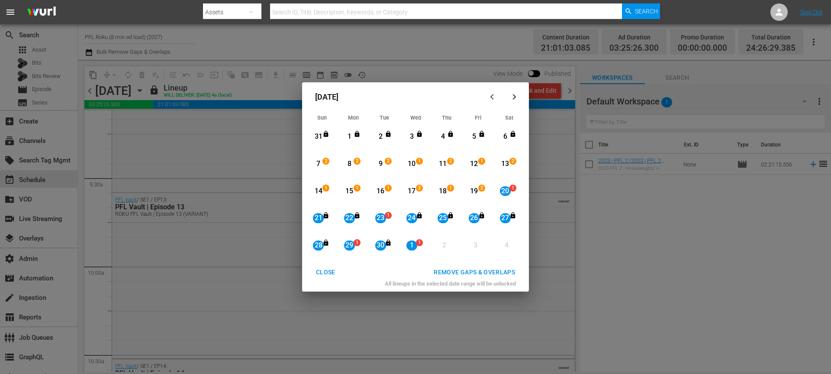
click at [476, 274] on div "REMOVE GAPS & OVERLAPS" at bounding box center [474, 272] width 95 height 11
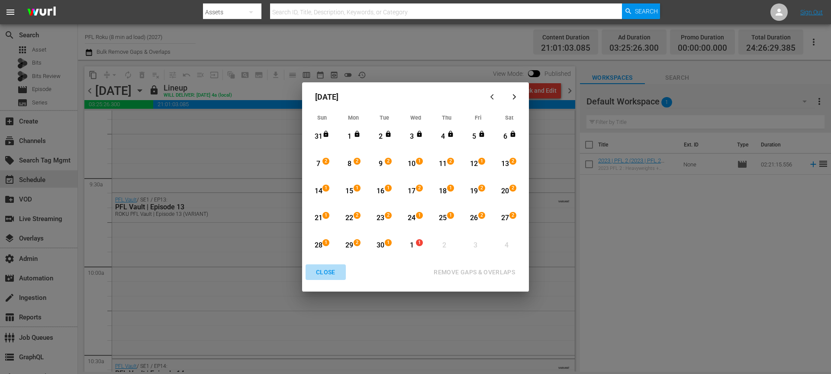
click at [329, 272] on div "CLOSE" at bounding box center [325, 272] width 33 height 11
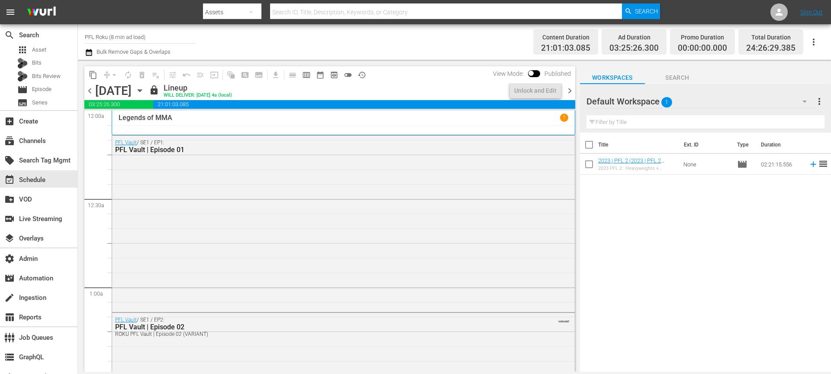
click at [570, 88] on span "chevron_right" at bounding box center [570, 90] width 11 height 11
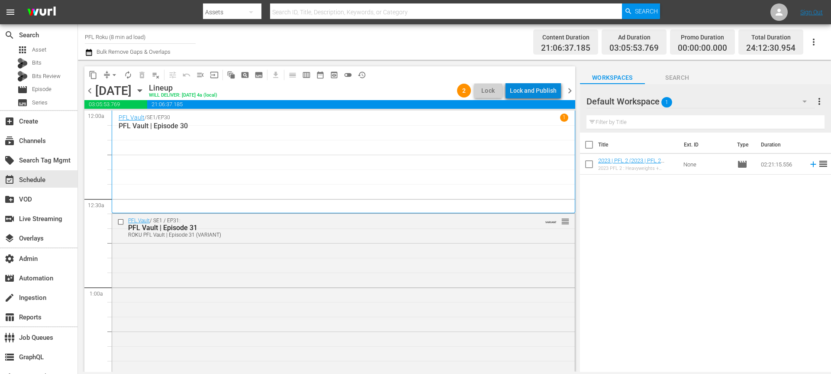
click at [540, 91] on div "Lock and Publish" at bounding box center [533, 91] width 47 height 16
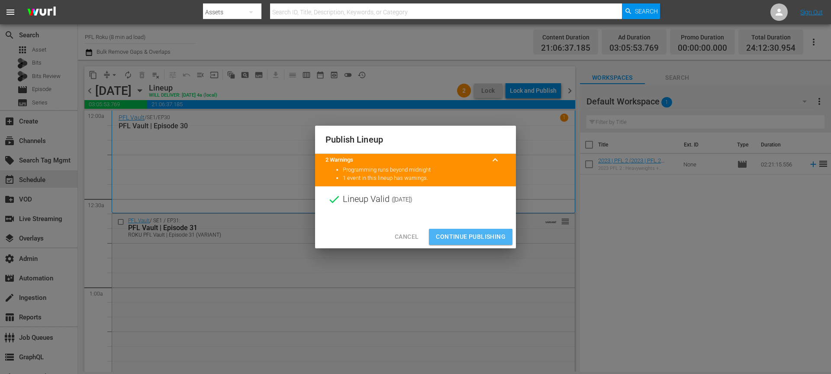
click at [478, 231] on span "Continue Publishing" at bounding box center [471, 236] width 70 height 11
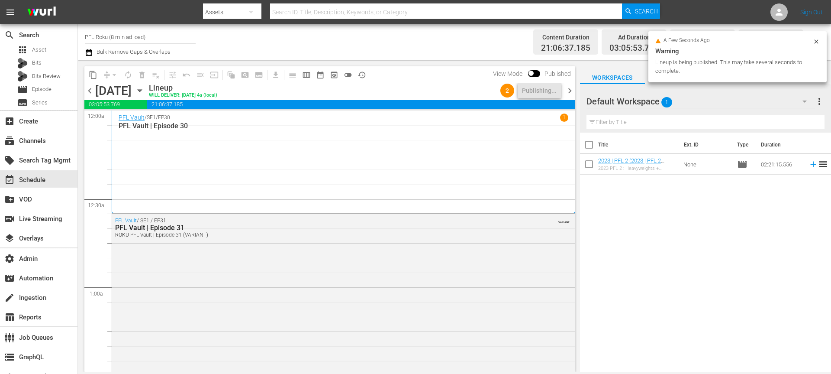
click at [574, 87] on span "chevron_right" at bounding box center [570, 90] width 11 height 11
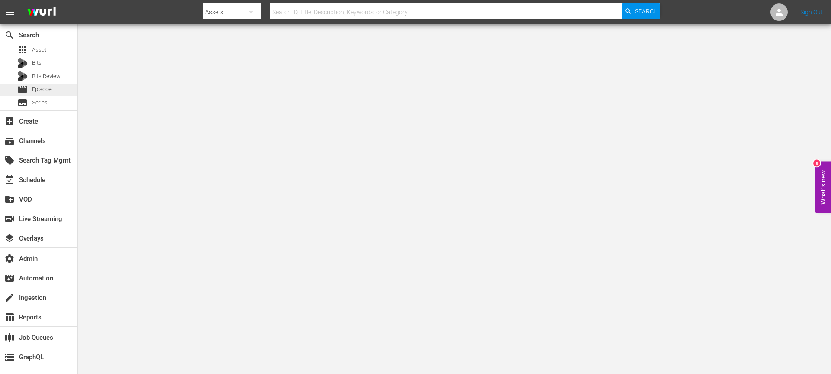
click at [55, 90] on div "movie Episode" at bounding box center [38, 90] width 77 height 12
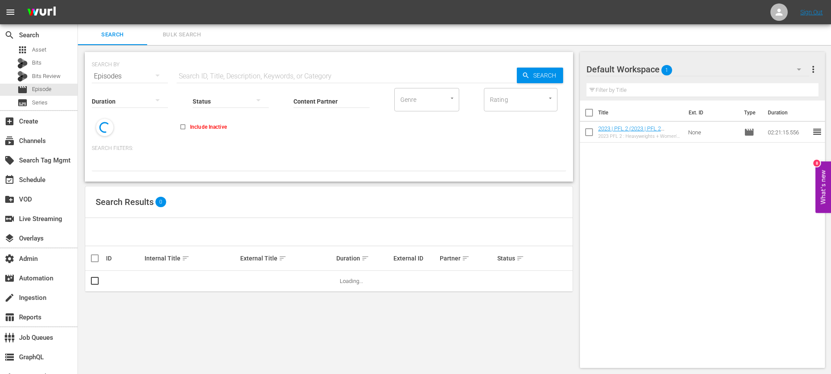
click at [294, 72] on input "text" at bounding box center [347, 76] width 340 height 21
type input "impa"
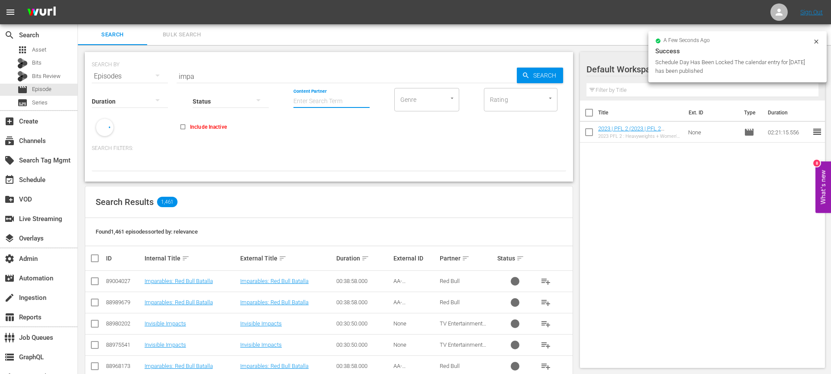
click at [316, 102] on input "Content Partner" at bounding box center [332, 101] width 76 height 31
click at [332, 127] on div "Professional Fighters League (297)" at bounding box center [363, 125] width 127 height 21
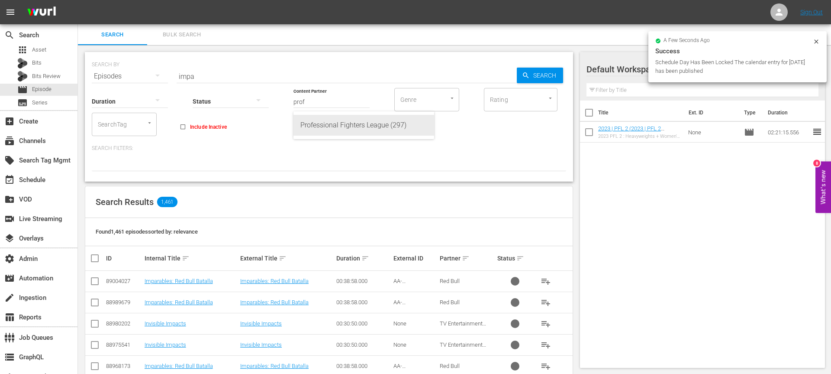
type input "Professional Fighters League (297)"
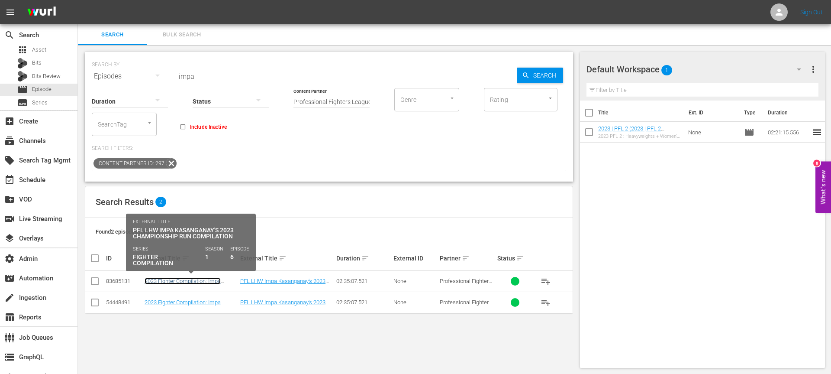
click at [181, 282] on link "2023 FIghter Compilation: Impa Kasanganay" at bounding box center [183, 284] width 76 height 13
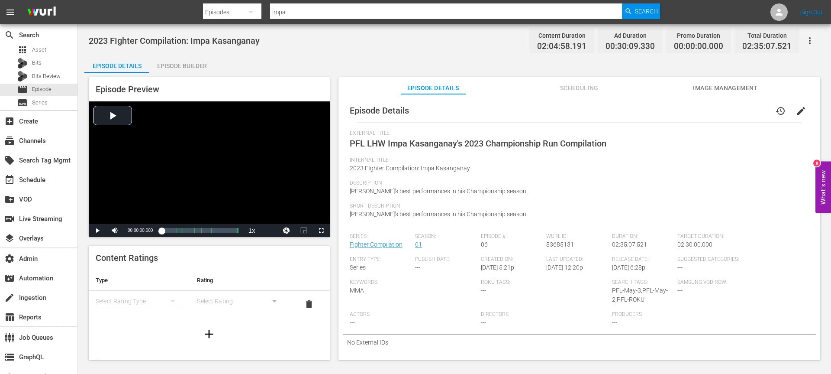
click at [560, 87] on span "Scheduling" at bounding box center [579, 88] width 65 height 11
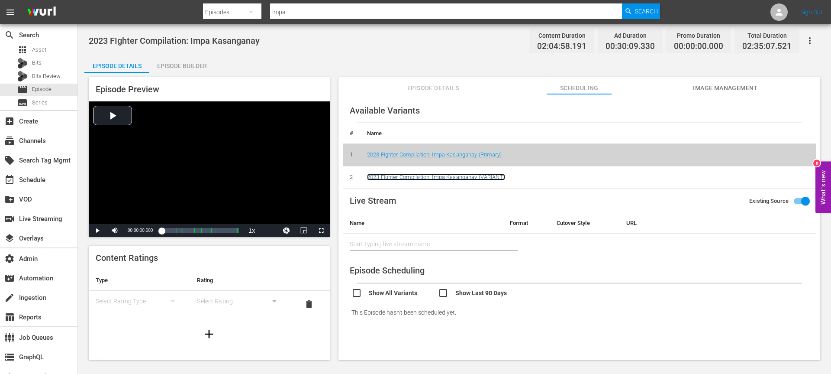
click at [420, 177] on link "2023 FIghter Compilation: Impa Kasanganay (VARIANT)" at bounding box center [436, 177] width 138 height 6
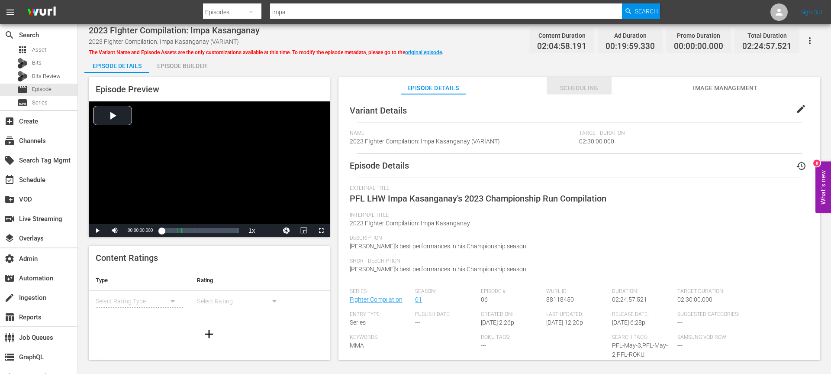
click at [571, 92] on span "Scheduling" at bounding box center [579, 88] width 65 height 11
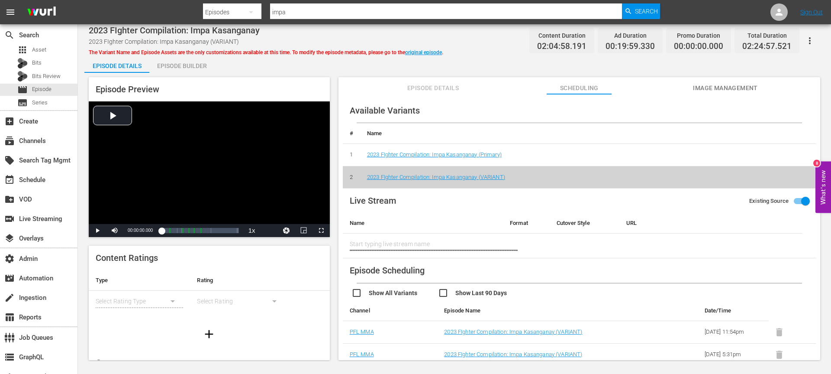
scroll to position [45, 0]
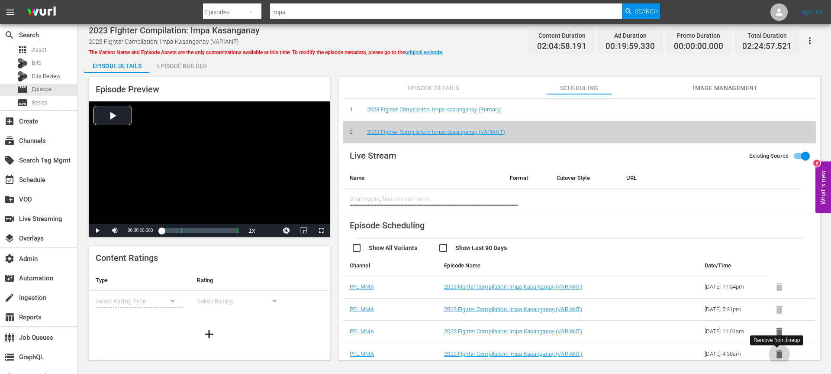
click at [781, 352] on icon "button" at bounding box center [779, 354] width 11 height 11
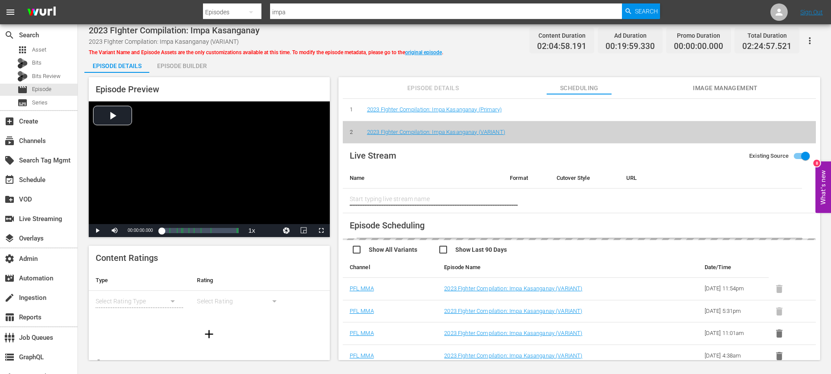
scroll to position [23, 0]
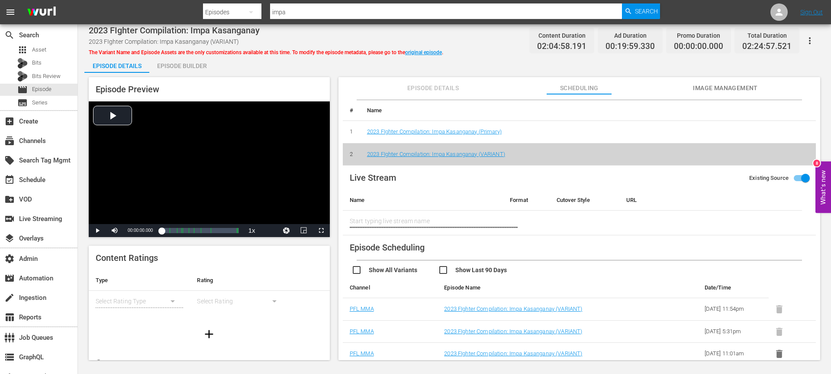
click at [779, 349] on icon "button" at bounding box center [779, 353] width 11 height 11
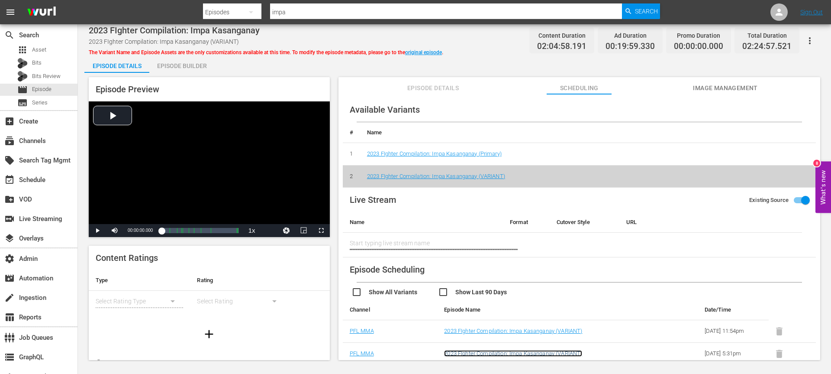
click at [491, 350] on link "2023 FIghter Compilation: Impa Kasanganay (VARIANT)" at bounding box center [513, 353] width 138 height 6
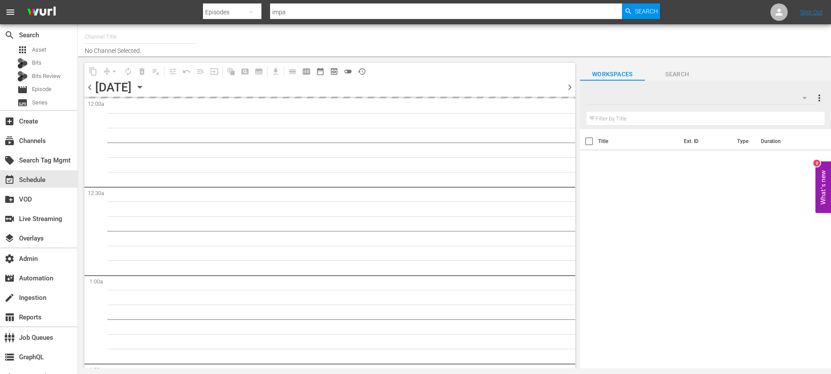
type input "PFL Roku (8 min ad load) (2027)"
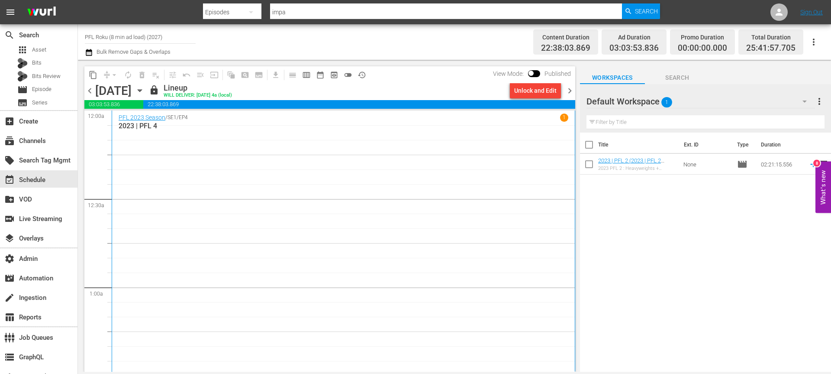
click at [533, 95] on div "Unlock and Edit" at bounding box center [535, 91] width 42 height 16
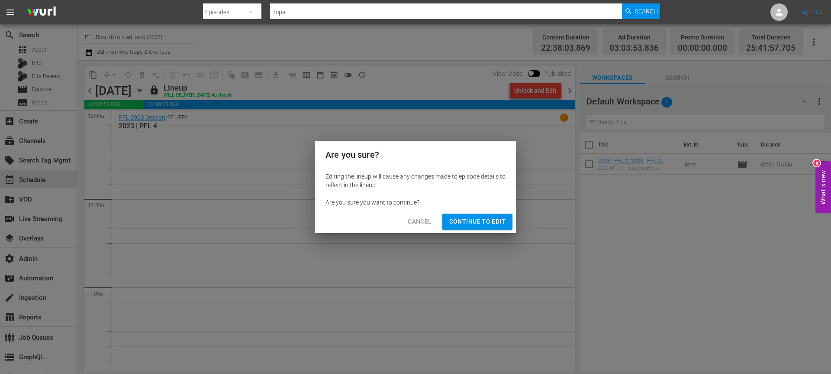
click at [492, 209] on div "Editing the lineup will cause any changes made to episode details to reflect in…" at bounding box center [415, 189] width 201 height 42
click at [492, 219] on span "Continue to Edit" at bounding box center [477, 221] width 56 height 11
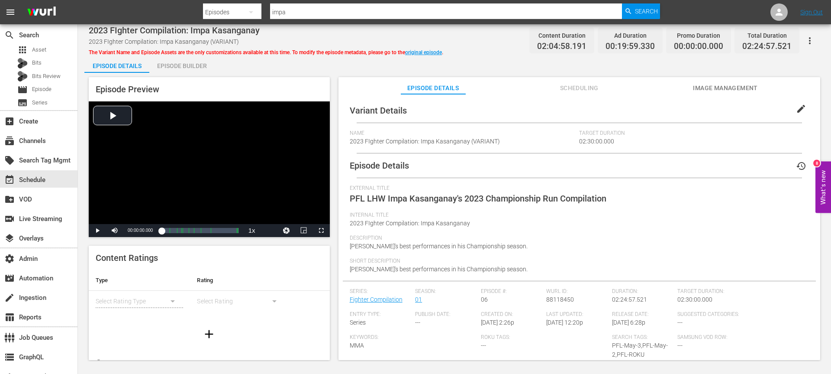
scroll to position [41, 0]
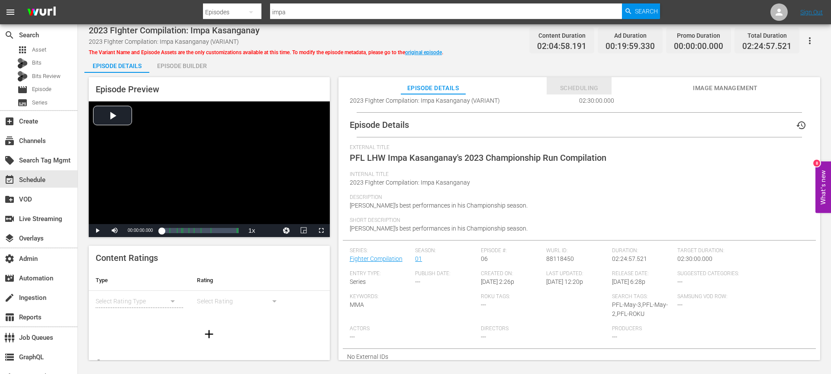
click at [591, 86] on span "Scheduling" at bounding box center [579, 88] width 65 height 11
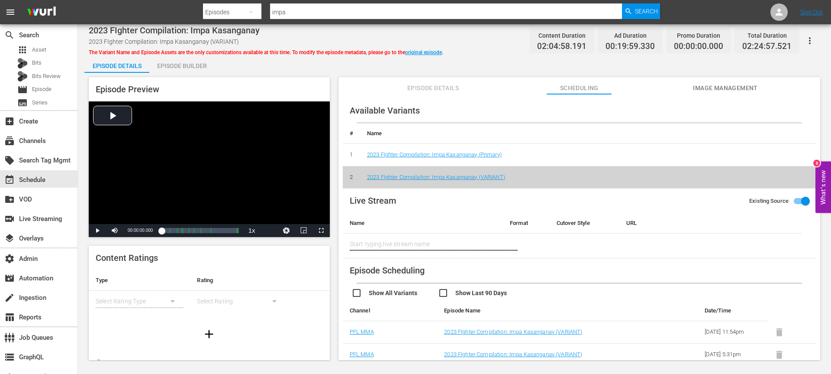
scroll to position [1, 0]
click at [508, 333] on link "2023 FIghter Compilation: Impa Kasanganay (VARIANT)" at bounding box center [513, 330] width 138 height 6
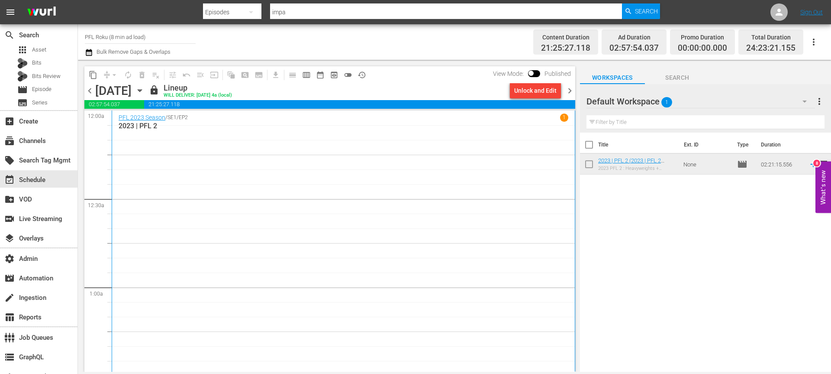
click at [511, 92] on button "Unlock and Edit" at bounding box center [535, 91] width 51 height 16
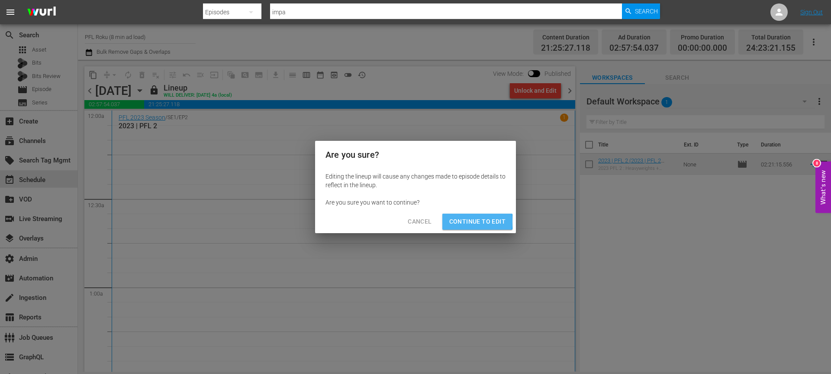
click at [458, 221] on span "Continue to Edit" at bounding box center [477, 221] width 56 height 11
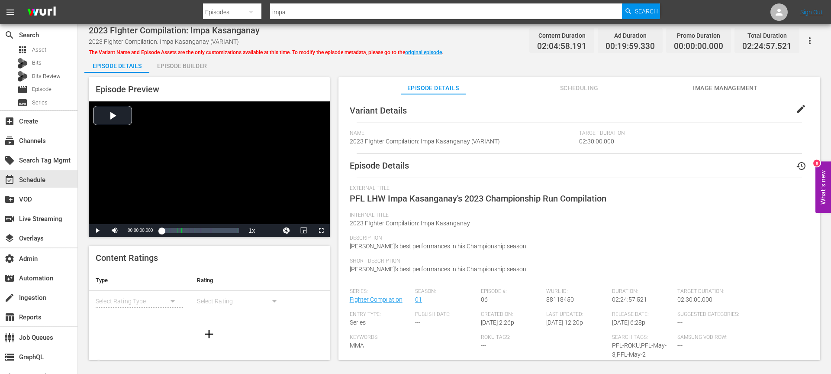
click at [566, 84] on span "Scheduling" at bounding box center [579, 88] width 65 height 11
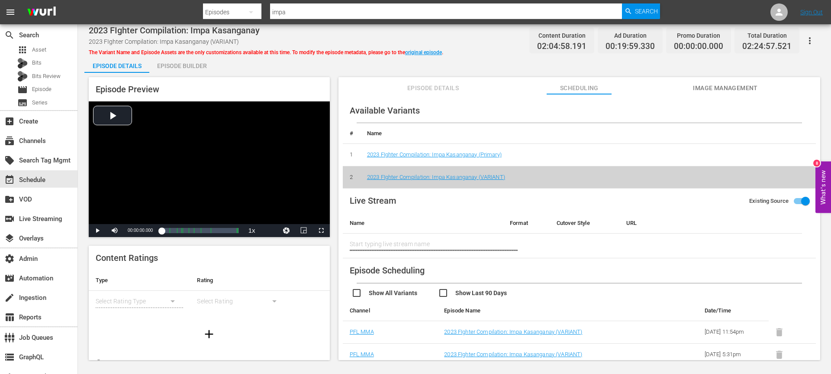
scroll to position [1, 0]
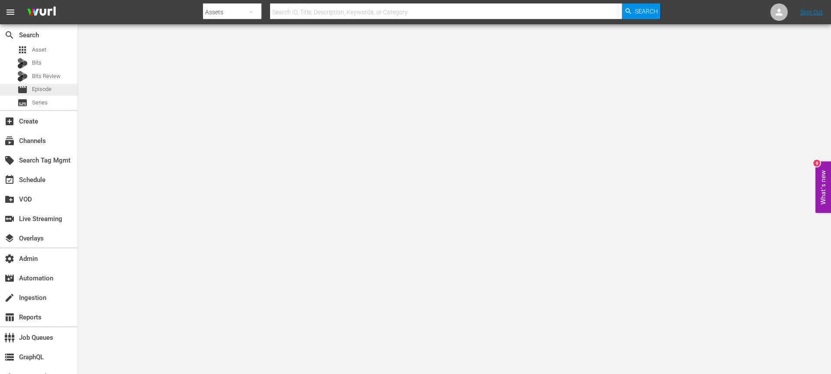
click at [51, 90] on span "Episode" at bounding box center [41, 89] width 19 height 9
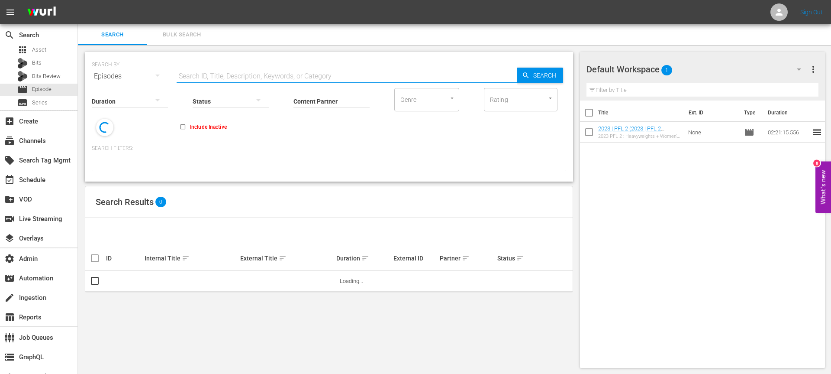
click at [287, 76] on input "text" at bounding box center [347, 76] width 340 height 21
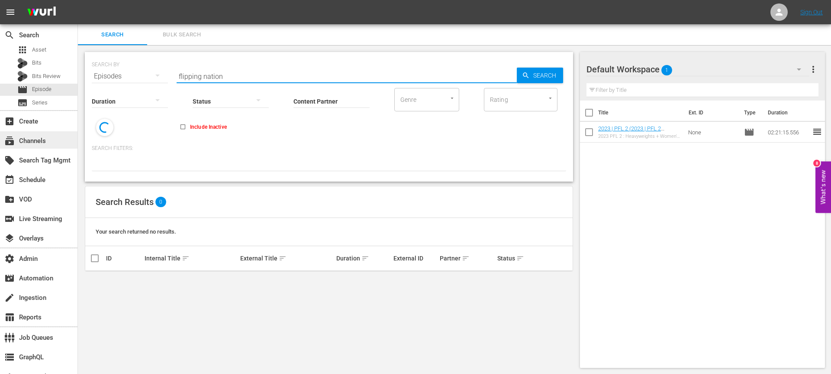
type input "flipping nation"
click at [34, 137] on div "subscriptions Channels" at bounding box center [24, 140] width 48 height 8
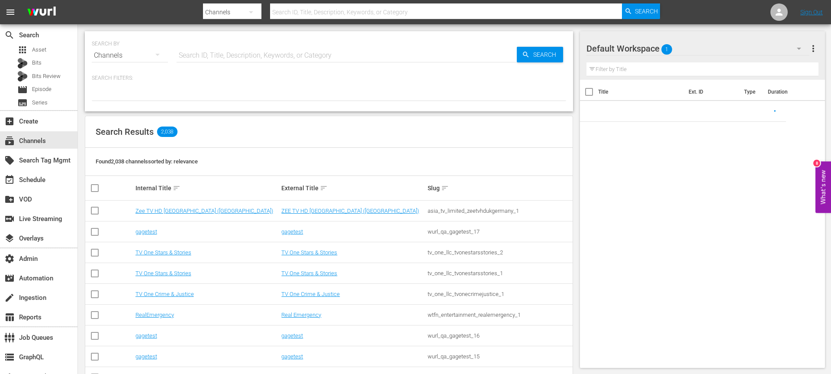
click at [271, 44] on div "SEARCH BY Search By Channels Search ID, Title, Description, Keywords, or Catego…" at bounding box center [329, 50] width 474 height 31
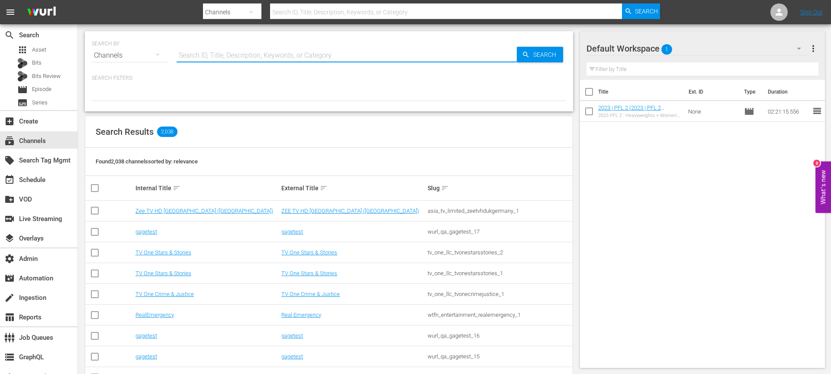
click at [269, 50] on input "text" at bounding box center [347, 55] width 340 height 21
paste input "flipping nation"
type input "flipping nation"
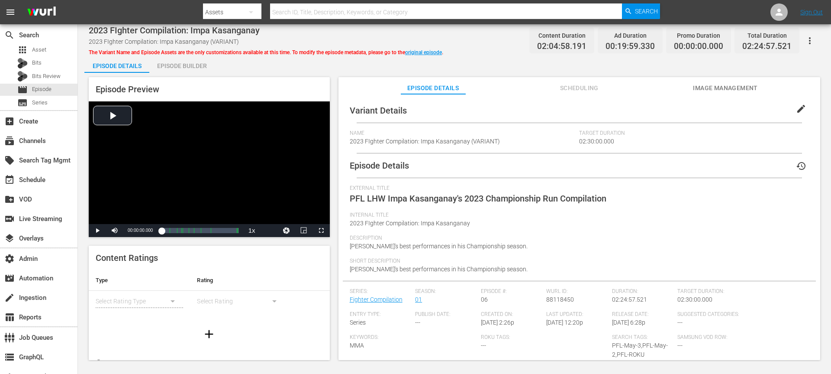
click at [571, 87] on span "Scheduling" at bounding box center [579, 88] width 65 height 11
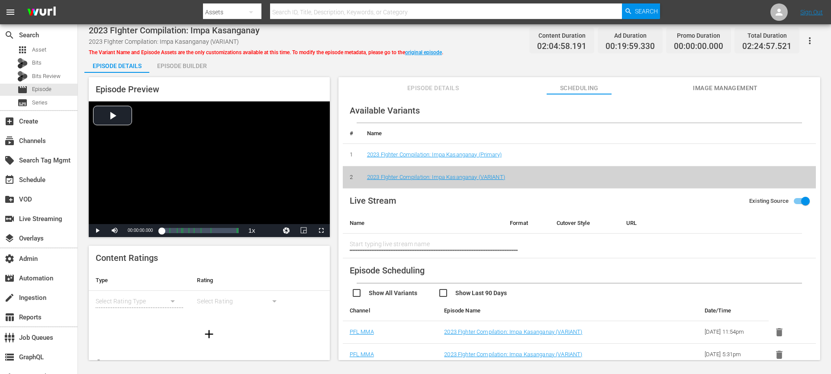
scroll to position [1, 0]
click at [783, 354] on button "button" at bounding box center [779, 353] width 21 height 21
click at [779, 329] on icon "button" at bounding box center [779, 331] width 6 height 8
click at [778, 331] on icon "button" at bounding box center [779, 332] width 6 height 8
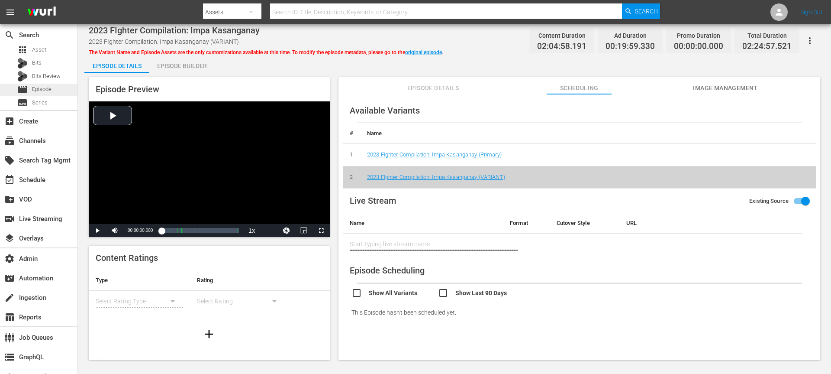
click at [39, 88] on span "Episode" at bounding box center [41, 89] width 19 height 9
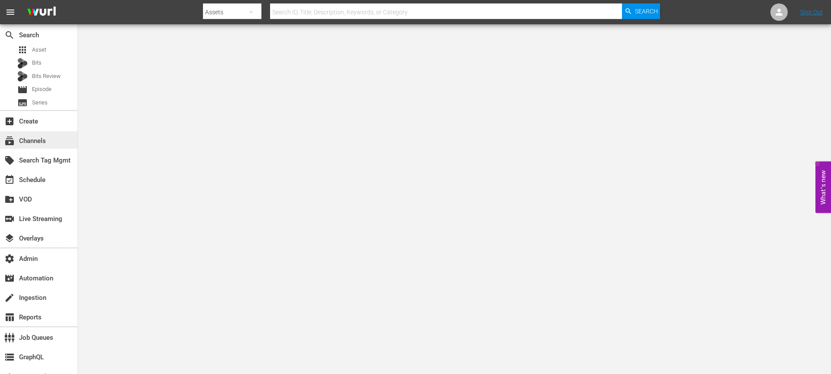
click at [46, 139] on div "subscriptions Channels" at bounding box center [24, 140] width 48 height 8
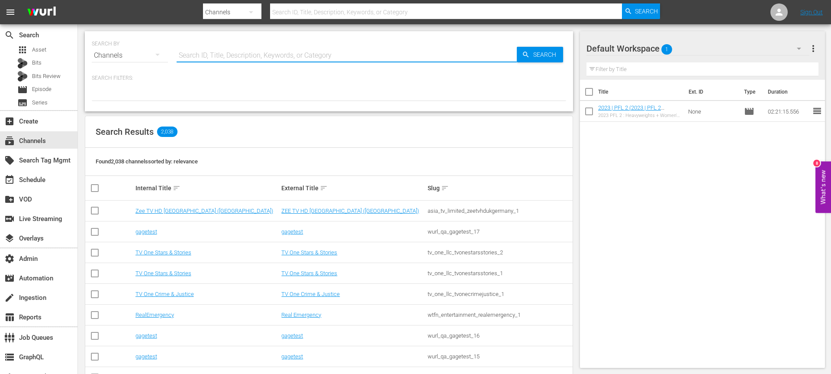
click at [231, 52] on input "text" at bounding box center [347, 55] width 340 height 21
type input "icon"
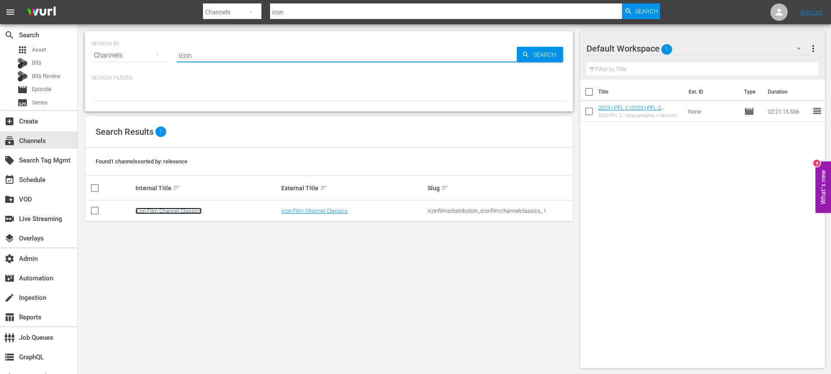
click at [164, 208] on link "Icon Film Channel Classics" at bounding box center [169, 210] width 66 height 6
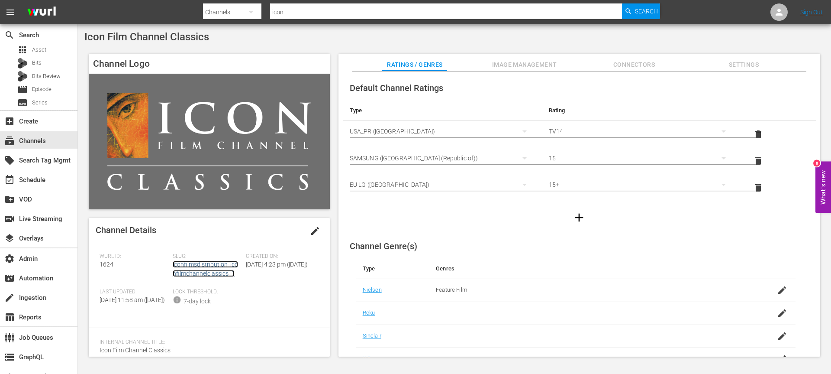
click at [216, 267] on link "iconfilmsdistribution_iconfilmchannelclassics_1" at bounding box center [205, 269] width 65 height 16
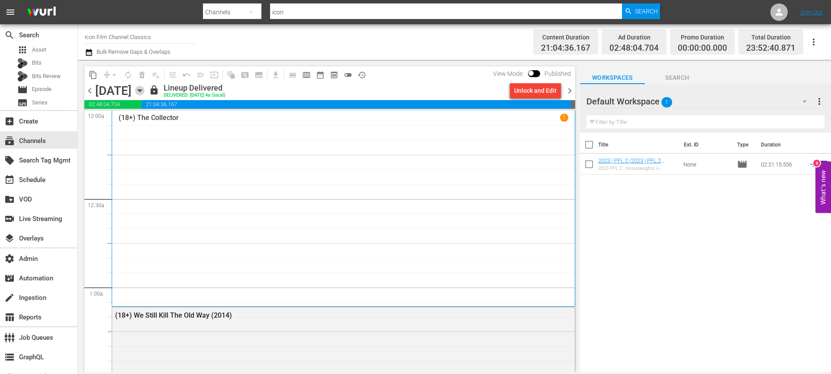
click at [142, 91] on icon "button" at bounding box center [140, 91] width 4 height 2
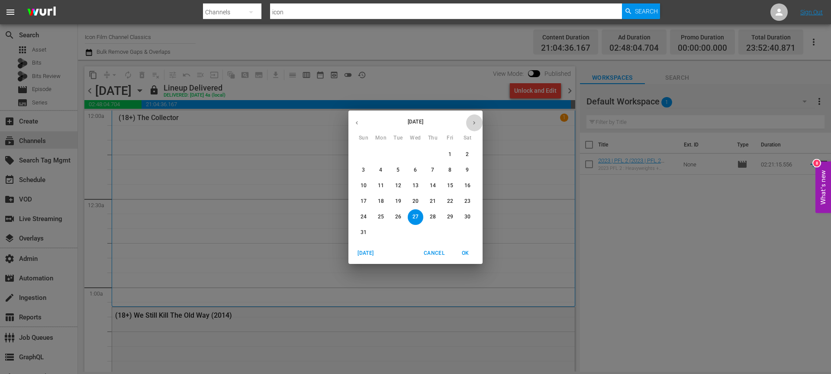
click at [475, 124] on icon "button" at bounding box center [474, 122] width 6 height 6
click at [433, 155] on p "4" at bounding box center [432, 154] width 3 height 7
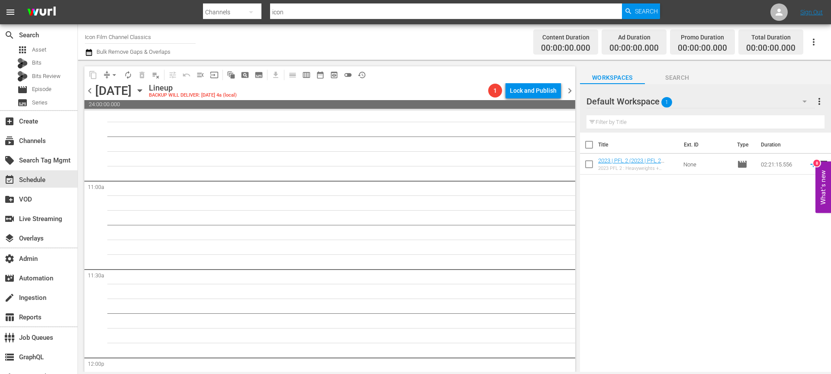
scroll to position [2137, 0]
click at [145, 88] on icon "button" at bounding box center [140, 91] width 10 height 10
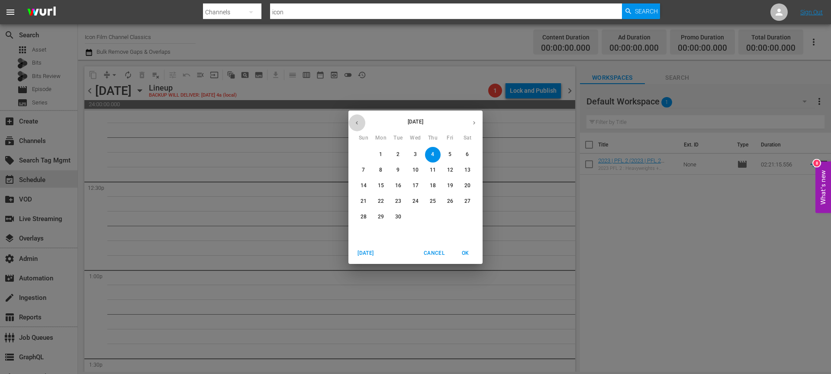
click at [355, 126] on button "button" at bounding box center [357, 122] width 17 height 17
click at [436, 218] on span "28" at bounding box center [433, 216] width 16 height 7
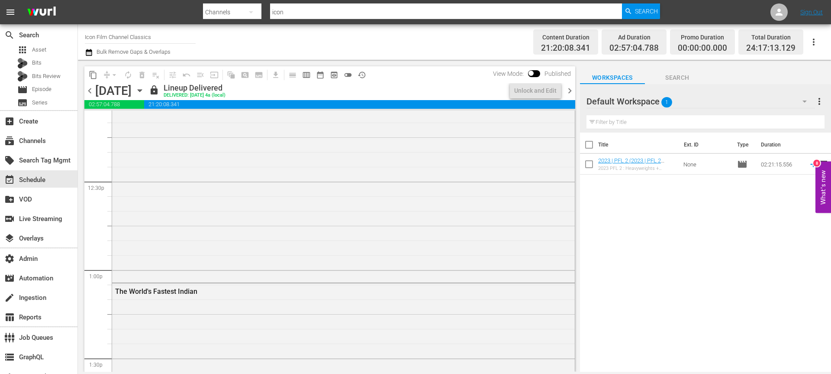
scroll to position [2078, 0]
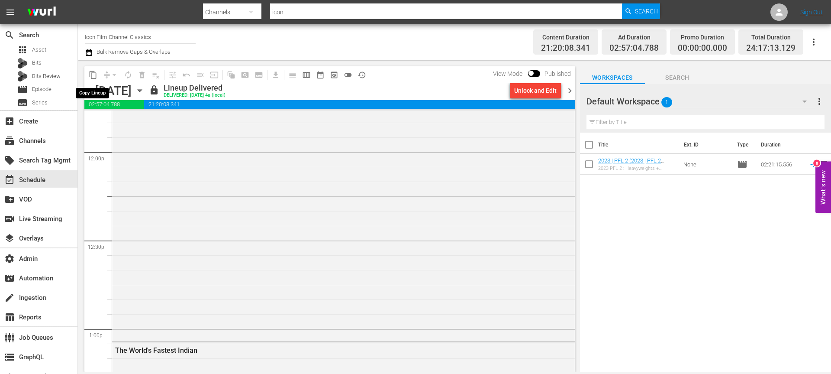
click at [93, 74] on span "content_copy" at bounding box center [93, 75] width 9 height 9
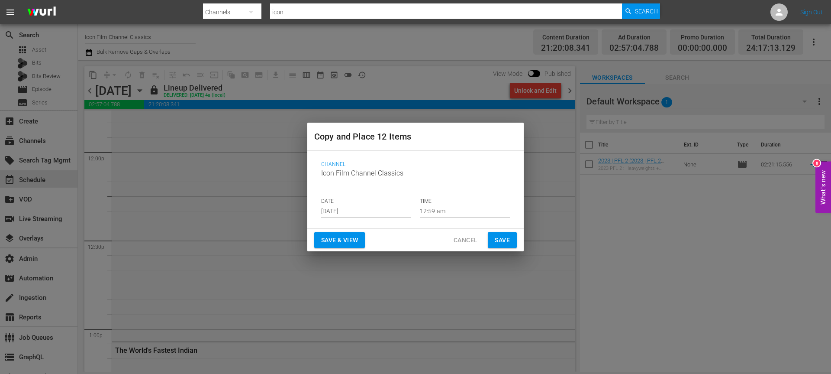
click at [328, 209] on input "Aug 29th 2025" at bounding box center [366, 211] width 90 height 13
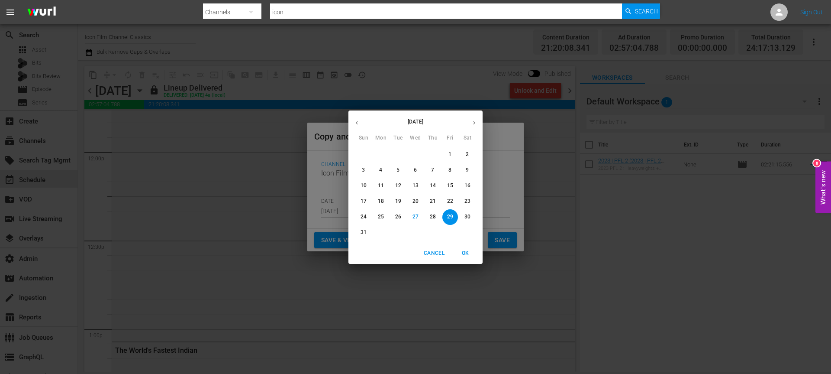
click at [480, 119] on button "button" at bounding box center [474, 122] width 17 height 17
click at [434, 152] on p "4" at bounding box center [432, 154] width 3 height 7
type input "Sep 4th 2025"
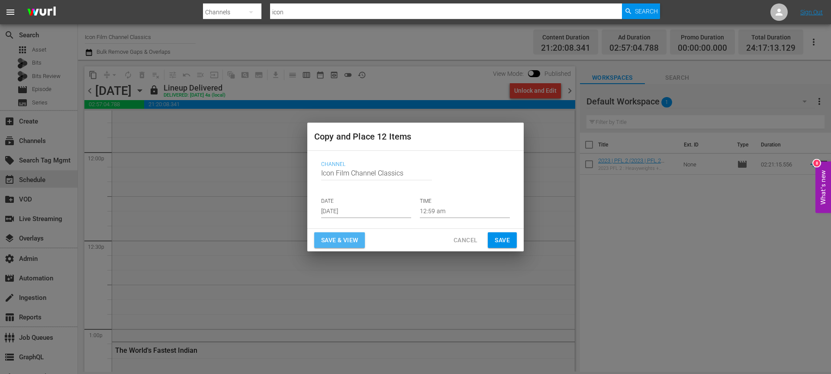
click at [346, 239] on span "Save & View" at bounding box center [339, 240] width 37 height 11
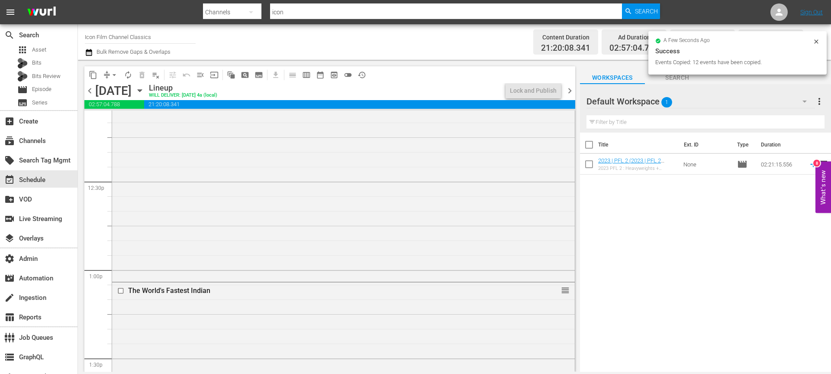
scroll to position [2078, 0]
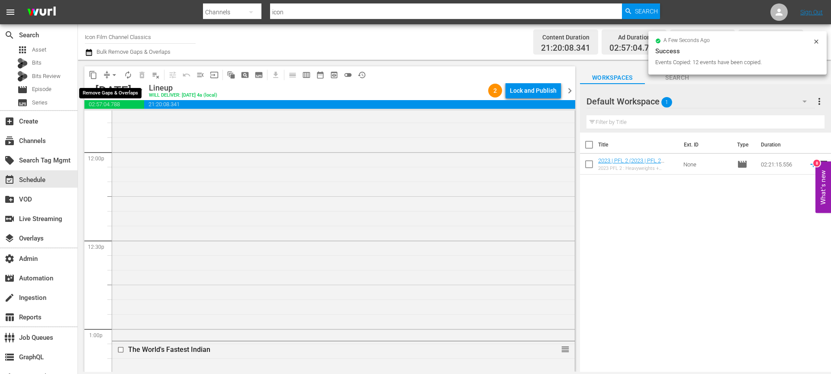
click at [114, 74] on span "arrow_drop_down" at bounding box center [114, 75] width 9 height 9
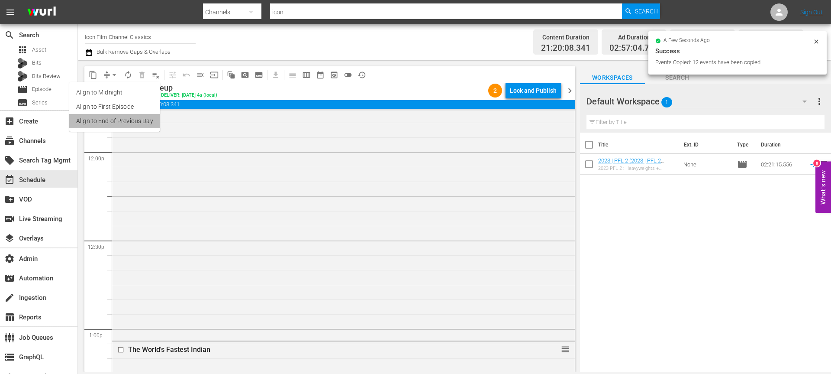
click at [133, 126] on li "Align to End of Previous Day" at bounding box center [114, 121] width 91 height 14
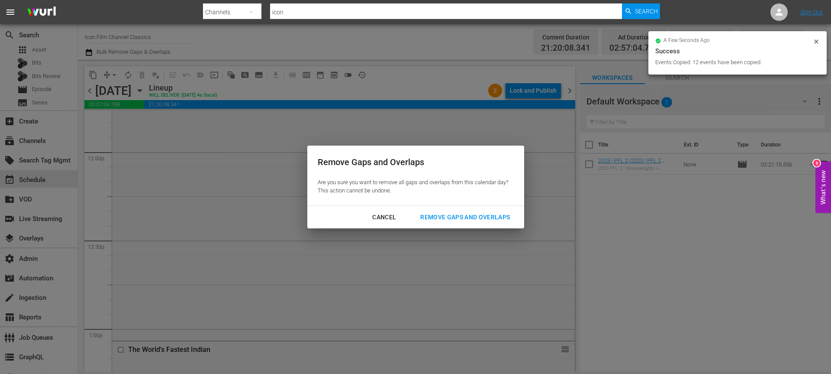
click at [425, 216] on div "Remove Gaps and Overlaps" at bounding box center [464, 217] width 103 height 11
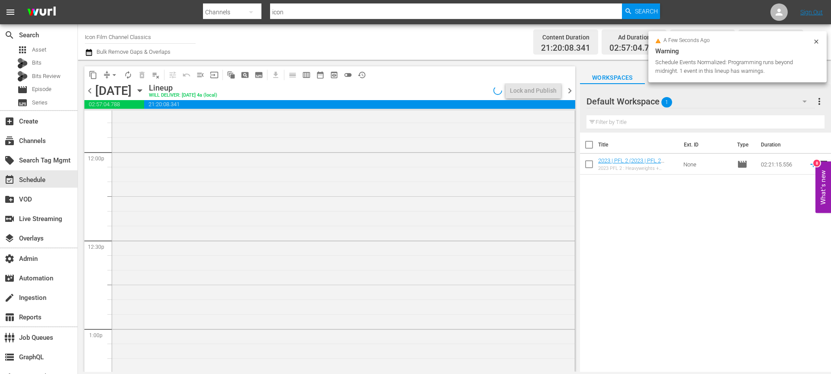
scroll to position [2063, 0]
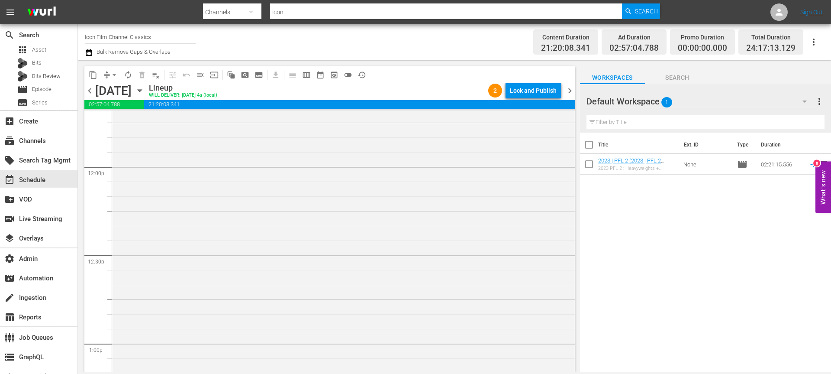
click at [537, 93] on div "Lock and Publish" at bounding box center [533, 91] width 47 height 16
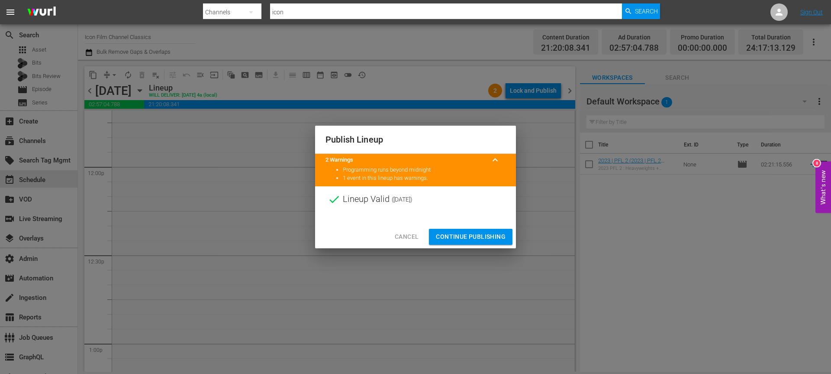
click at [464, 235] on span "Continue Publishing" at bounding box center [471, 236] width 70 height 11
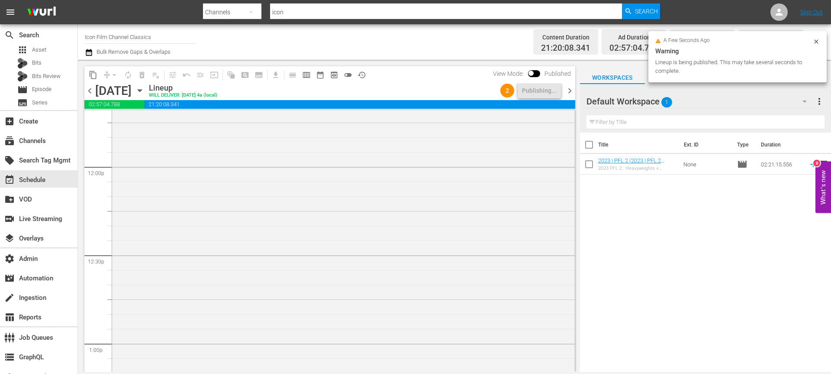
click at [288, 19] on hr at bounding box center [446, 19] width 352 height 0
click at [291, 14] on input "icon" at bounding box center [446, 12] width 352 height 21
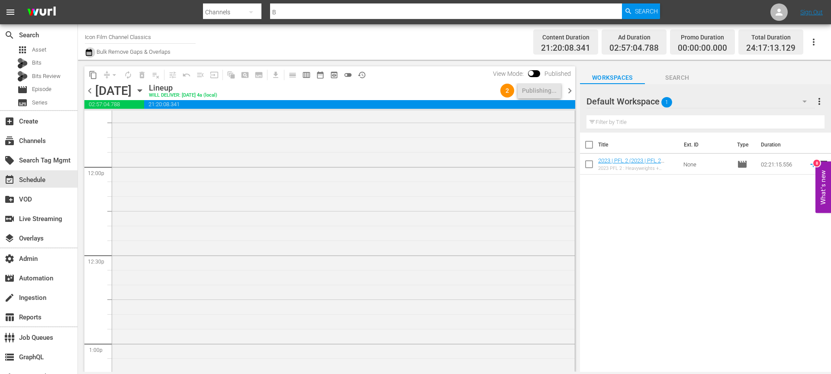
click at [87, 52] on icon "button" at bounding box center [89, 52] width 6 height 7
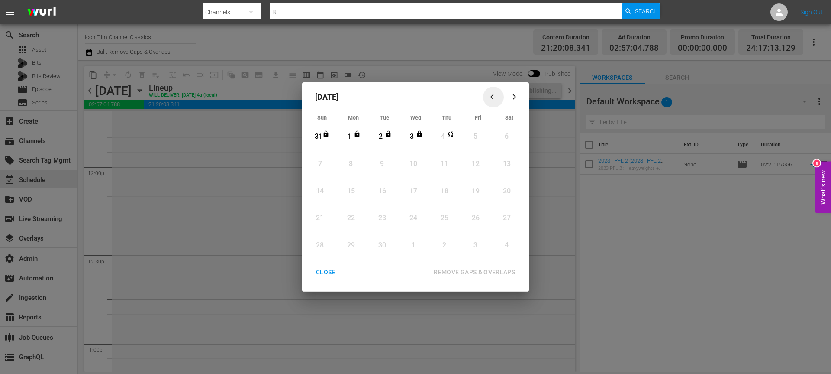
click at [489, 95] on div "button" at bounding box center [493, 97] width 10 height 6
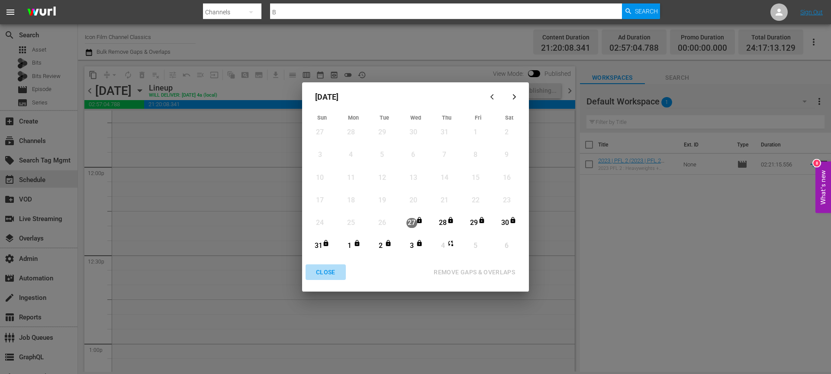
click at [320, 269] on div "CLOSE" at bounding box center [325, 272] width 33 height 11
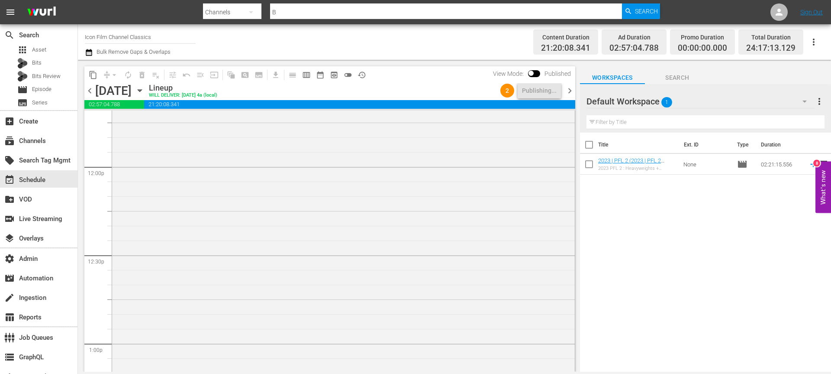
click at [329, 20] on div at bounding box center [431, 20] width 457 height 3
click at [330, 13] on input "B" at bounding box center [446, 12] width 352 height 21
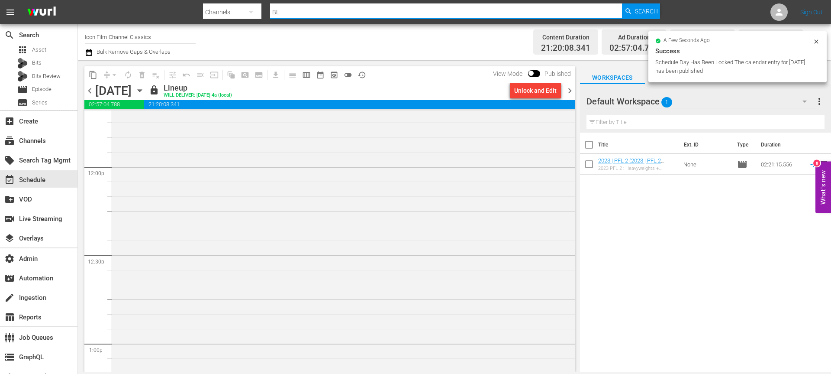
type input "BLK"
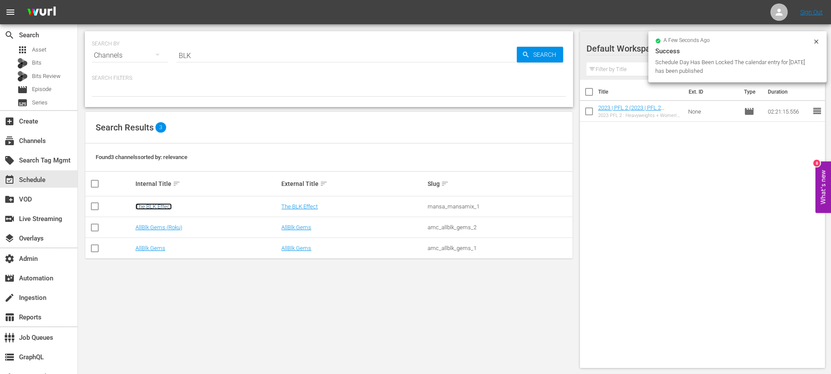
click at [153, 205] on link "The BLK Effect" at bounding box center [154, 206] width 36 height 6
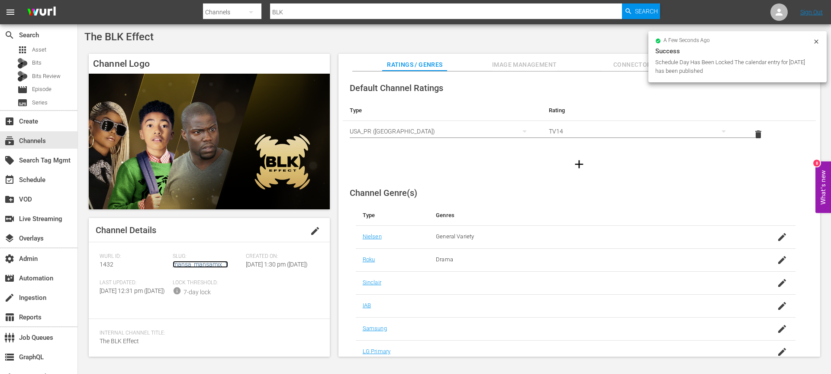
click at [196, 266] on link "mansa_mansamix_1" at bounding box center [200, 264] width 55 height 7
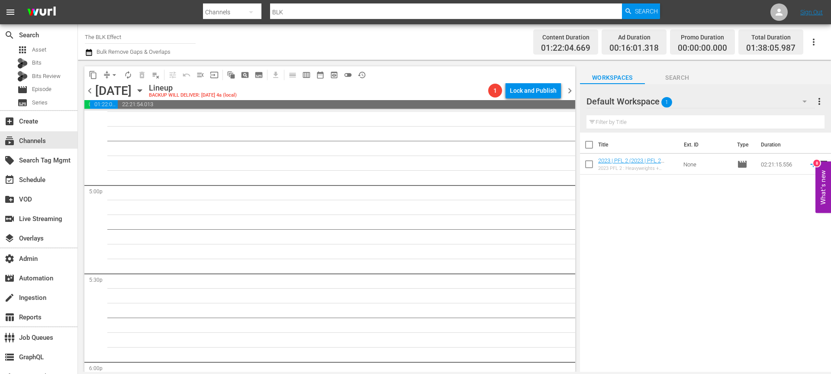
scroll to position [3020, 0]
click at [145, 93] on icon "button" at bounding box center [140, 91] width 10 height 10
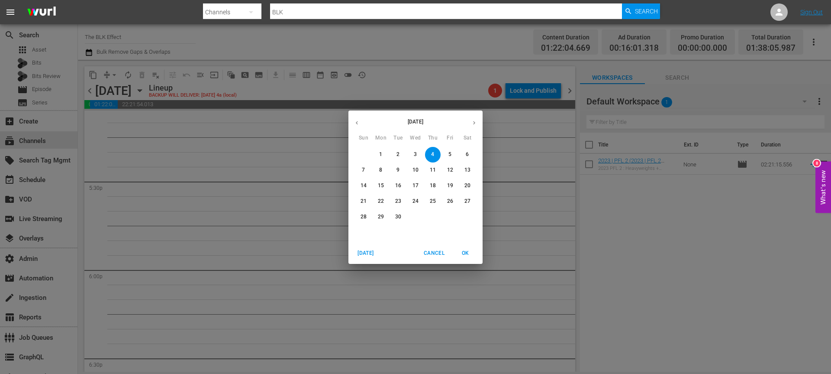
click at [363, 123] on button "button" at bounding box center [357, 122] width 17 height 17
click at [432, 216] on p "28" at bounding box center [433, 216] width 6 height 7
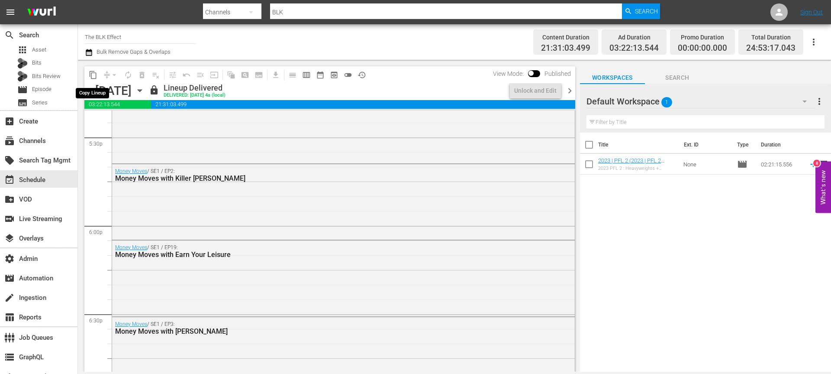
scroll to position [2902, 0]
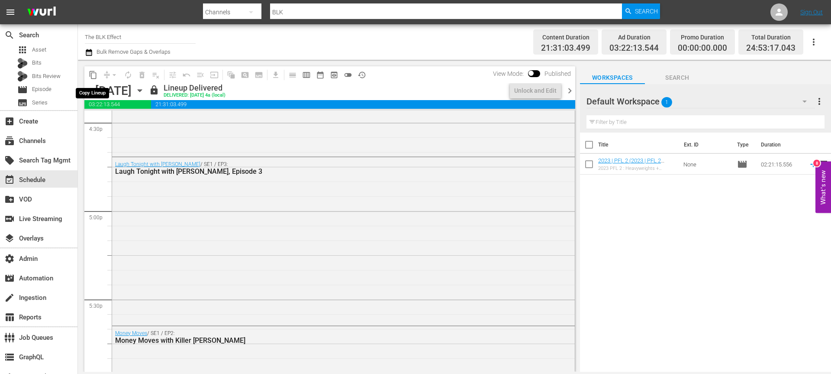
click at [94, 75] on span "content_copy" at bounding box center [93, 75] width 9 height 9
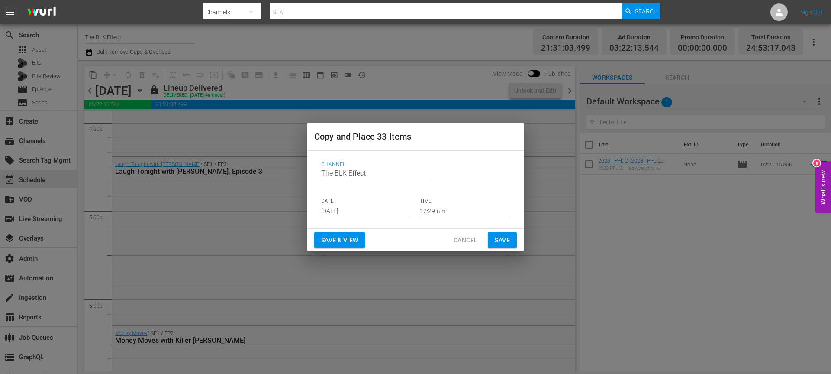
click at [334, 211] on input "Aug 29th 2025" at bounding box center [366, 211] width 90 height 13
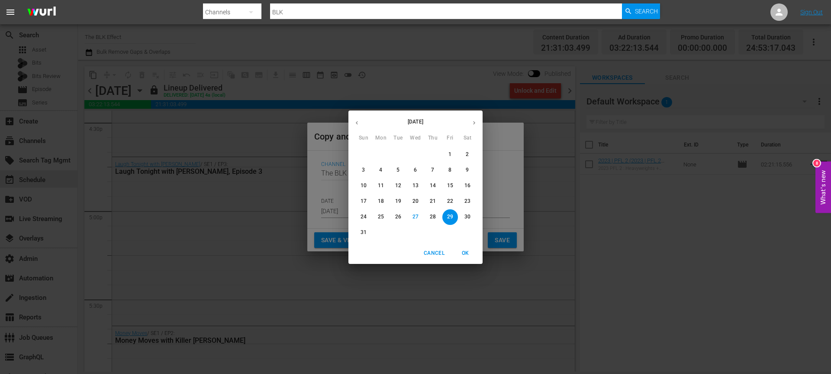
click at [473, 120] on icon "button" at bounding box center [474, 122] width 6 height 6
click at [429, 155] on span "4" at bounding box center [433, 154] width 16 height 7
type input "Sep 4th 2025"
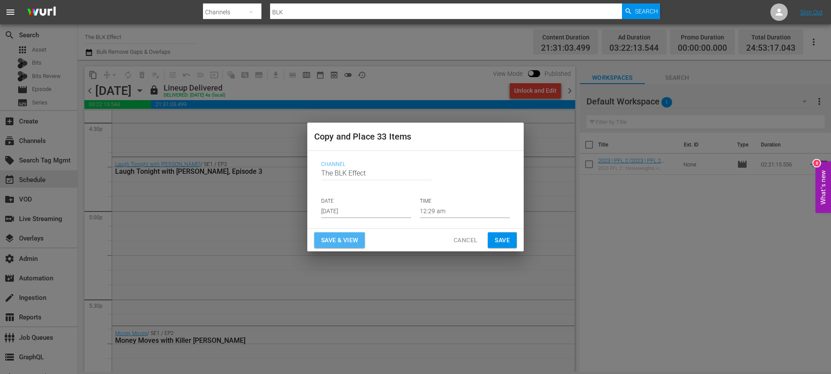
click at [333, 236] on span "Save & View" at bounding box center [339, 240] width 37 height 11
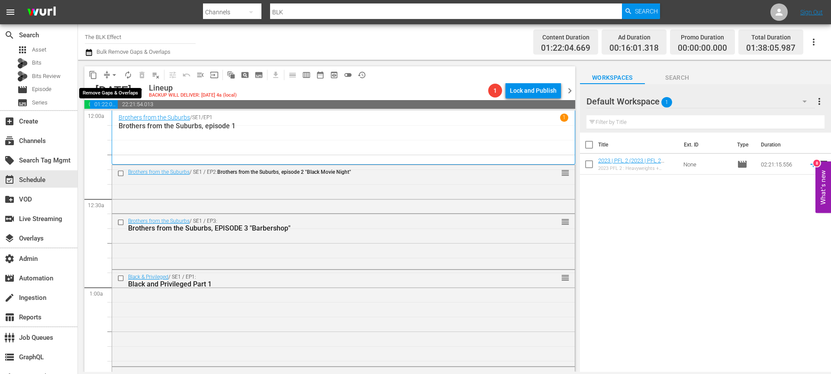
click at [115, 75] on span "arrow_drop_down" at bounding box center [114, 75] width 9 height 9
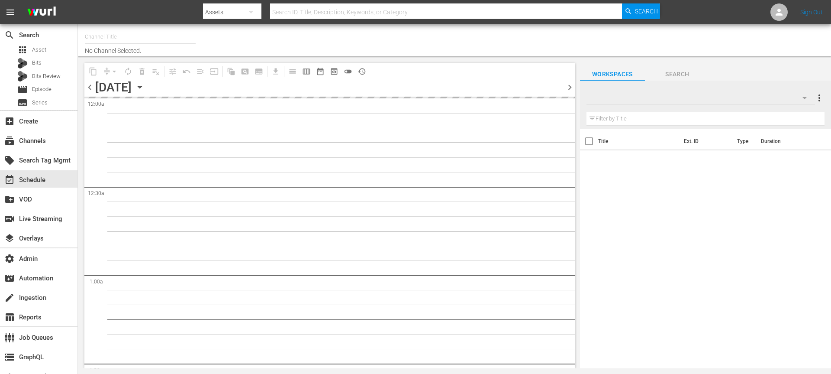
type input "The BLK Effect (1432)"
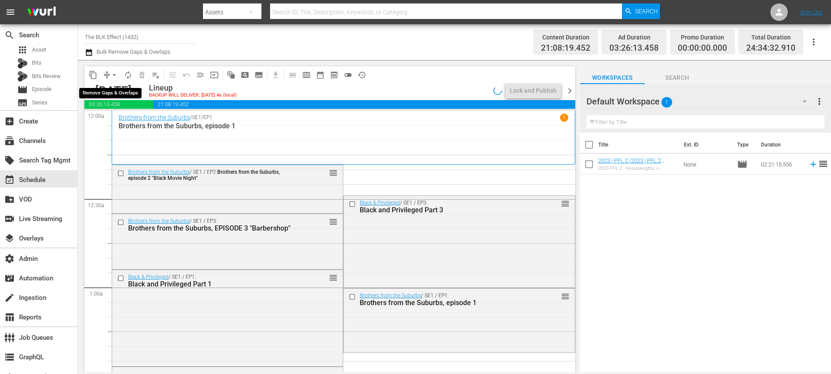
click at [112, 74] on span "arrow_drop_down" at bounding box center [114, 75] width 9 height 9
click at [117, 119] on li "Align to End of Previous Day" at bounding box center [114, 121] width 91 height 14
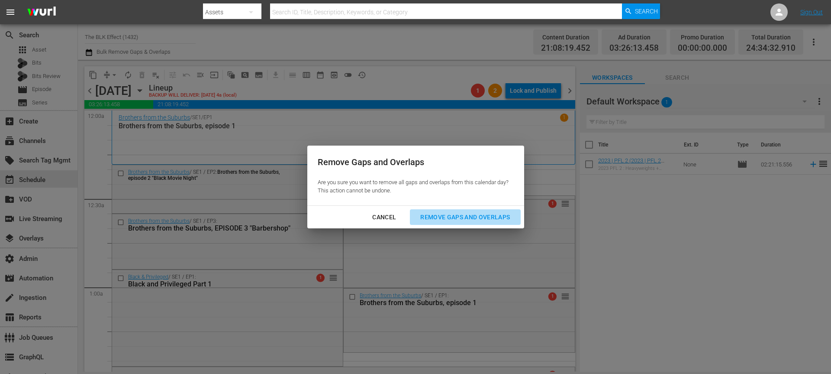
click at [465, 216] on div "Remove Gaps and Overlaps" at bounding box center [464, 217] width 103 height 11
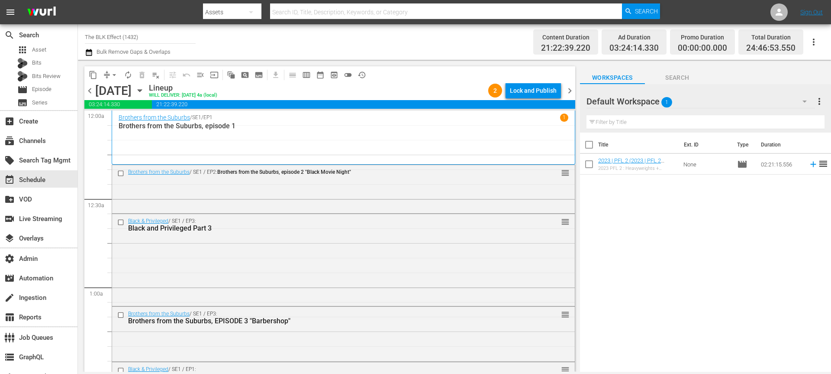
click at [545, 88] on div "Lock and Publish" at bounding box center [533, 91] width 47 height 16
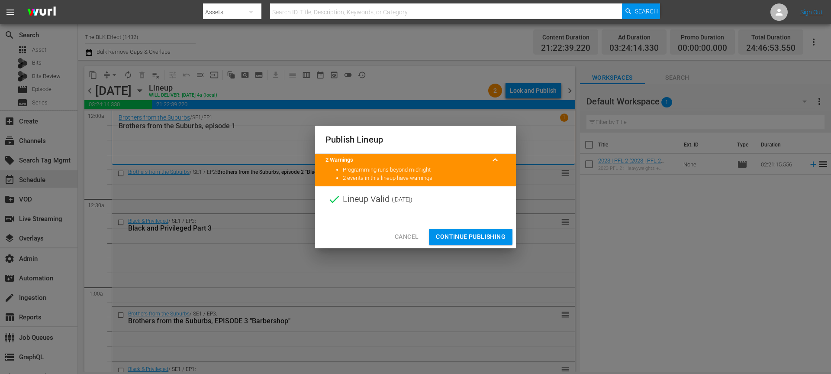
click at [473, 233] on span "Continue Publishing" at bounding box center [471, 236] width 70 height 11
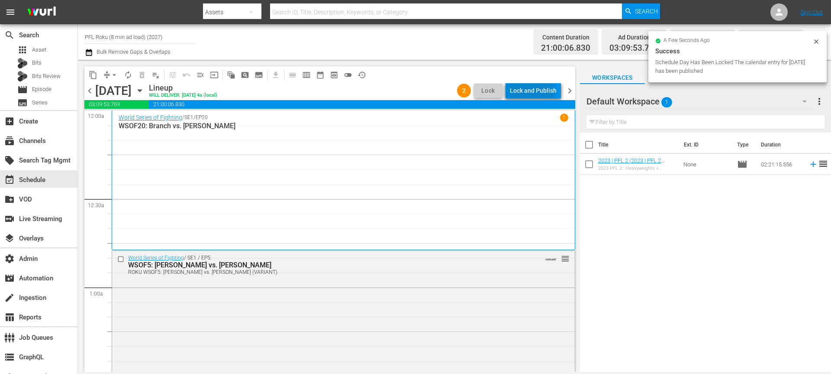
click at [521, 93] on div "Lock and Publish" at bounding box center [533, 91] width 47 height 16
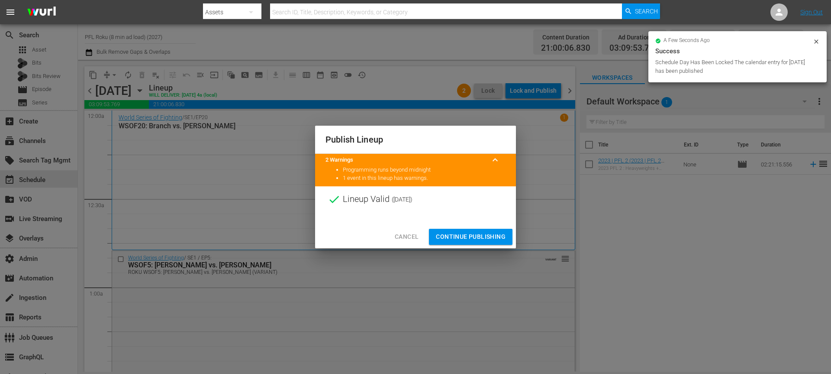
click at [491, 230] on button "Continue Publishing" at bounding box center [471, 237] width 84 height 16
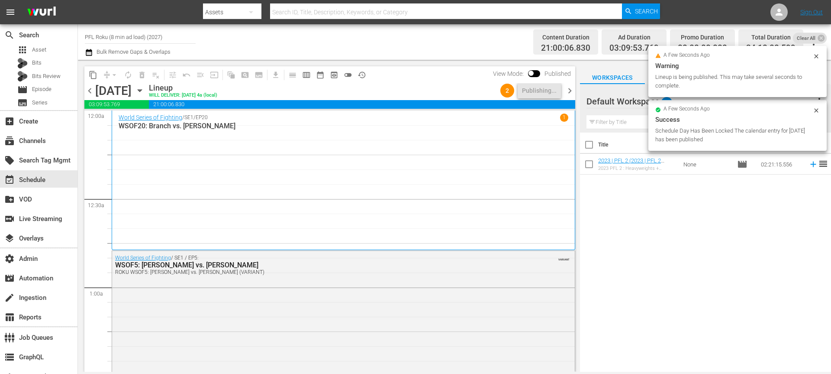
click at [572, 88] on span "chevron_right" at bounding box center [570, 90] width 11 height 11
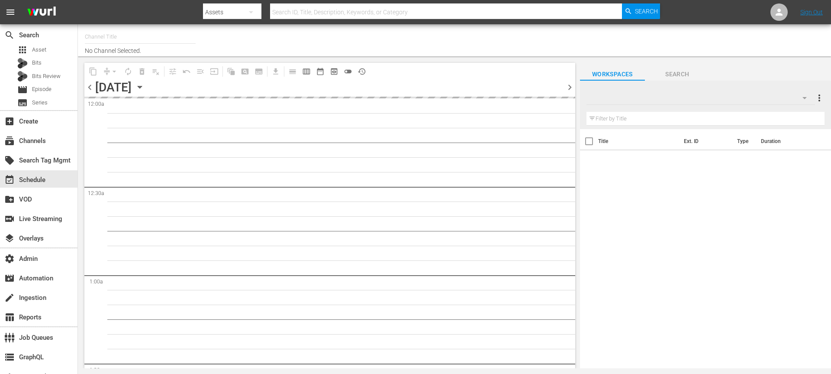
type input "PFL Roku (8 min ad load) (2027)"
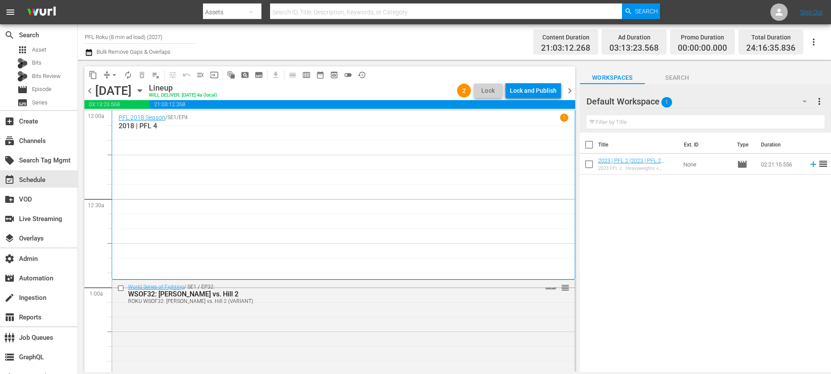
click at [541, 90] on div "Lock and Publish" at bounding box center [533, 91] width 47 height 16
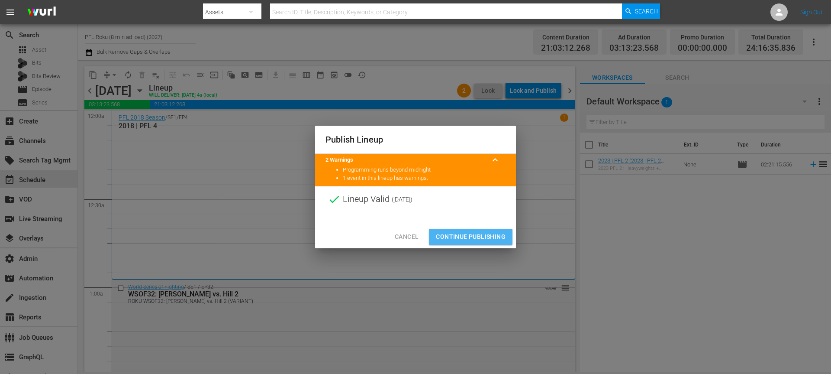
click at [499, 234] on span "Continue Publishing" at bounding box center [471, 236] width 70 height 11
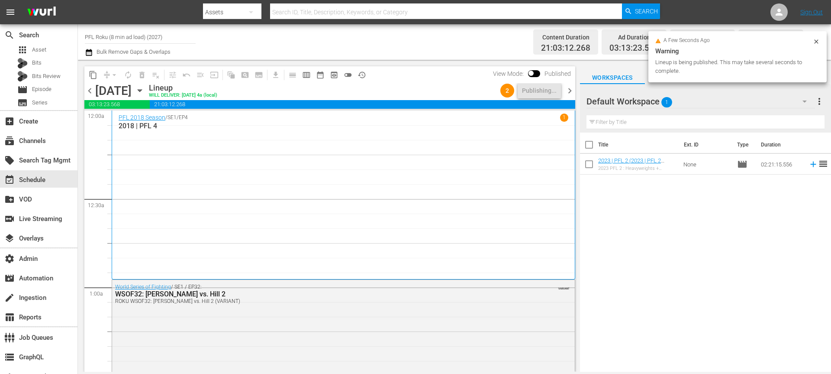
click at [573, 87] on span "chevron_right" at bounding box center [570, 90] width 11 height 11
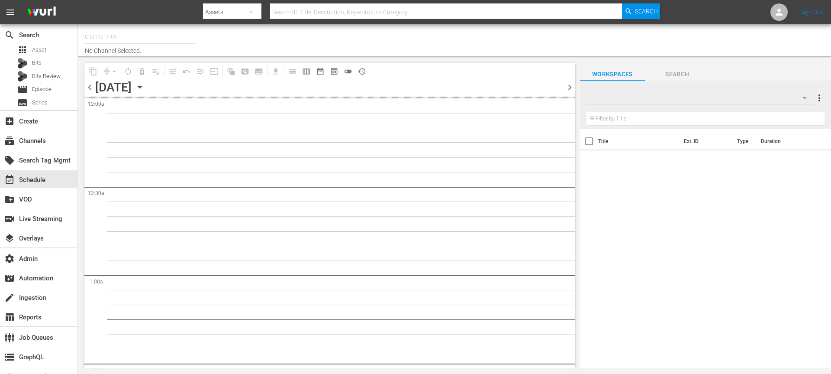
type input "PFL Roku (8 min ad load) (2027)"
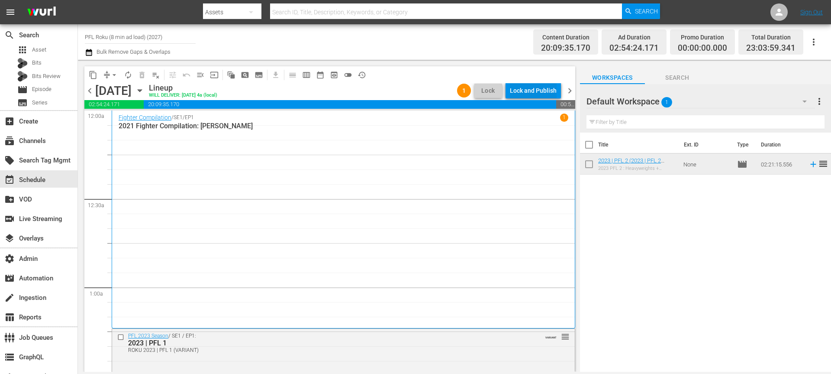
click at [542, 88] on div "Lock and Publish" at bounding box center [533, 91] width 47 height 16
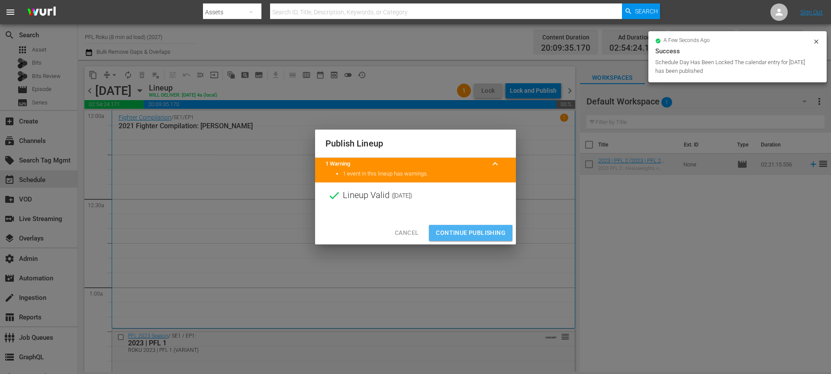
click at [498, 237] on span "Continue Publishing" at bounding box center [471, 232] width 70 height 11
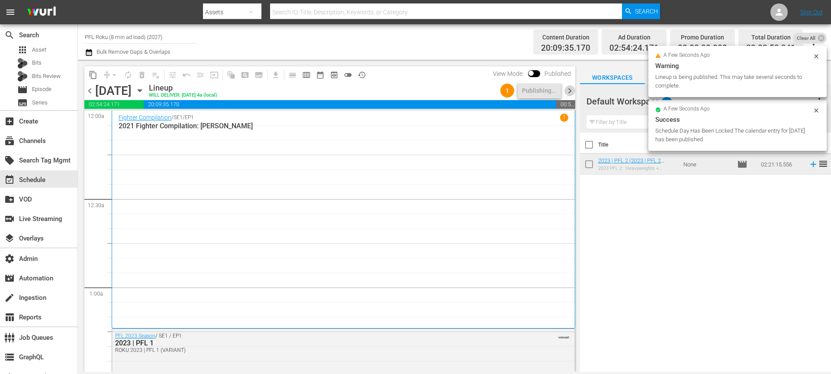
click at [571, 92] on span "chevron_right" at bounding box center [570, 90] width 11 height 11
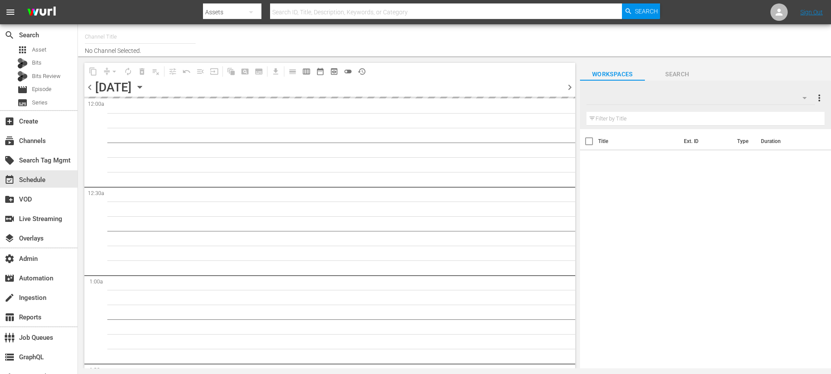
type input "PFL Roku (8 min ad load) (2027)"
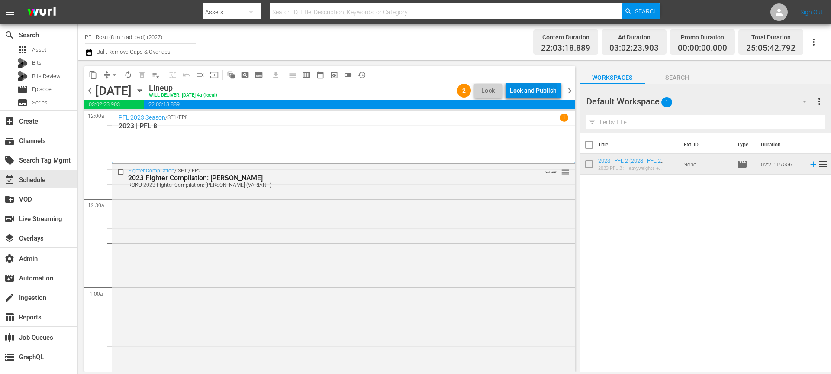
click at [515, 90] on div "Lock and Publish" at bounding box center [533, 91] width 47 height 16
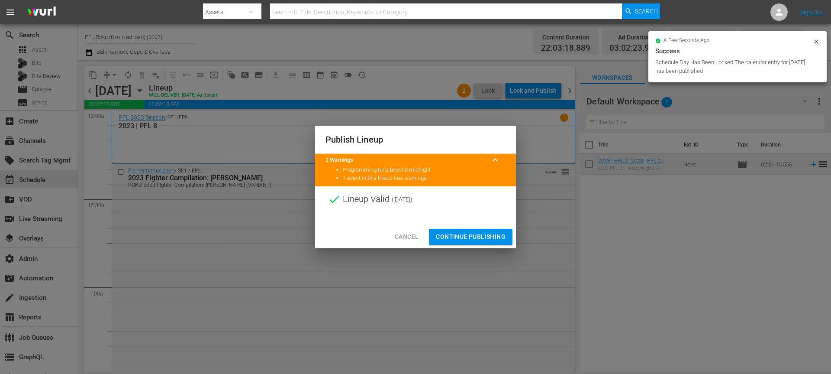
click at [485, 235] on span "Continue Publishing" at bounding box center [471, 236] width 70 height 11
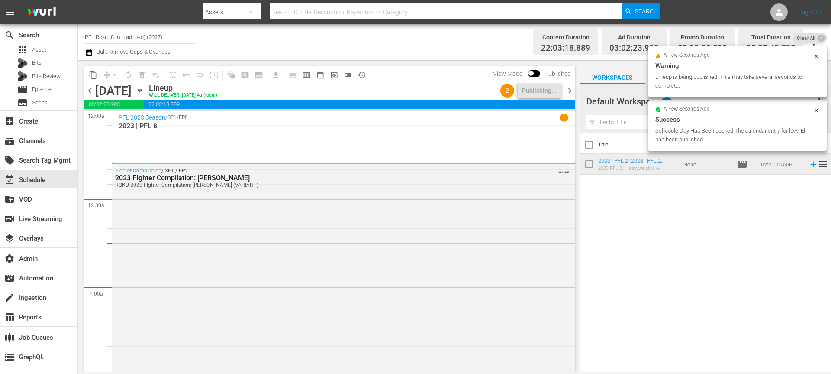
click at [574, 91] on span "chevron_right" at bounding box center [570, 90] width 11 height 11
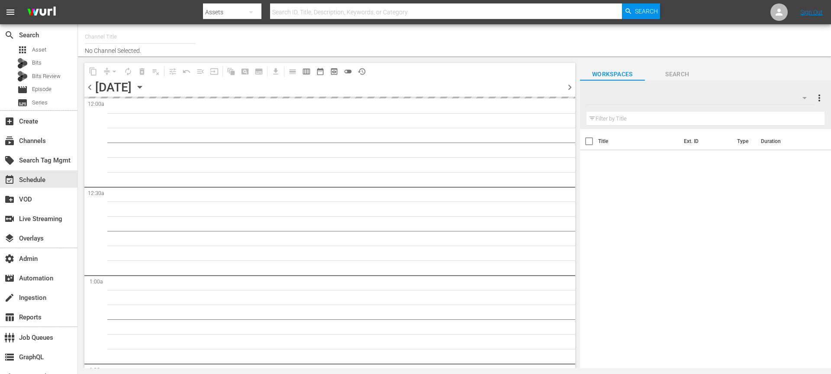
type input "PFL Roku (8 min ad load) (2027)"
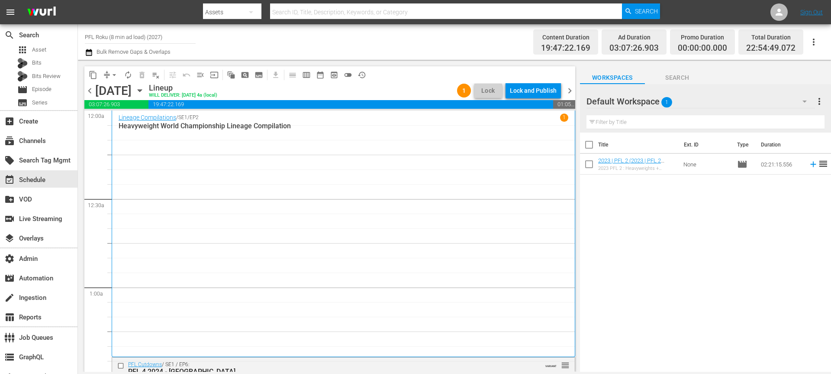
click at [546, 94] on div "Lock and Publish" at bounding box center [533, 91] width 47 height 16
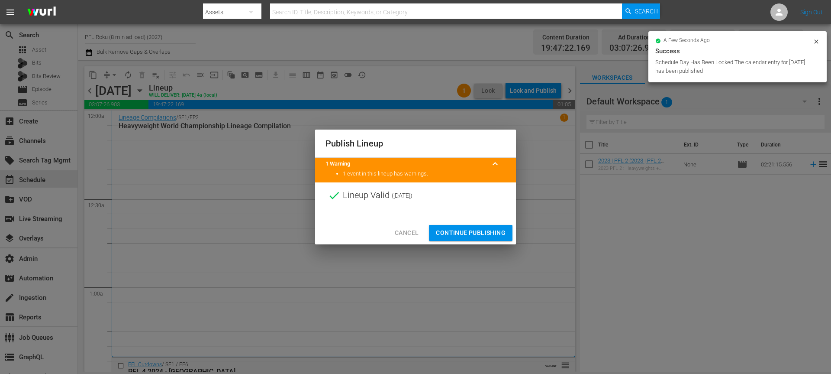
click at [490, 232] on span "Continue Publishing" at bounding box center [471, 232] width 70 height 11
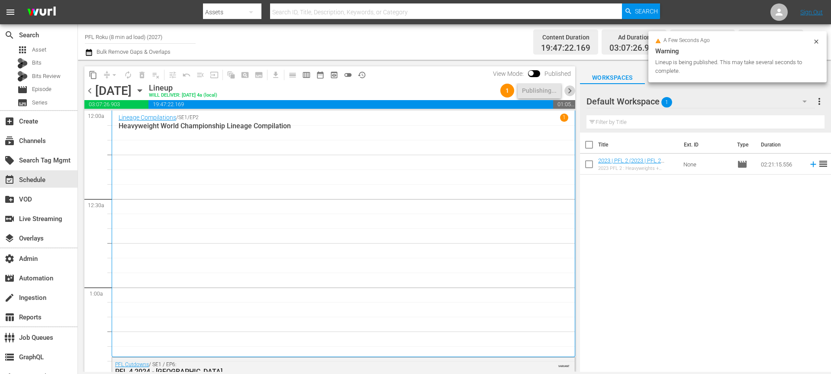
click at [571, 86] on span "chevron_right" at bounding box center [570, 90] width 11 height 11
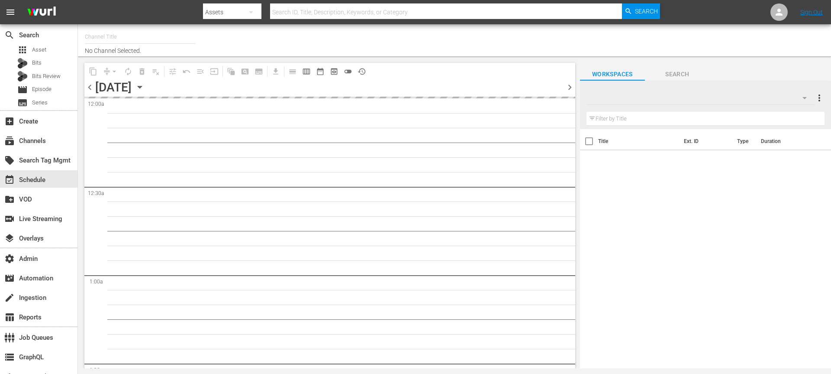
type input "PFL Roku (8 min ad load) (2027)"
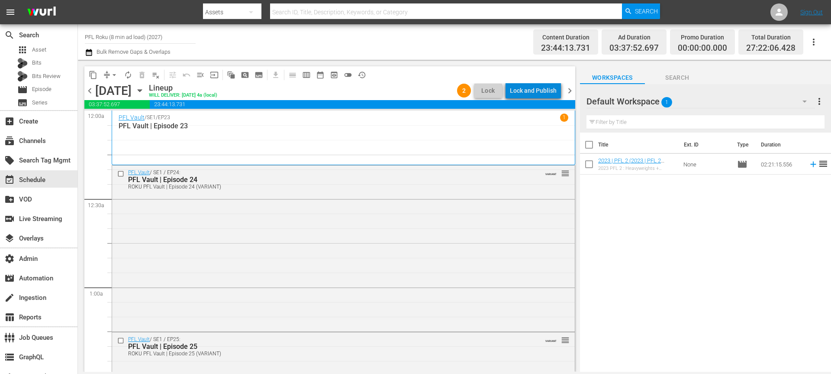
click at [543, 92] on div "Lock and Publish" at bounding box center [533, 91] width 47 height 16
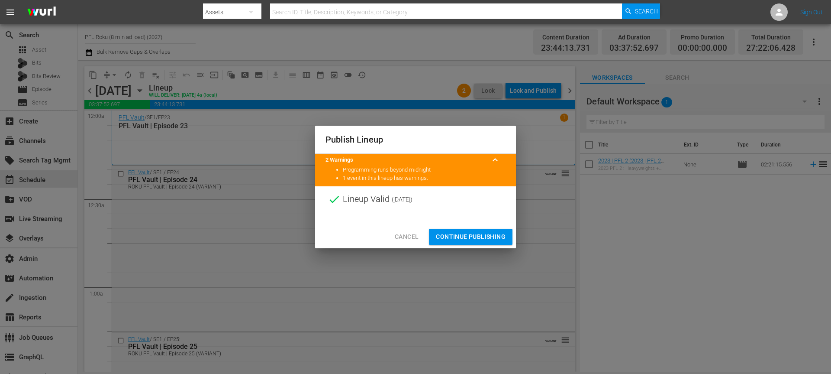
click at [490, 236] on span "Continue Publishing" at bounding box center [471, 236] width 70 height 11
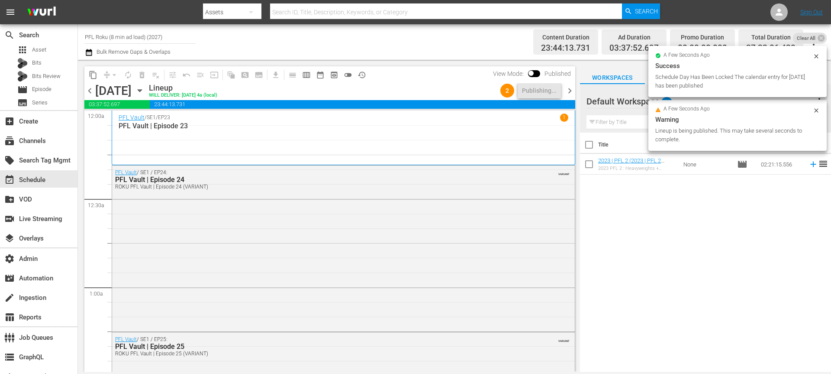
click at [568, 90] on span "chevron_right" at bounding box center [570, 90] width 11 height 11
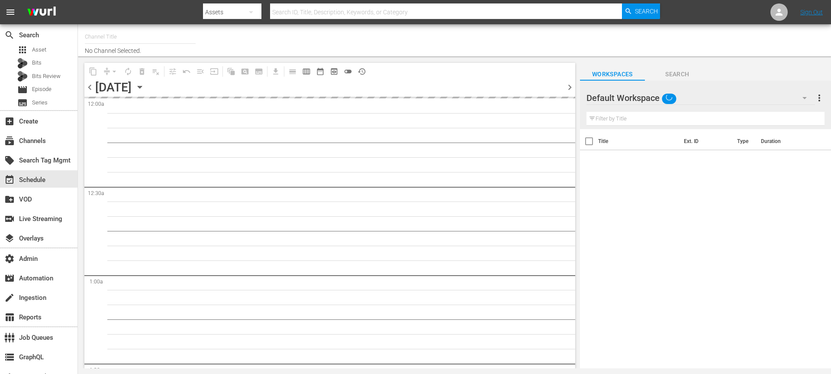
type input "PFL Roku (8 min ad load) (2027)"
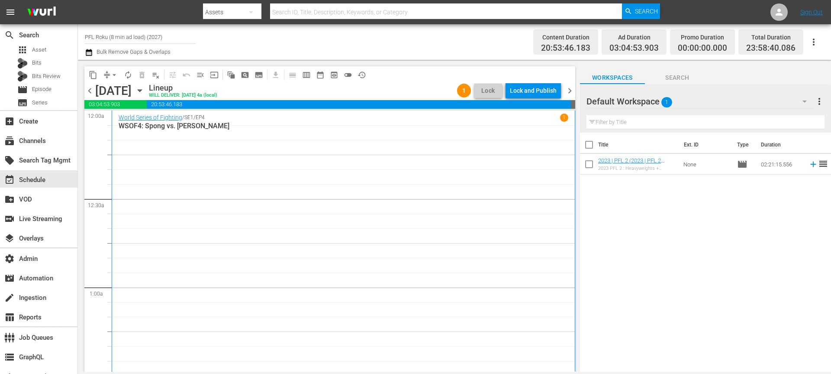
click at [548, 94] on div "Lock and Publish" at bounding box center [533, 91] width 47 height 16
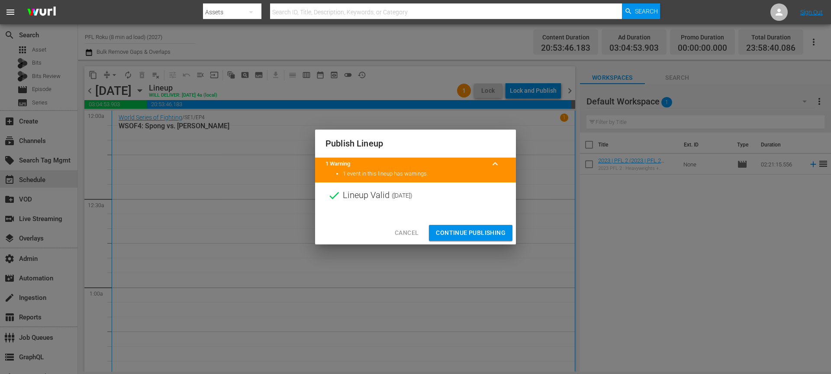
click at [481, 230] on span "Continue Publishing" at bounding box center [471, 232] width 70 height 11
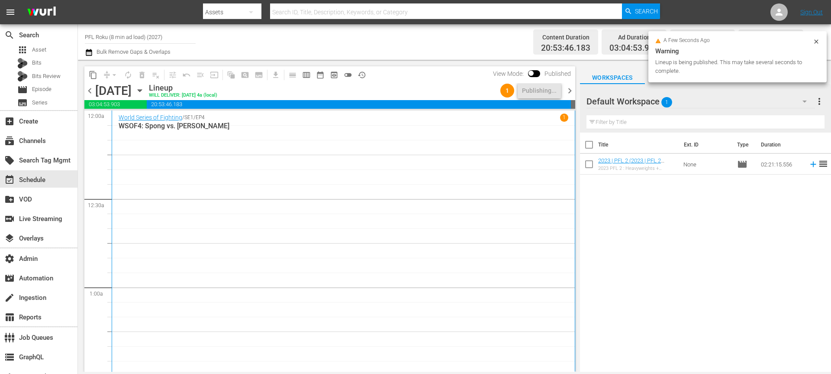
click at [571, 94] on span "chevron_right" at bounding box center [570, 90] width 11 height 11
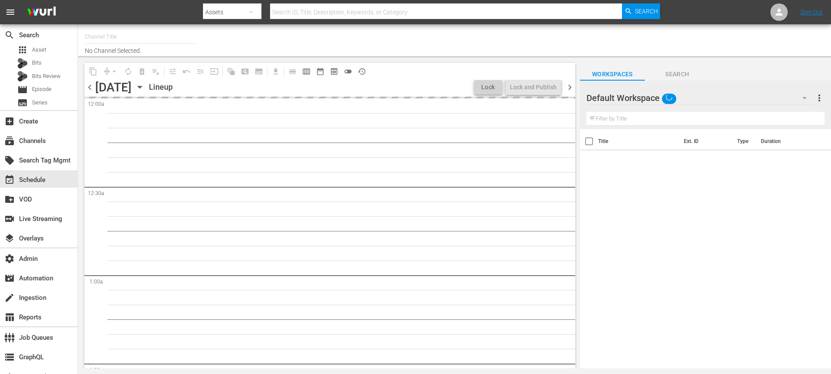
type input "PFL Roku (8 min ad load) (2027)"
